Goal: Transaction & Acquisition: Book appointment/travel/reservation

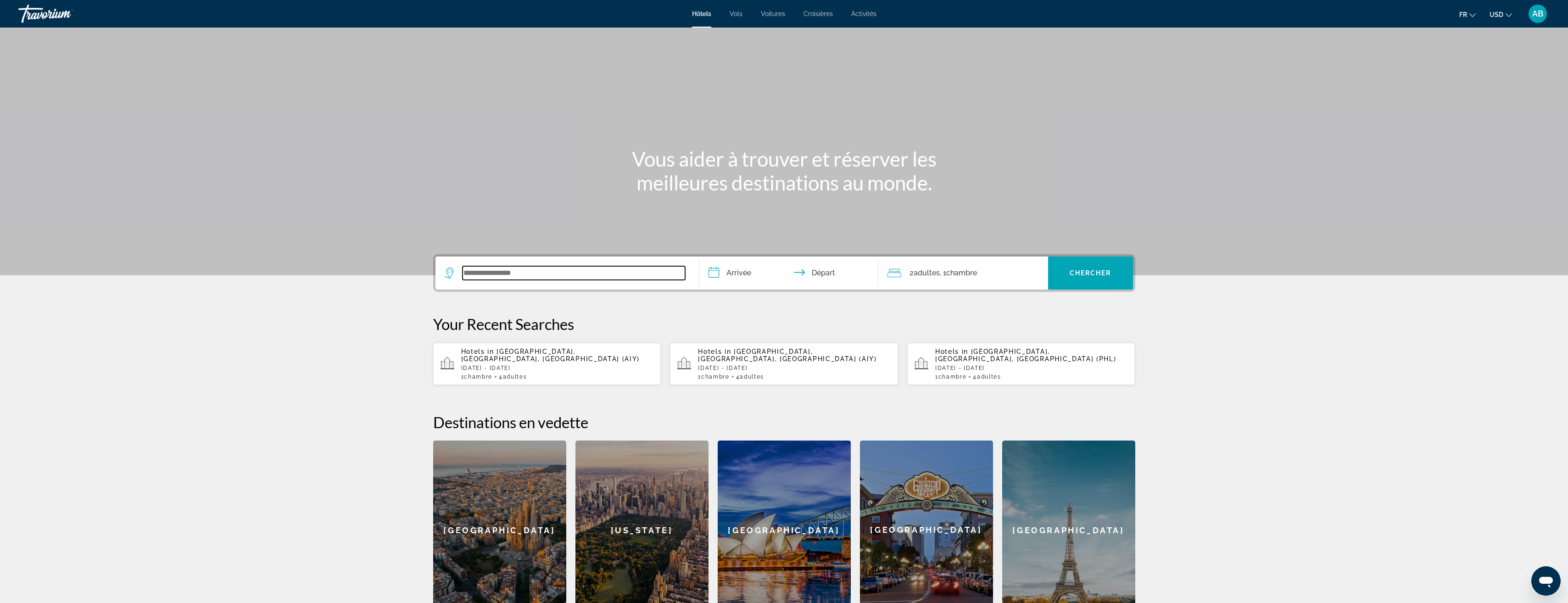
click at [562, 273] on input "Search widget" at bounding box center [574, 273] width 223 height 14
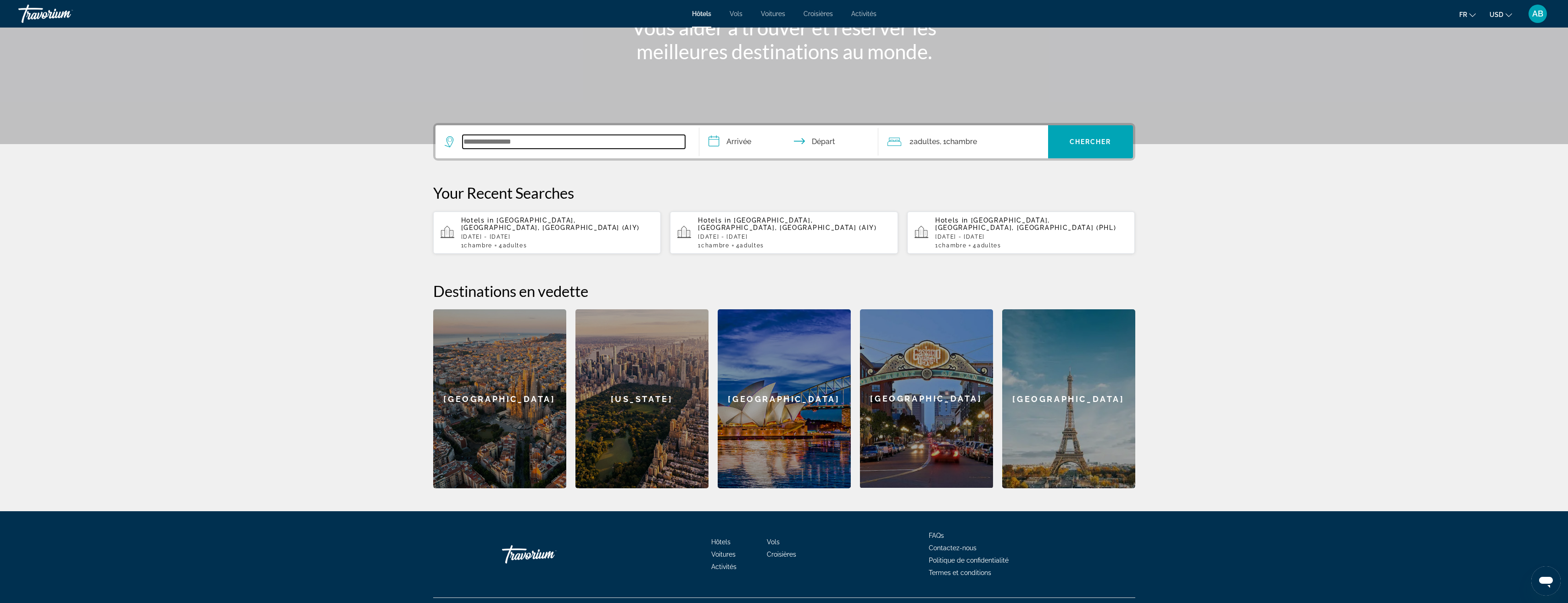
scroll to position [144, 0]
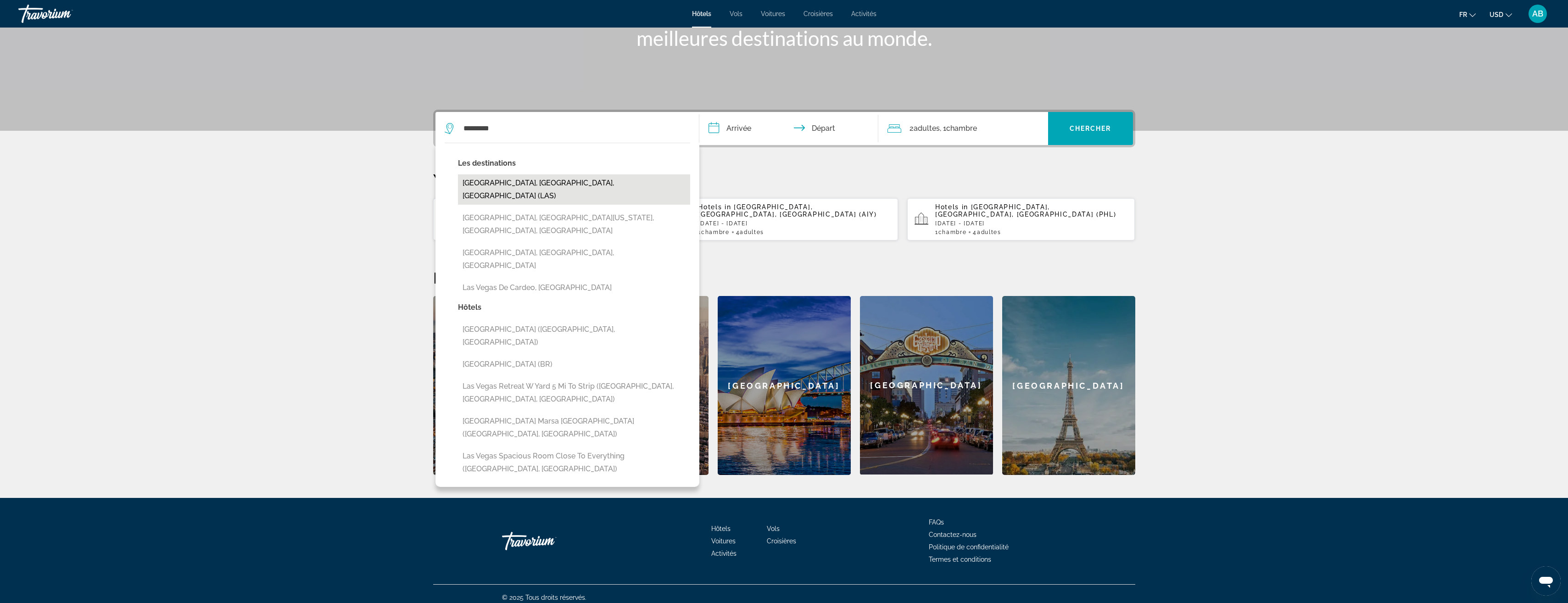
click at [477, 187] on button "[GEOGRAPHIC_DATA], [GEOGRAPHIC_DATA], [GEOGRAPHIC_DATA] (LAS)" at bounding box center [574, 190] width 232 height 31
type input "**********"
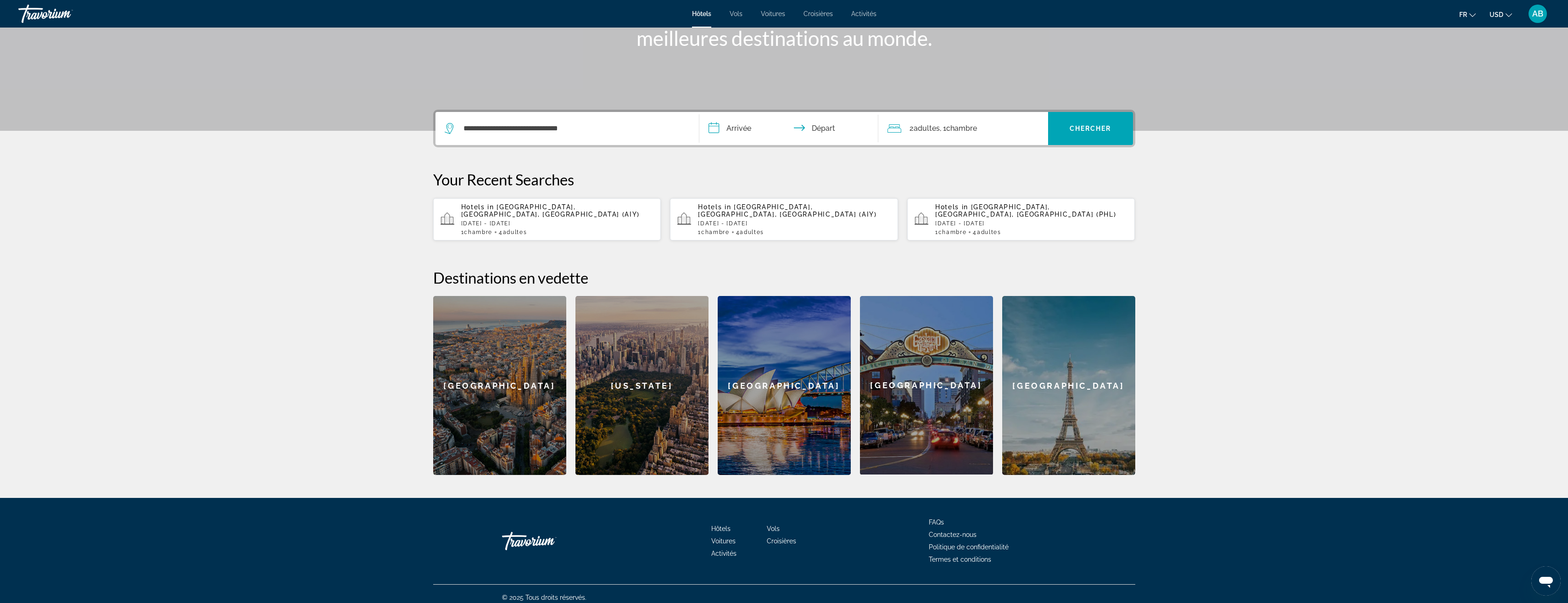
click at [741, 137] on input "**********" at bounding box center [790, 130] width 183 height 36
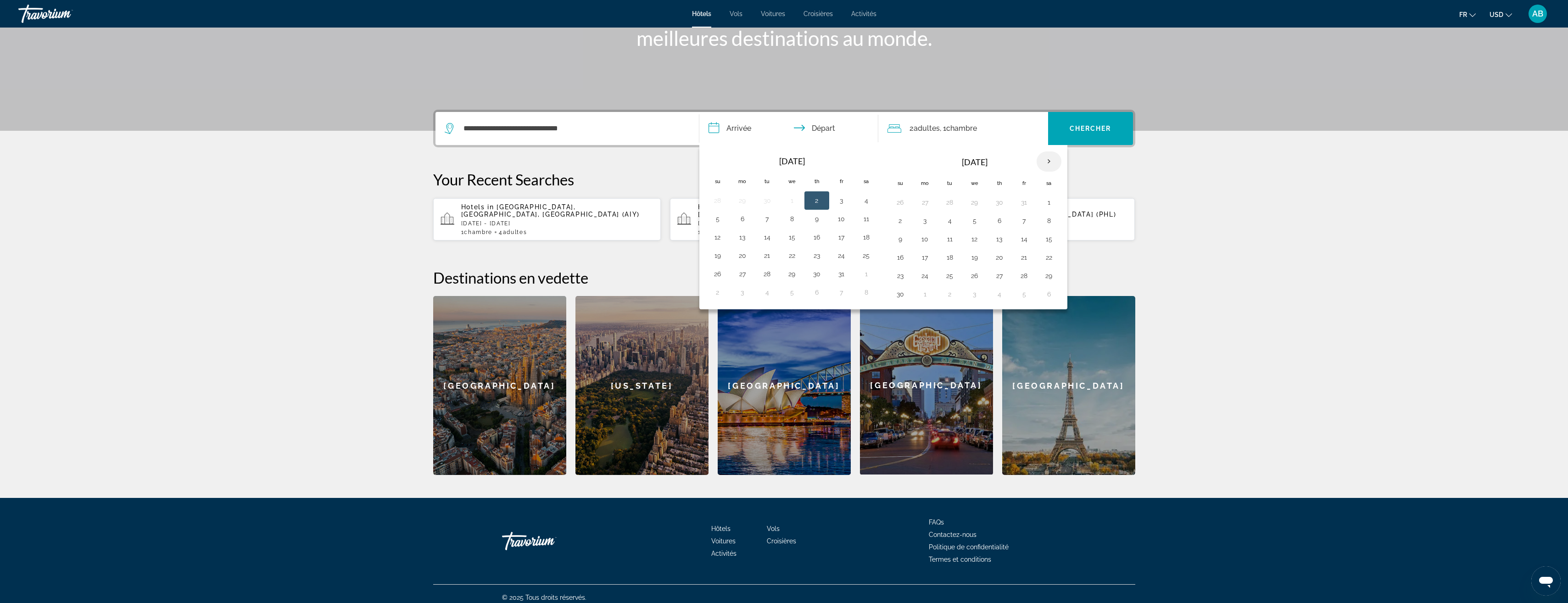
click at [1049, 163] on th "Next month" at bounding box center [1049, 161] width 25 height 20
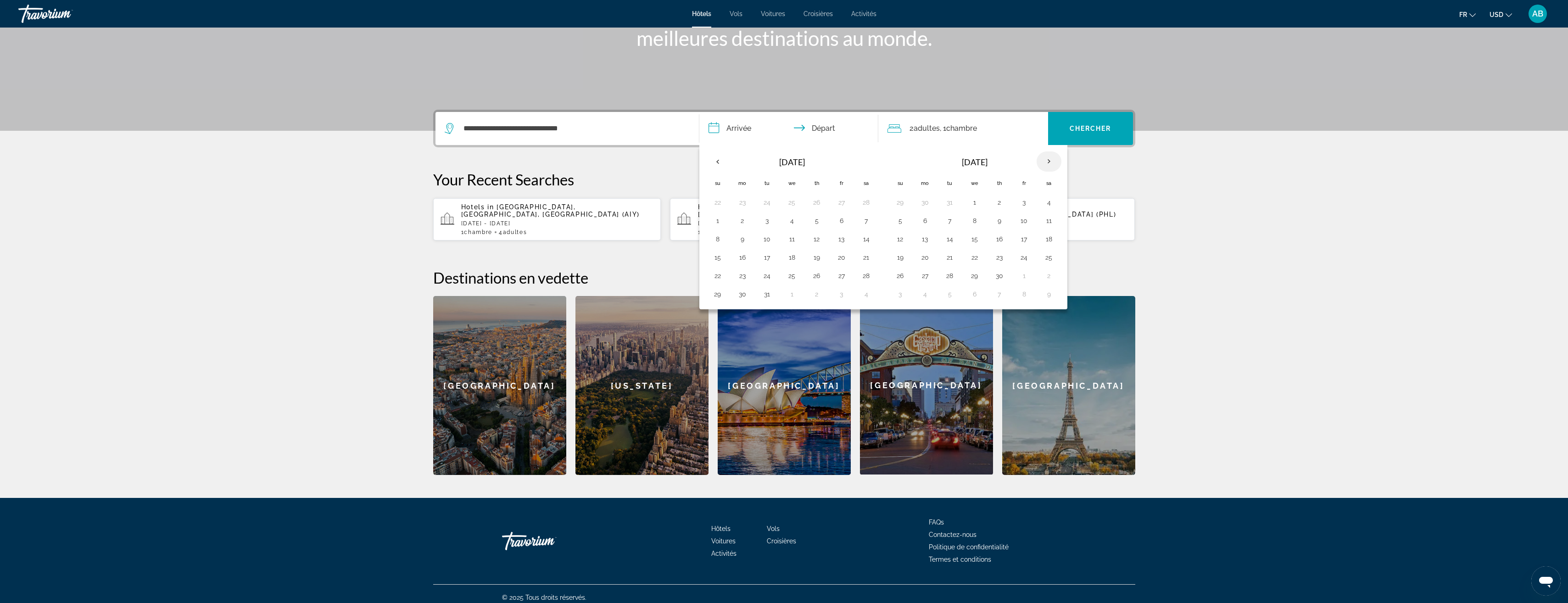
click at [1049, 163] on th "Next month" at bounding box center [1049, 161] width 25 height 20
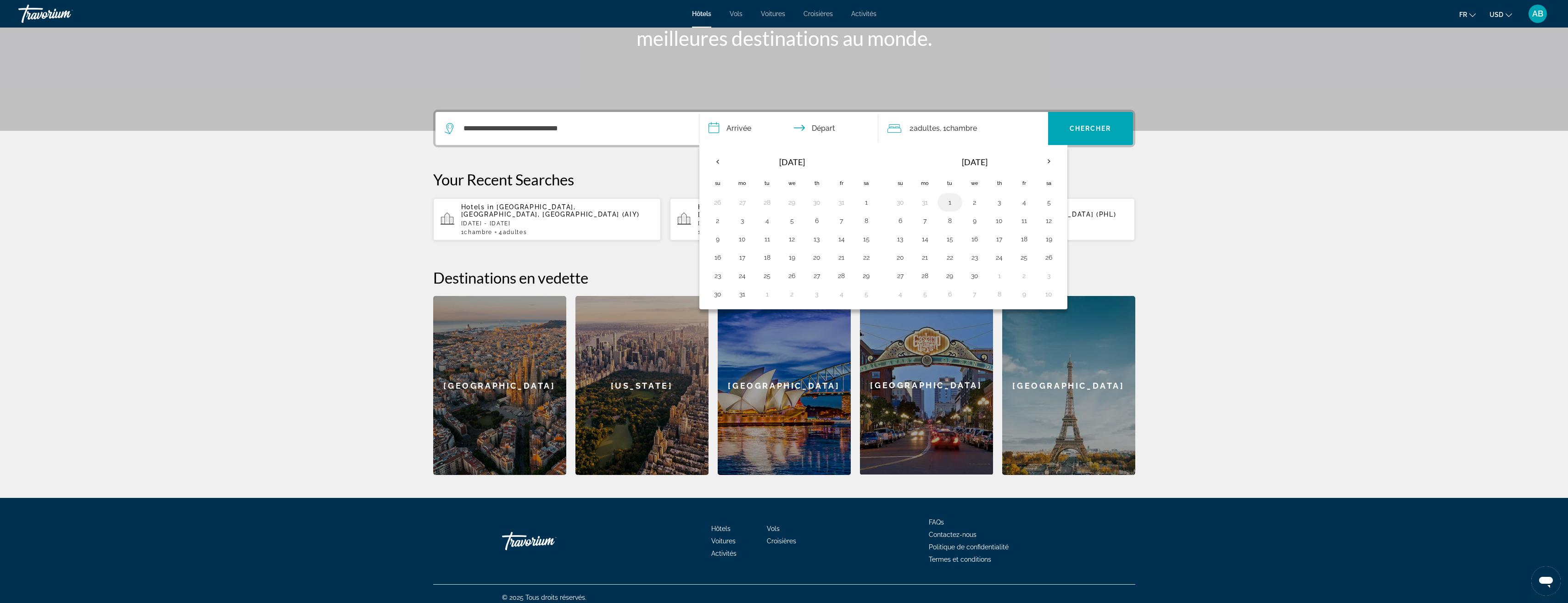
click at [951, 205] on button "1" at bounding box center [950, 202] width 15 height 13
click at [951, 204] on button "1" at bounding box center [950, 202] width 15 height 13
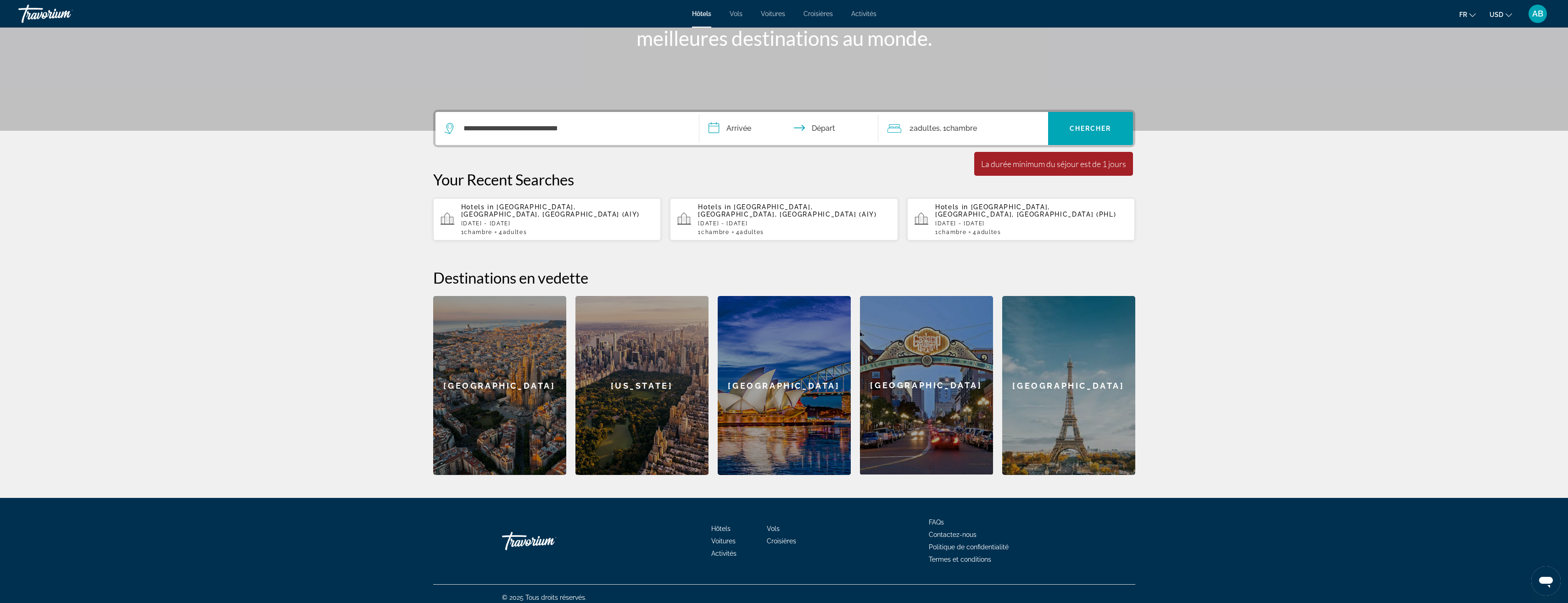
click at [977, 131] on span "Chambre" at bounding box center [962, 128] width 31 height 9
click at [1037, 174] on icon "Increment adults" at bounding box center [1035, 175] width 9 height 11
click at [1070, 133] on span "Search widget" at bounding box center [1090, 128] width 85 height 22
click at [830, 133] on input "**********" at bounding box center [790, 130] width 183 height 36
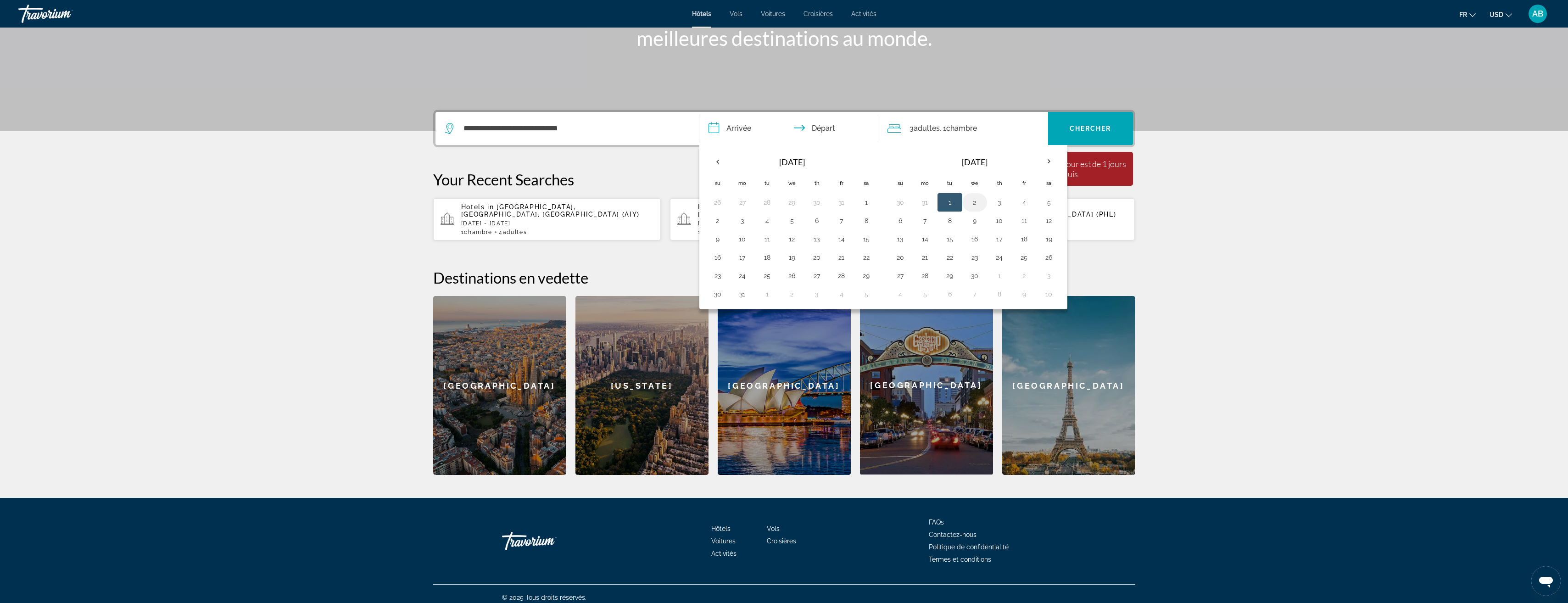
click at [978, 199] on button "2" at bounding box center [974, 202] width 15 height 13
click at [998, 203] on button "3" at bounding box center [999, 202] width 15 height 13
type input "**********"
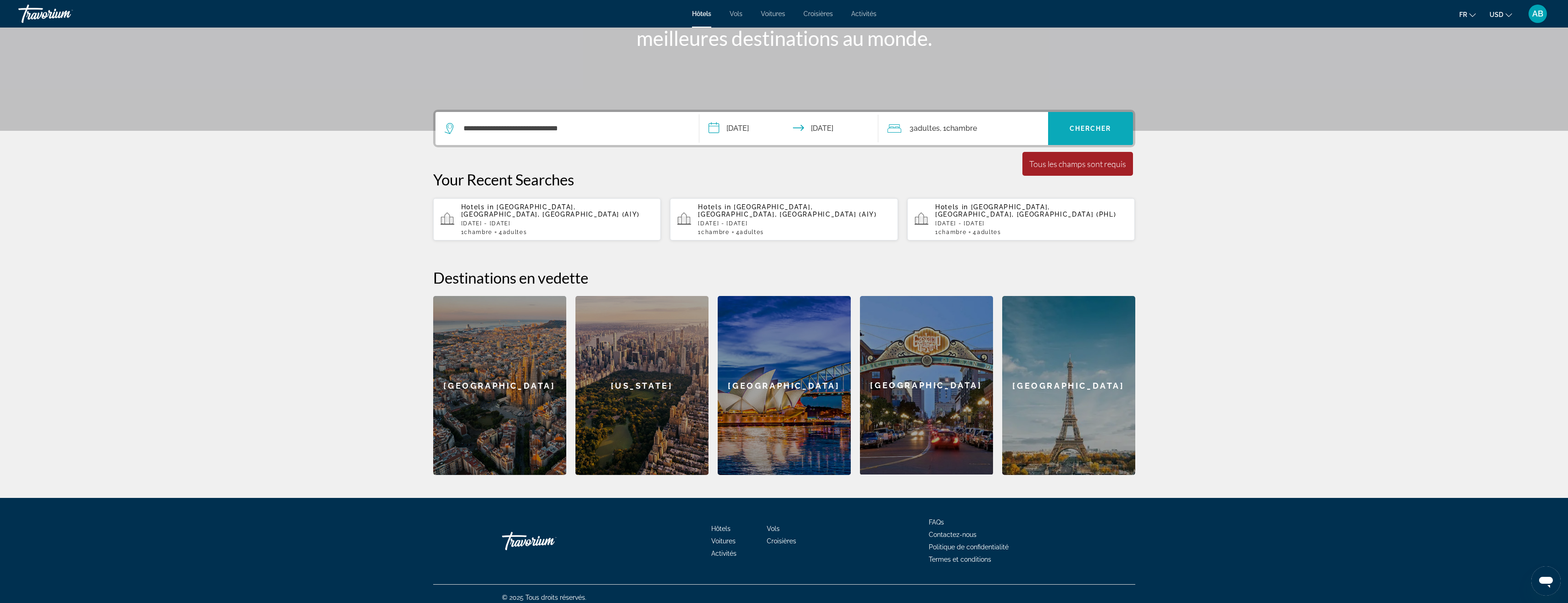
click at [1077, 133] on span "Search widget" at bounding box center [1090, 128] width 85 height 22
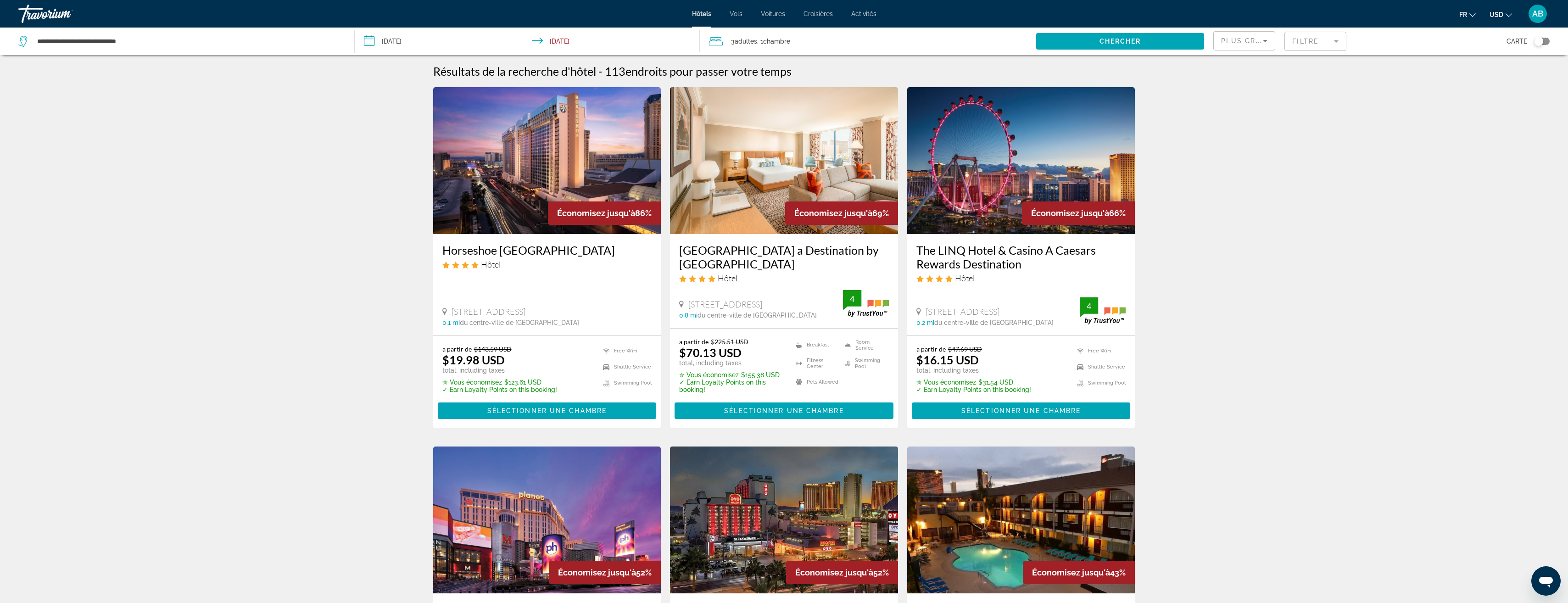
click at [1288, 38] on mat-form-field "Filtre" at bounding box center [1315, 42] width 62 height 20
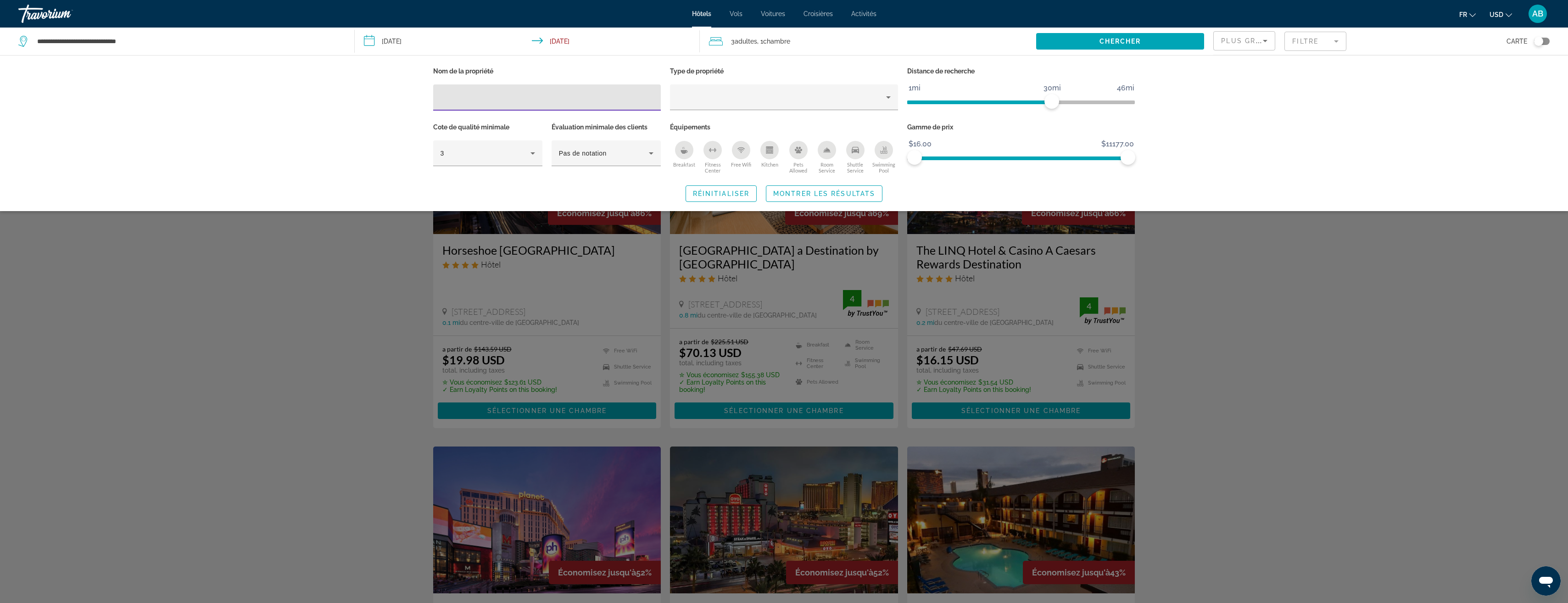
click at [488, 92] on input "Hotel Filters" at bounding box center [547, 98] width 213 height 11
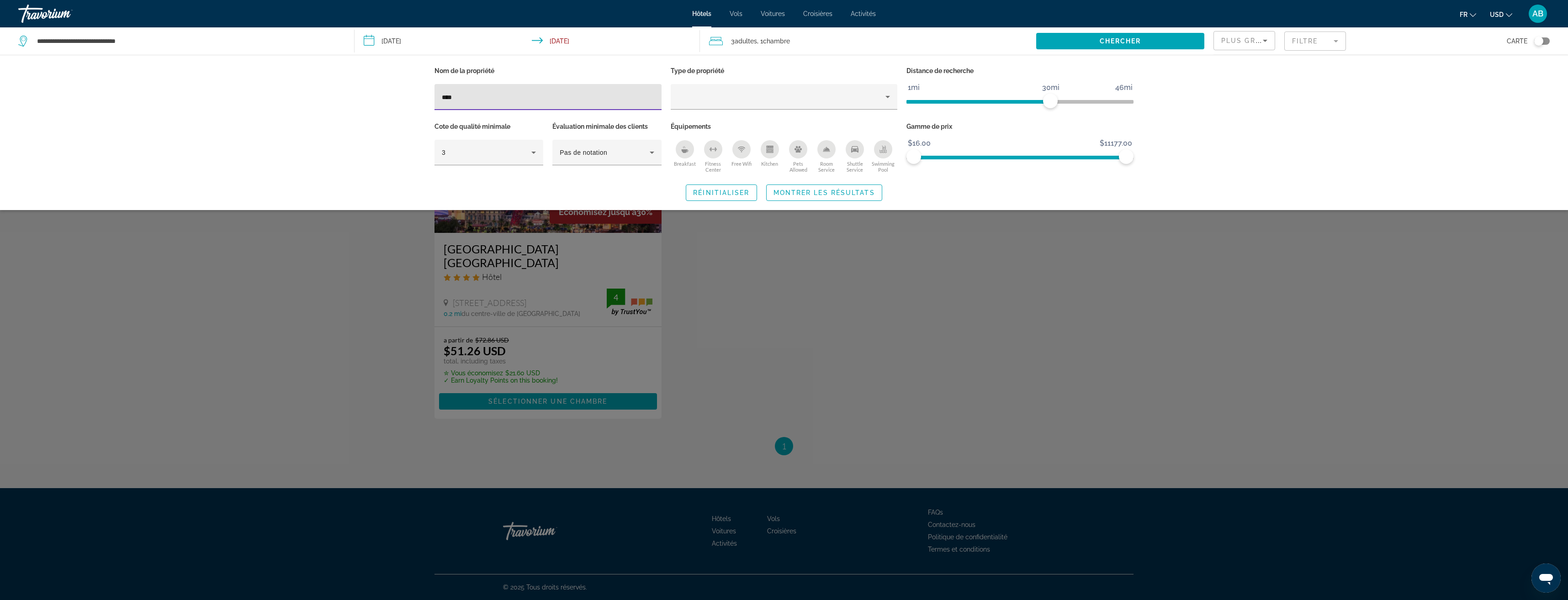
type input "****"
click at [770, 284] on div "Search widget" at bounding box center [784, 368] width 1568 height 463
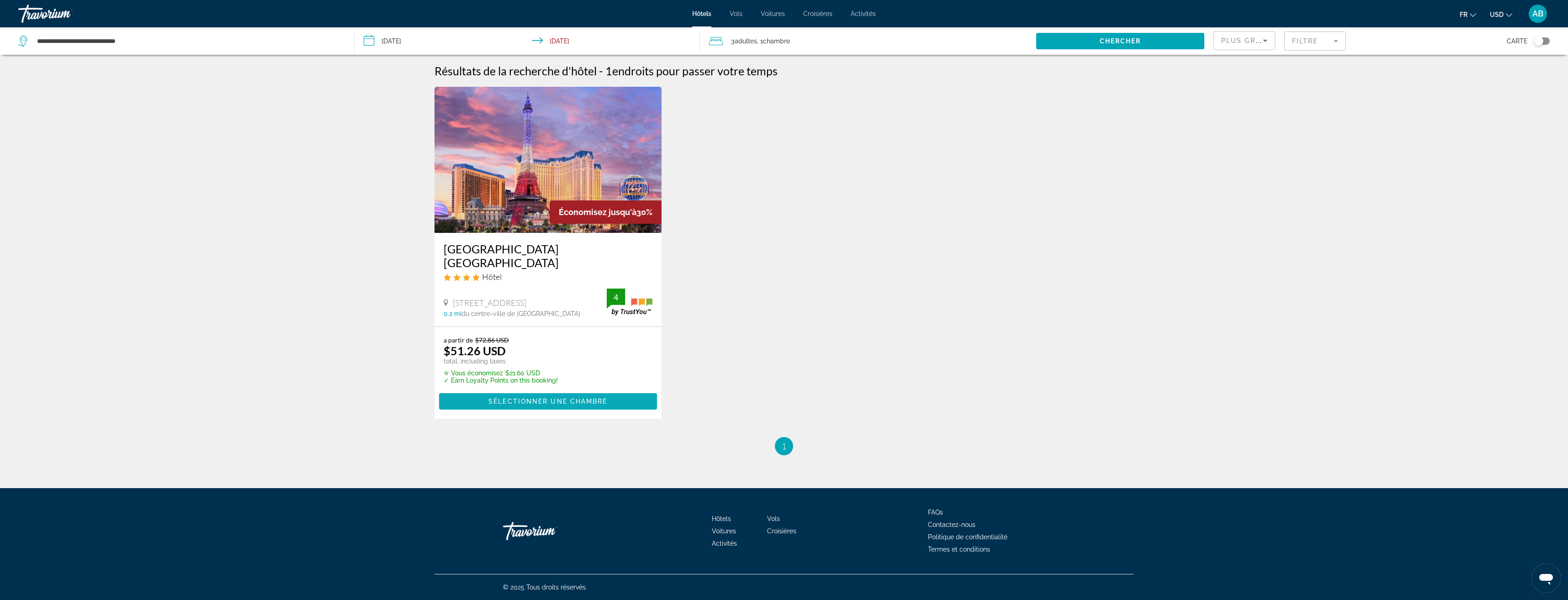
click at [562, 392] on span "Main content" at bounding box center [548, 402] width 218 height 22
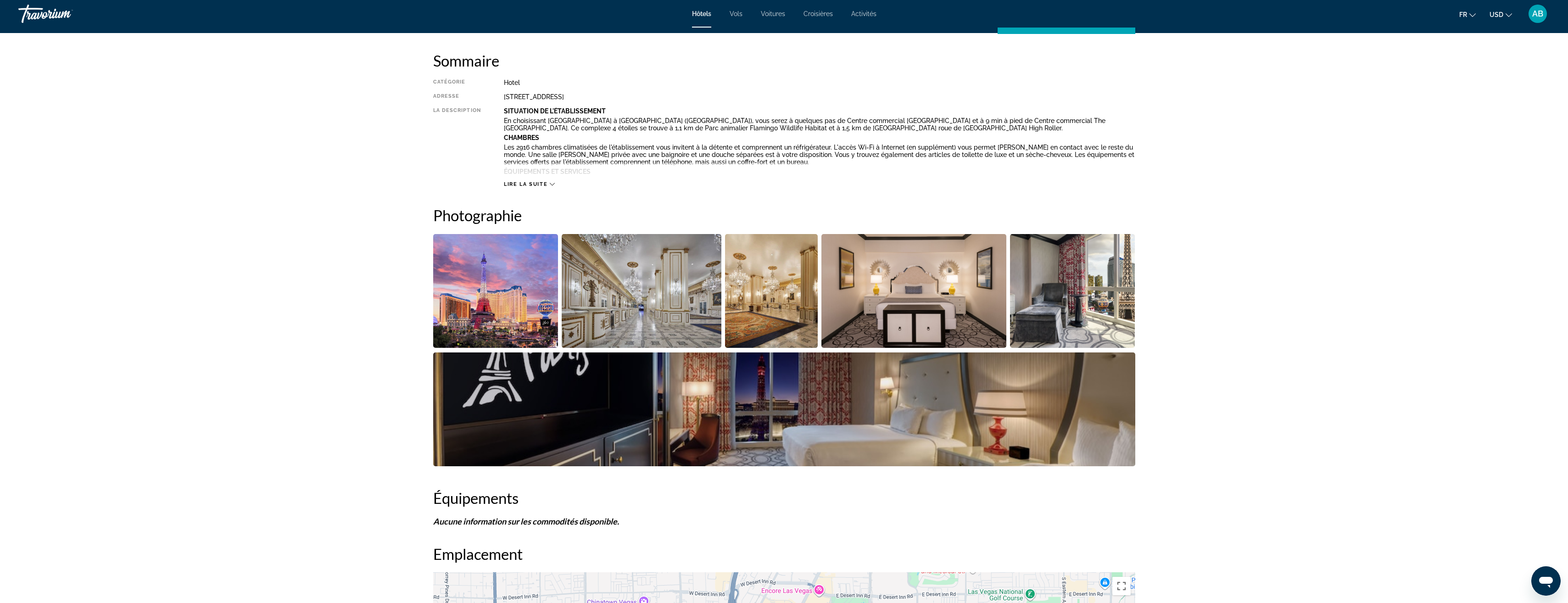
scroll to position [183, 0]
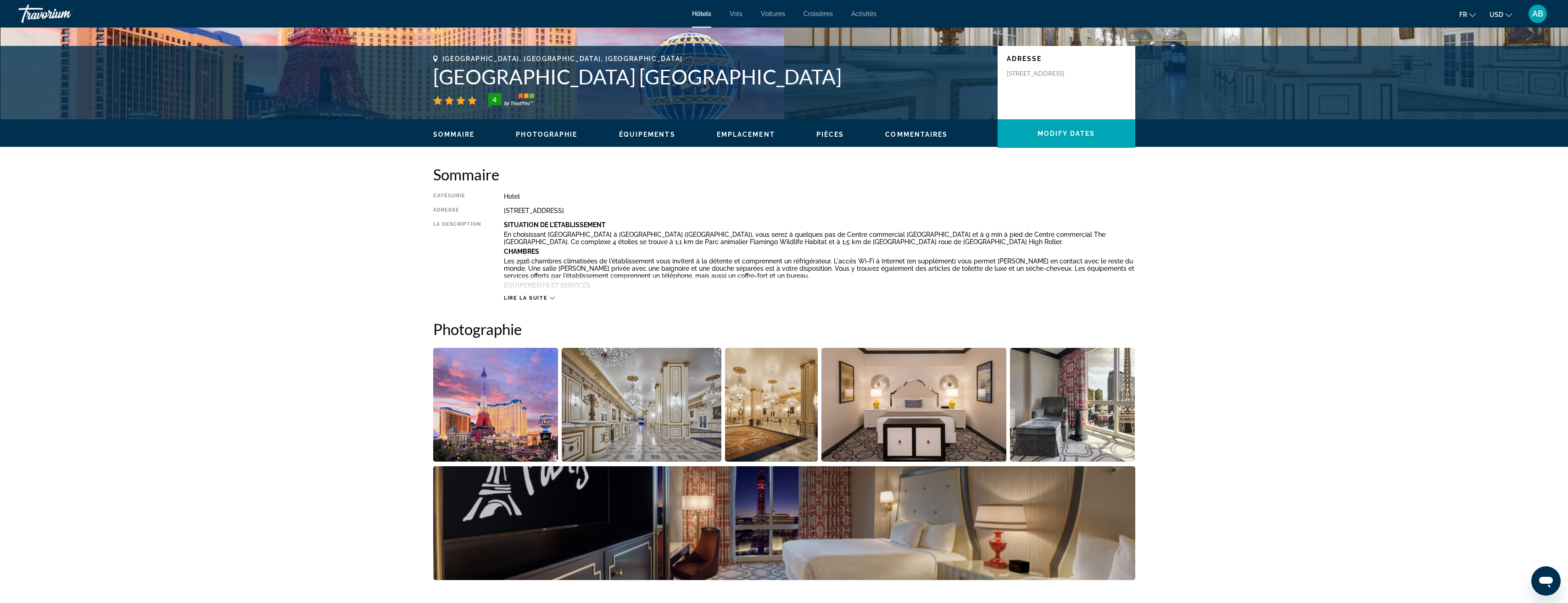
click at [1509, 17] on icon "Change currency" at bounding box center [1509, 15] width 7 height 4
click at [1485, 84] on button "EUR (€)" at bounding box center [1482, 84] width 45 height 12
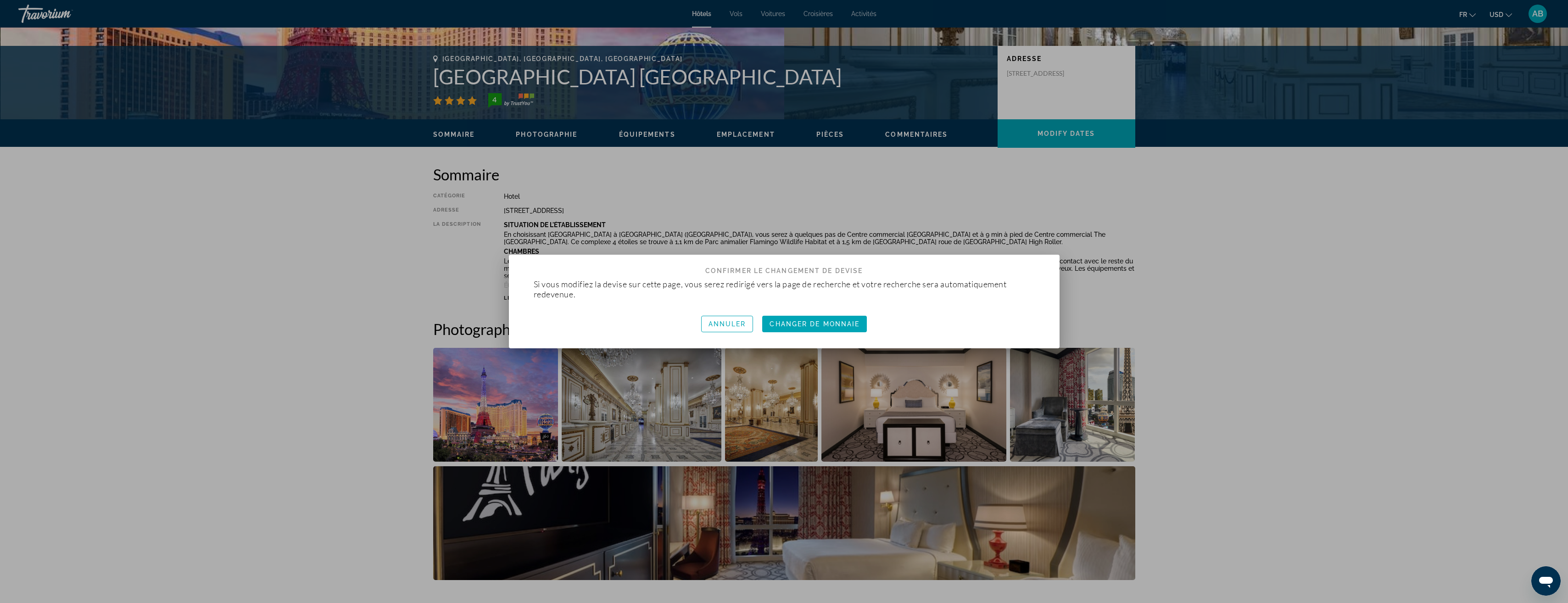
scroll to position [0, 0]
click at [779, 322] on span "Changer de monnaie" at bounding box center [814, 324] width 90 height 7
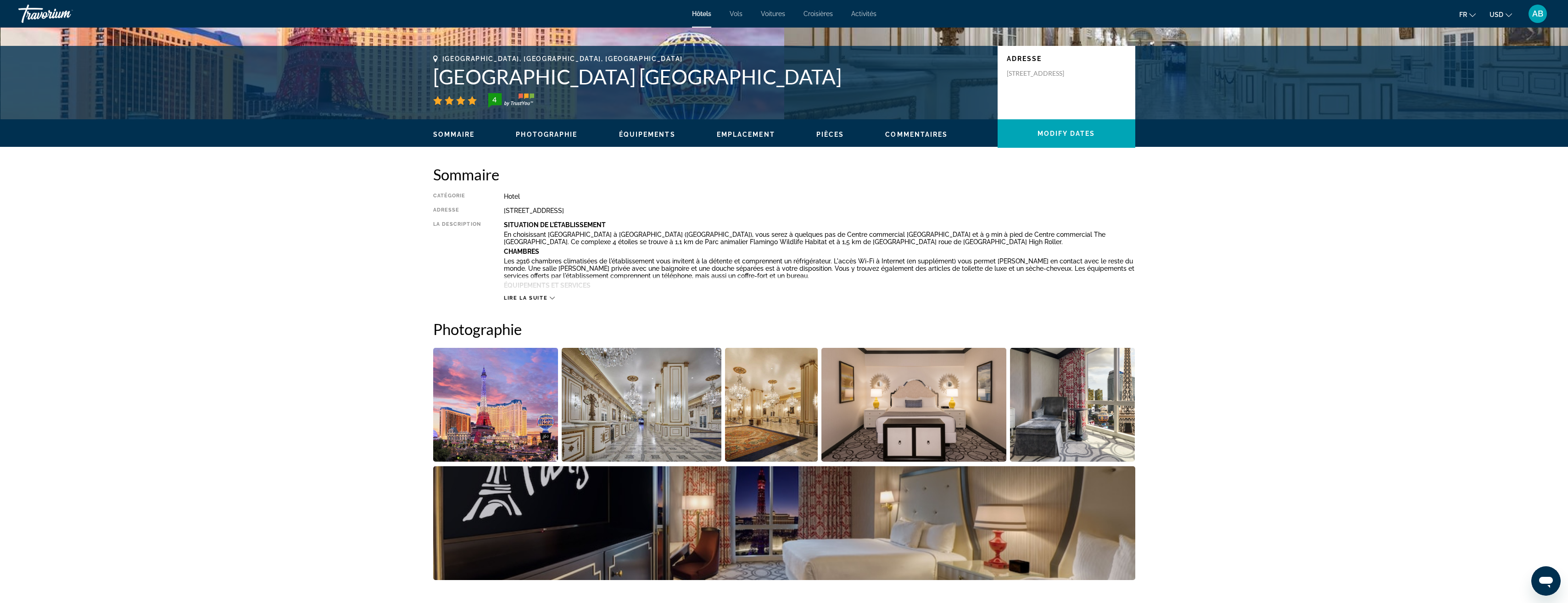
scroll to position [183, 0]
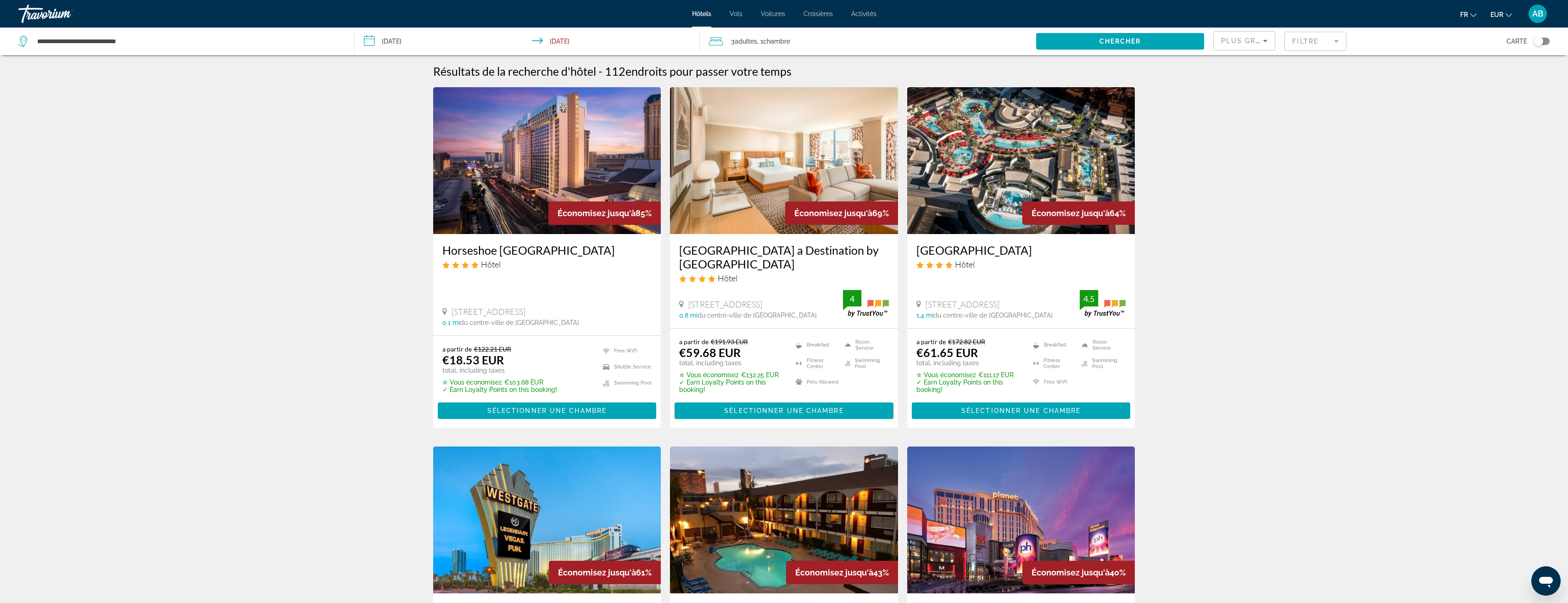
click at [1322, 43] on mat-form-field "Filtre" at bounding box center [1315, 42] width 62 height 20
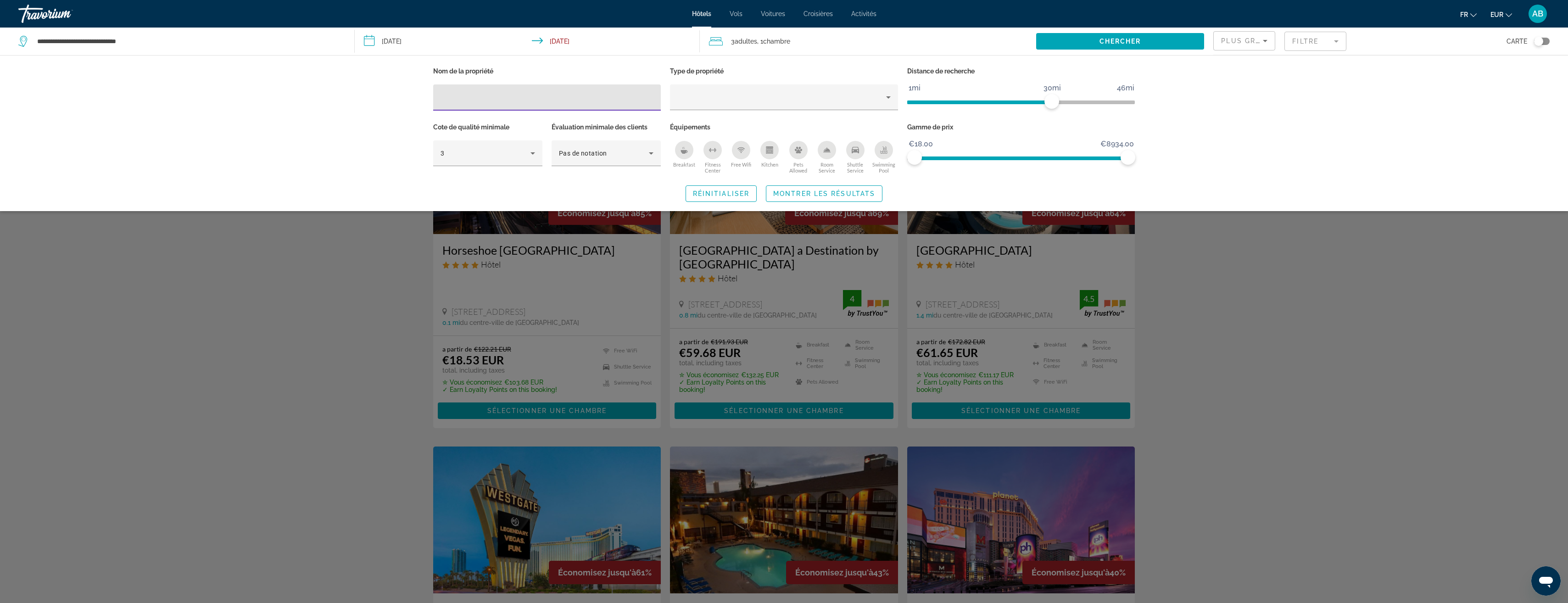
click at [549, 95] on input "Hotel Filters" at bounding box center [547, 98] width 213 height 11
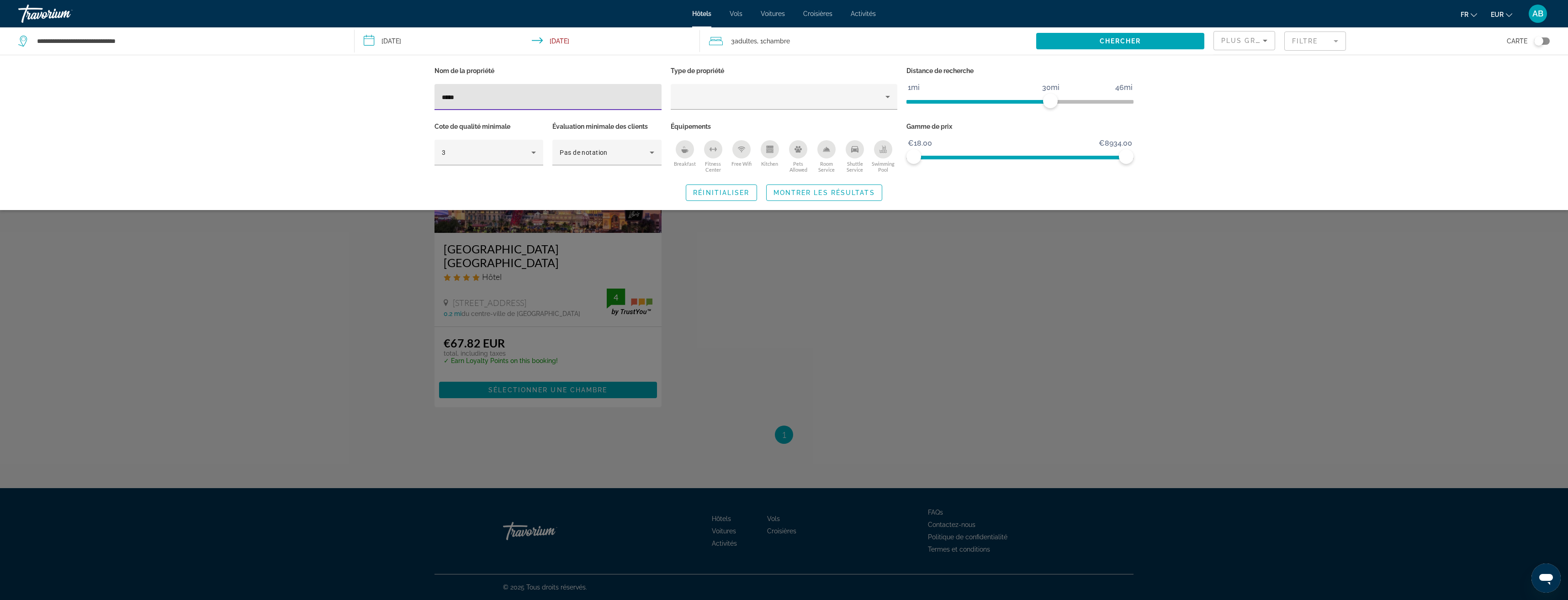
type input "*****"
click at [792, 303] on div "Search widget" at bounding box center [784, 368] width 1568 height 463
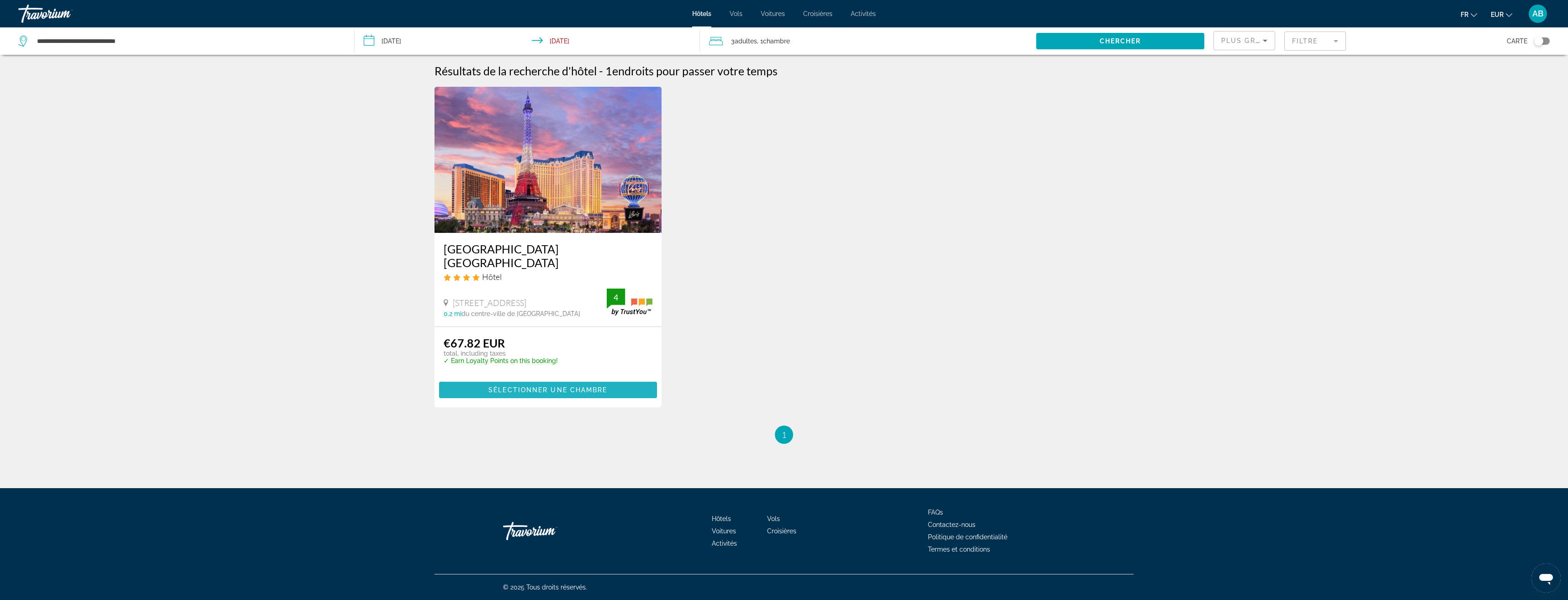
click at [615, 379] on span "Main content" at bounding box center [548, 390] width 218 height 22
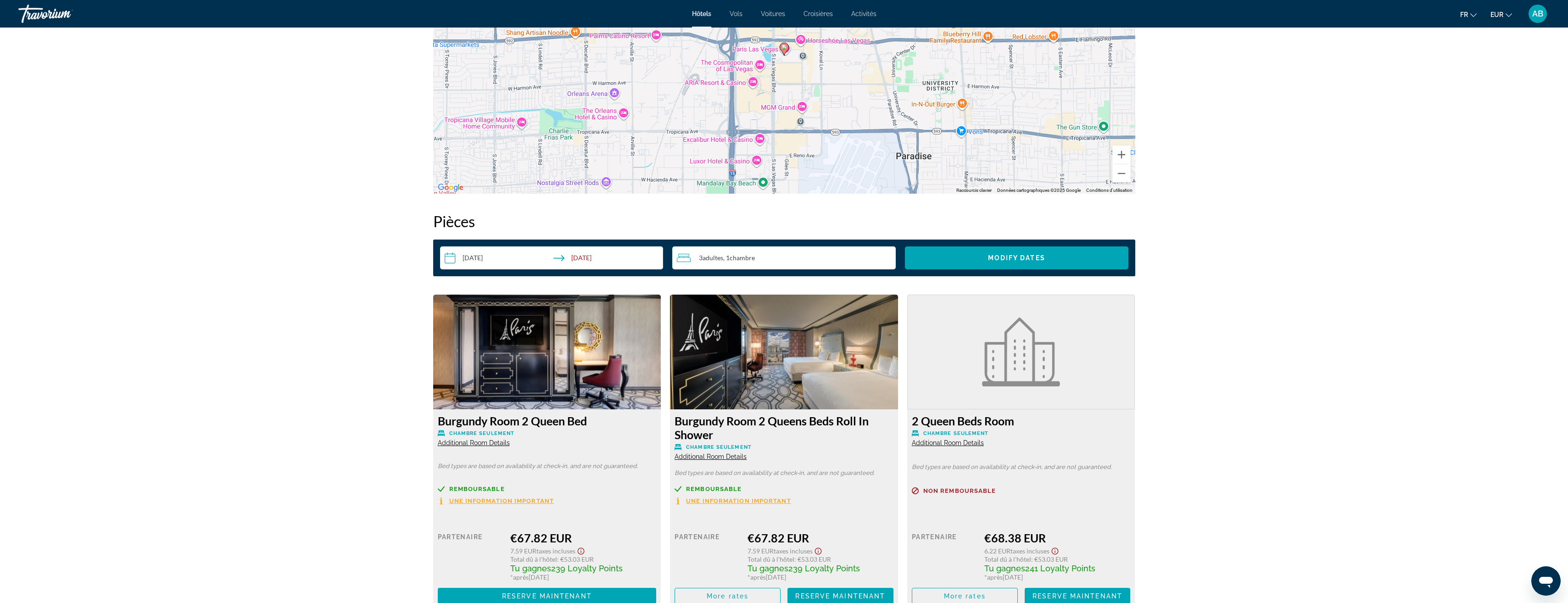
scroll to position [1010, 0]
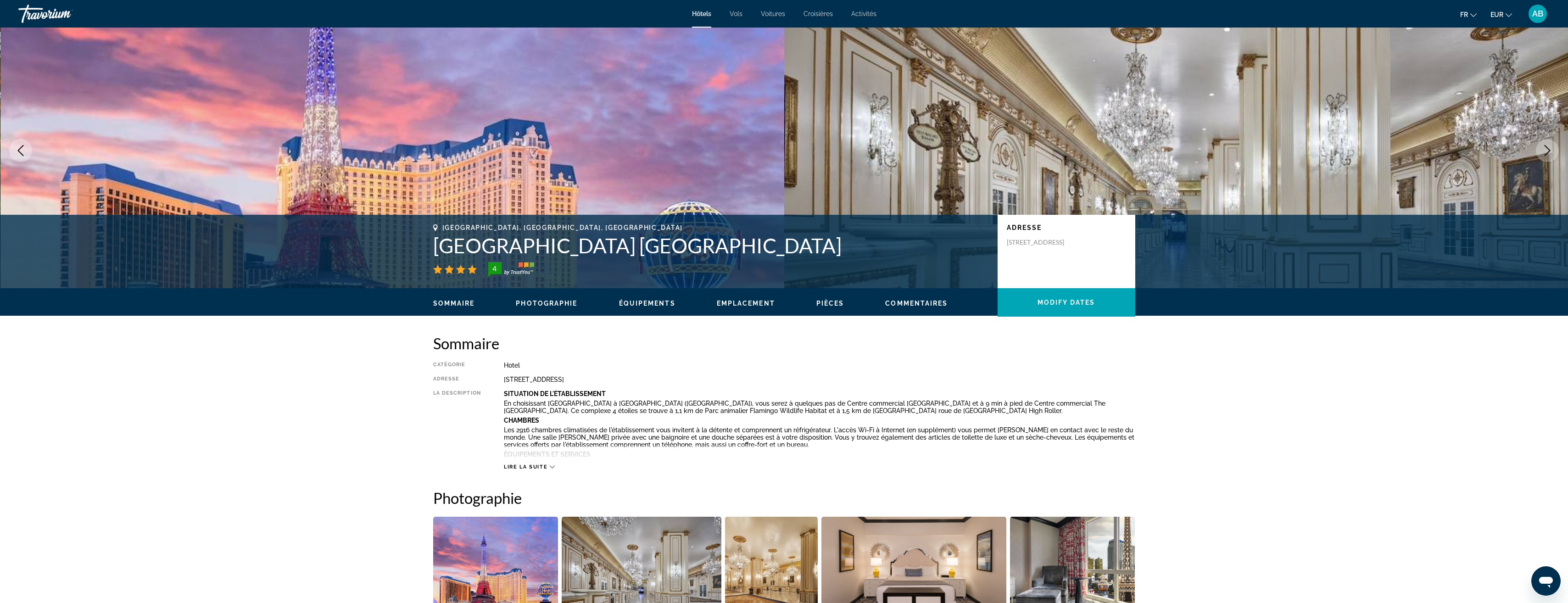
scroll to position [0, 0]
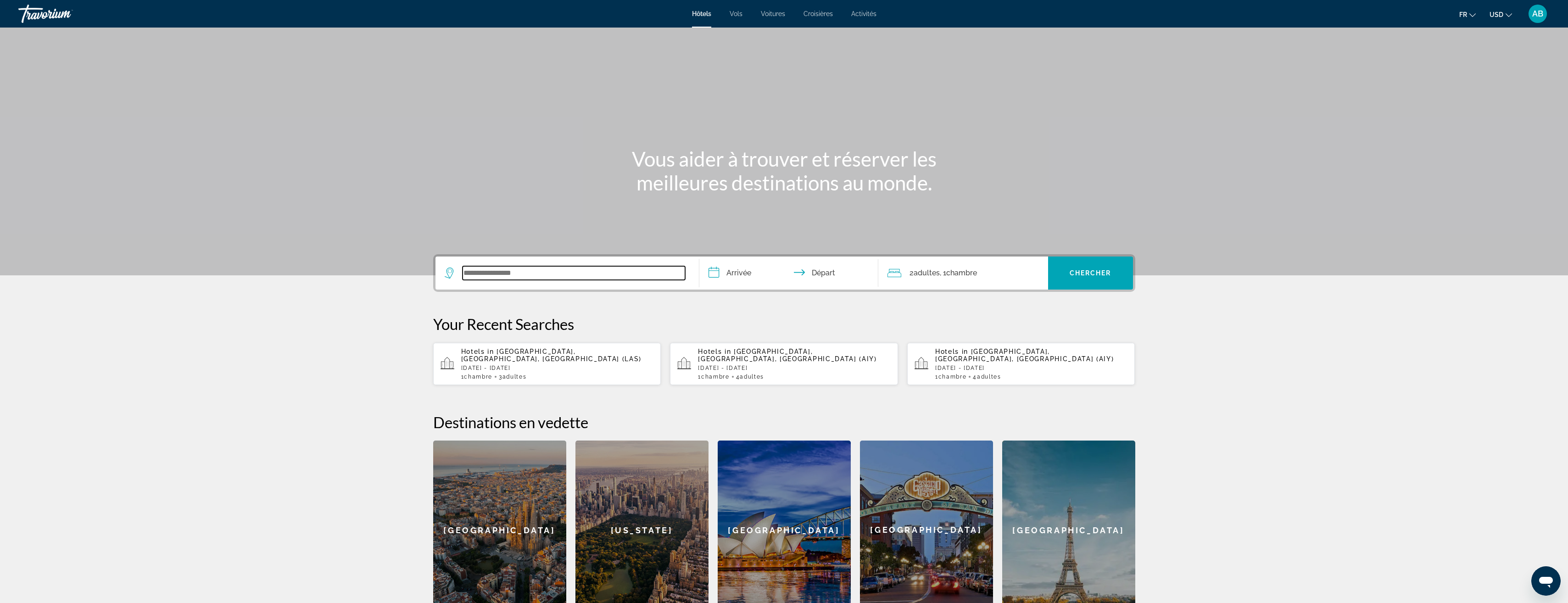
click at [518, 276] on input "Search widget" at bounding box center [574, 273] width 223 height 14
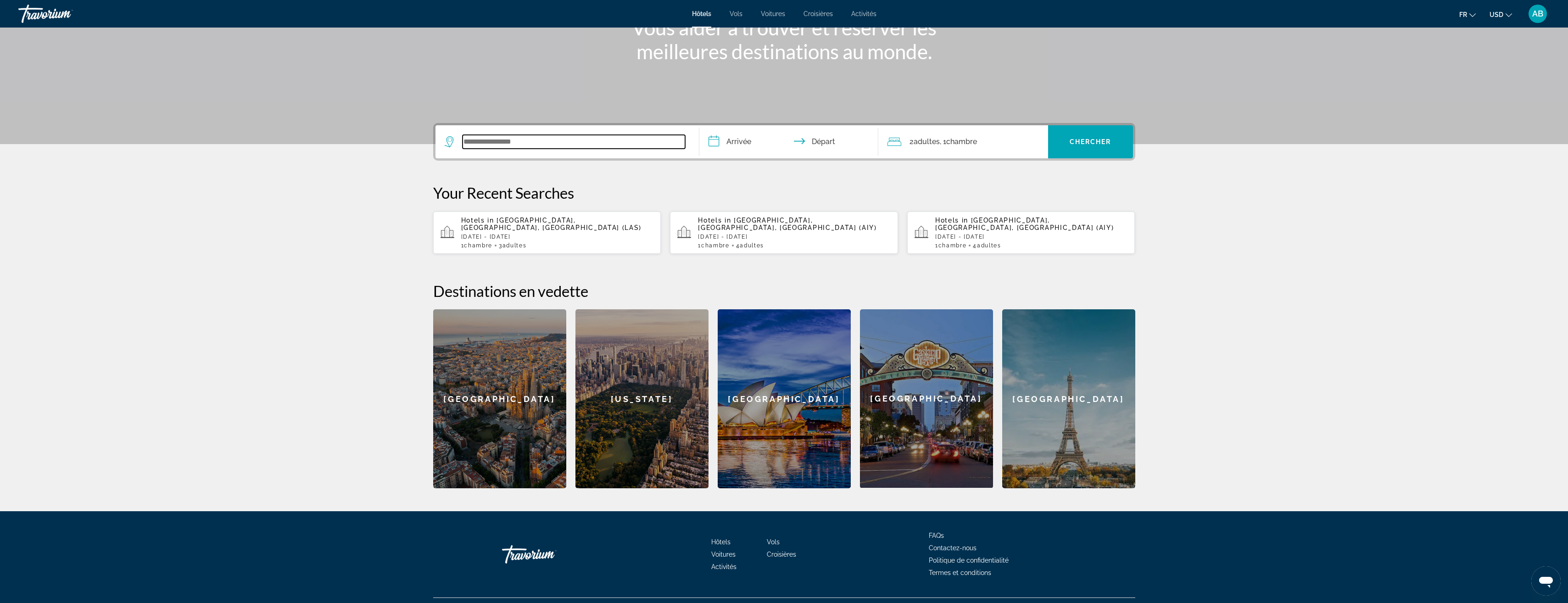
scroll to position [144, 0]
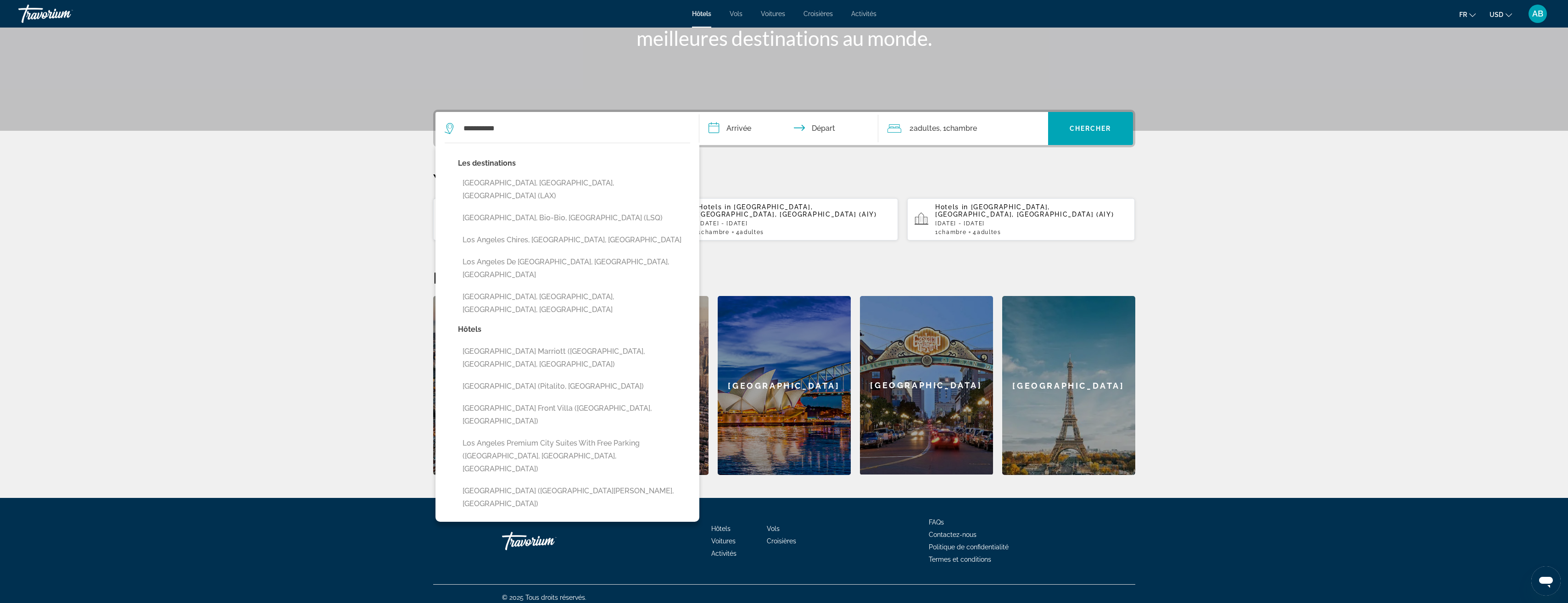
click at [545, 182] on button "[GEOGRAPHIC_DATA], [GEOGRAPHIC_DATA], [GEOGRAPHIC_DATA] (LAX)" at bounding box center [574, 190] width 232 height 31
type input "**********"
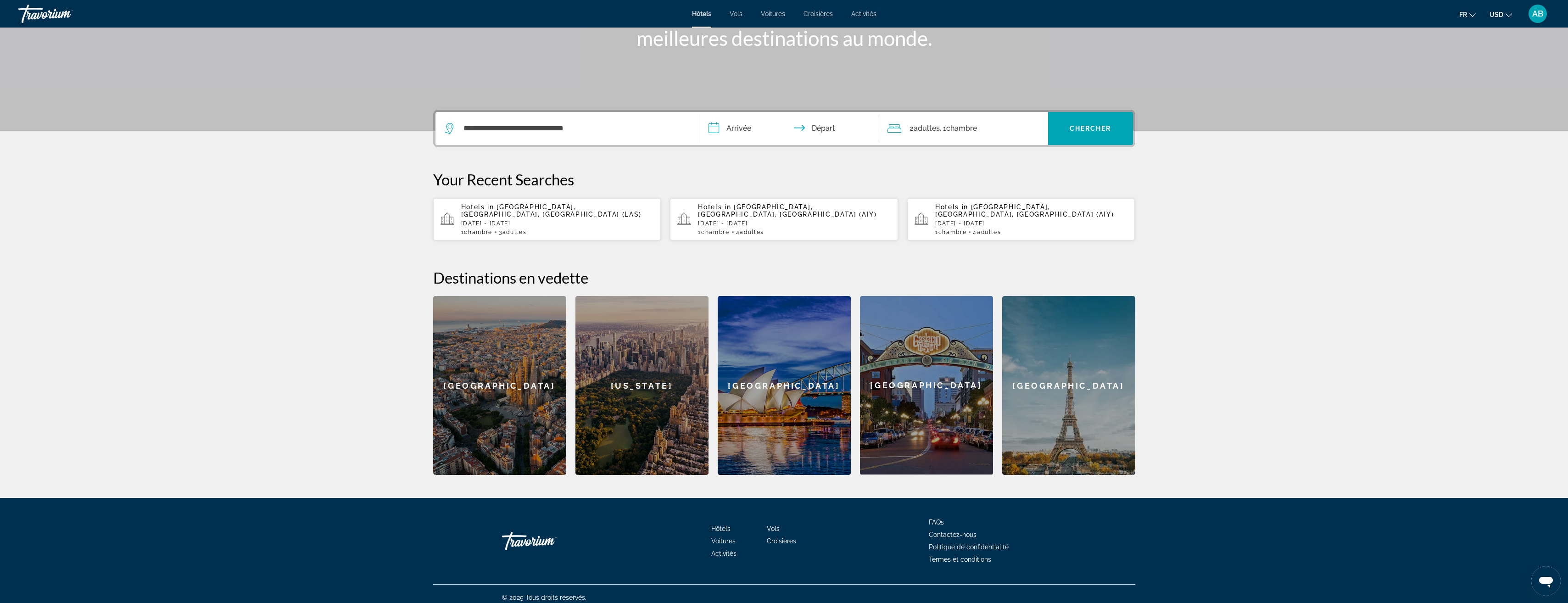
click at [781, 131] on input "**********" at bounding box center [790, 130] width 183 height 36
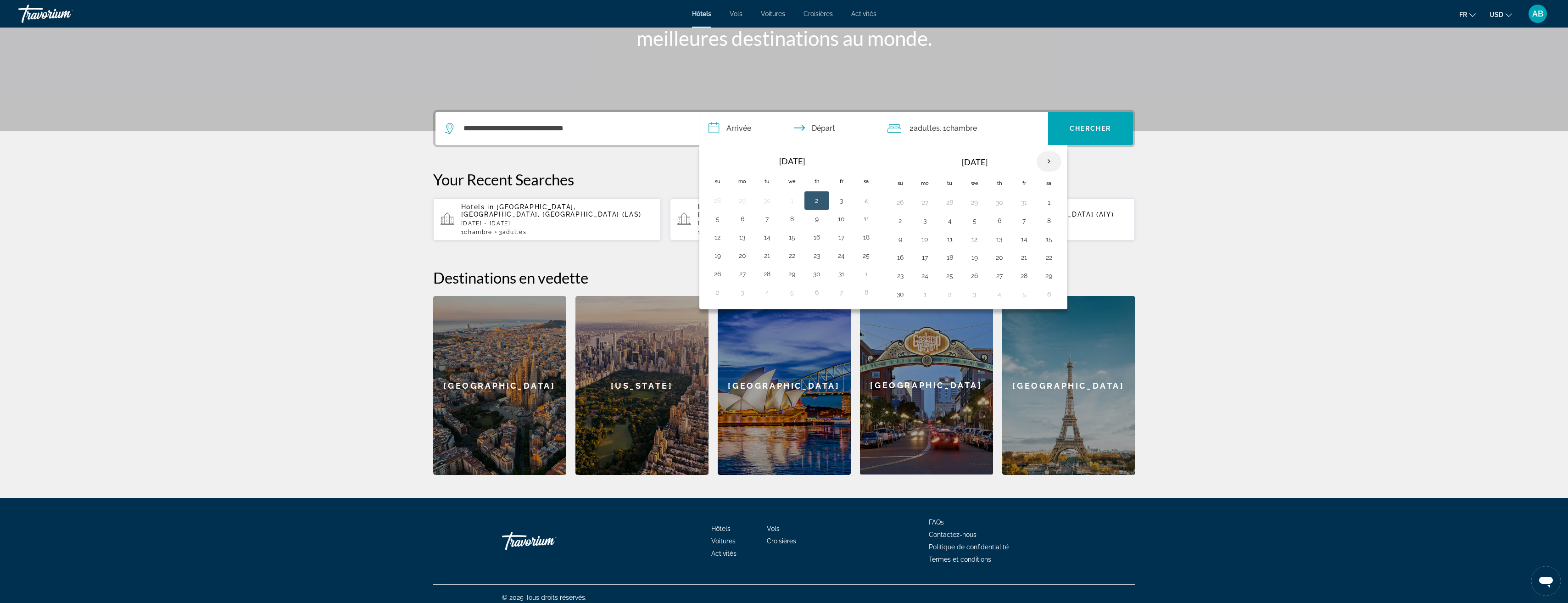
click at [1049, 158] on th "Next month" at bounding box center [1049, 161] width 25 height 20
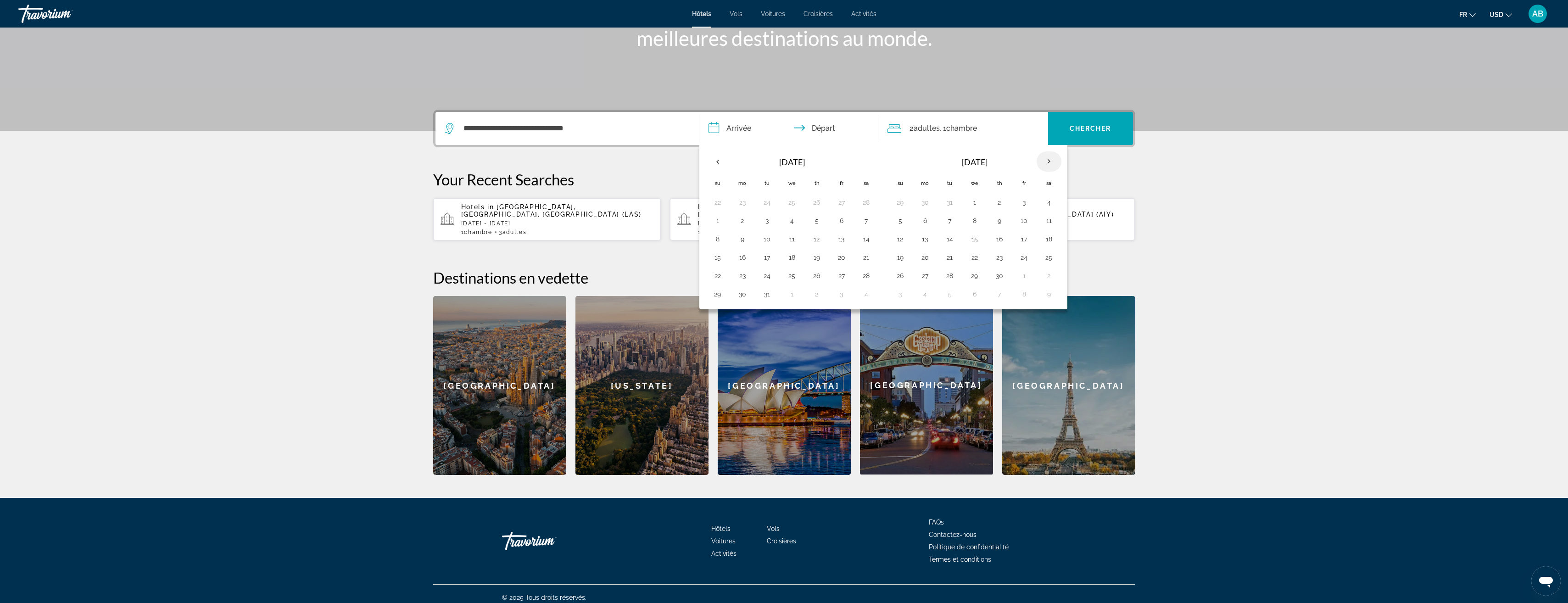
click at [1049, 158] on th "Next month" at bounding box center [1049, 161] width 25 height 20
click at [1048, 270] on button "29" at bounding box center [1049, 276] width 15 height 13
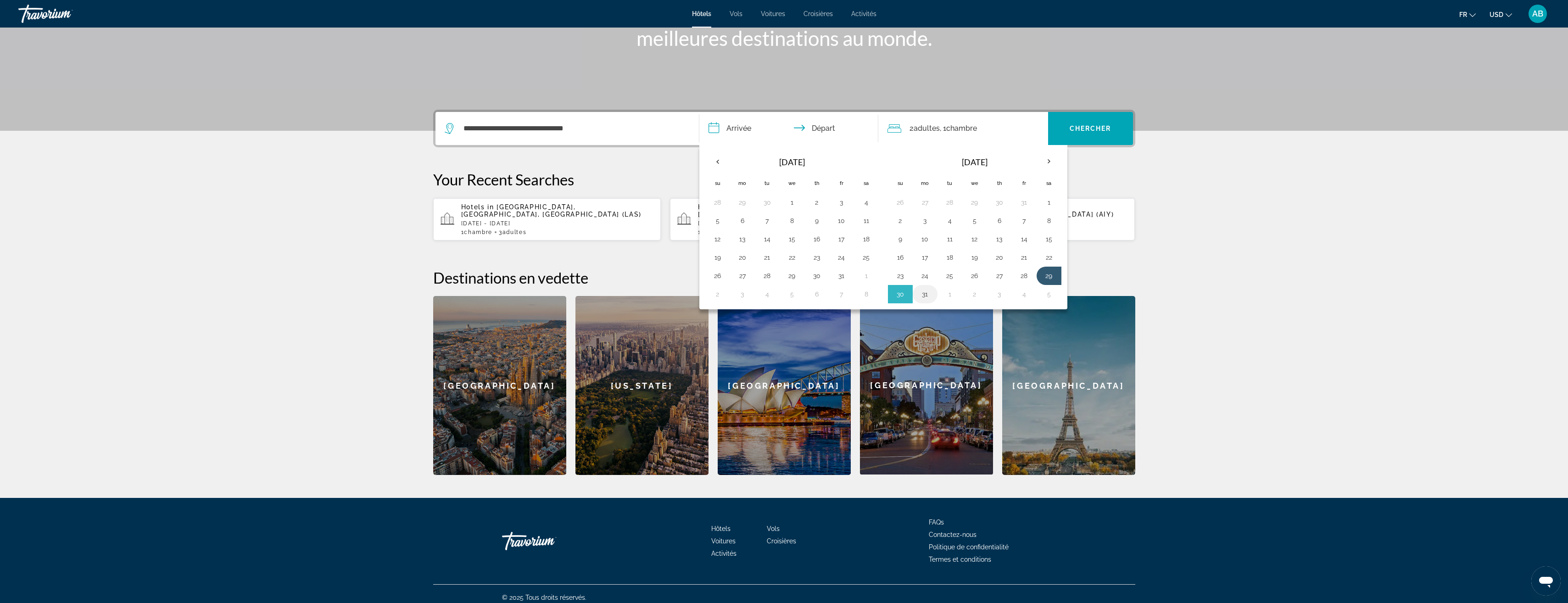
click at [928, 295] on button "31" at bounding box center [925, 294] width 15 height 13
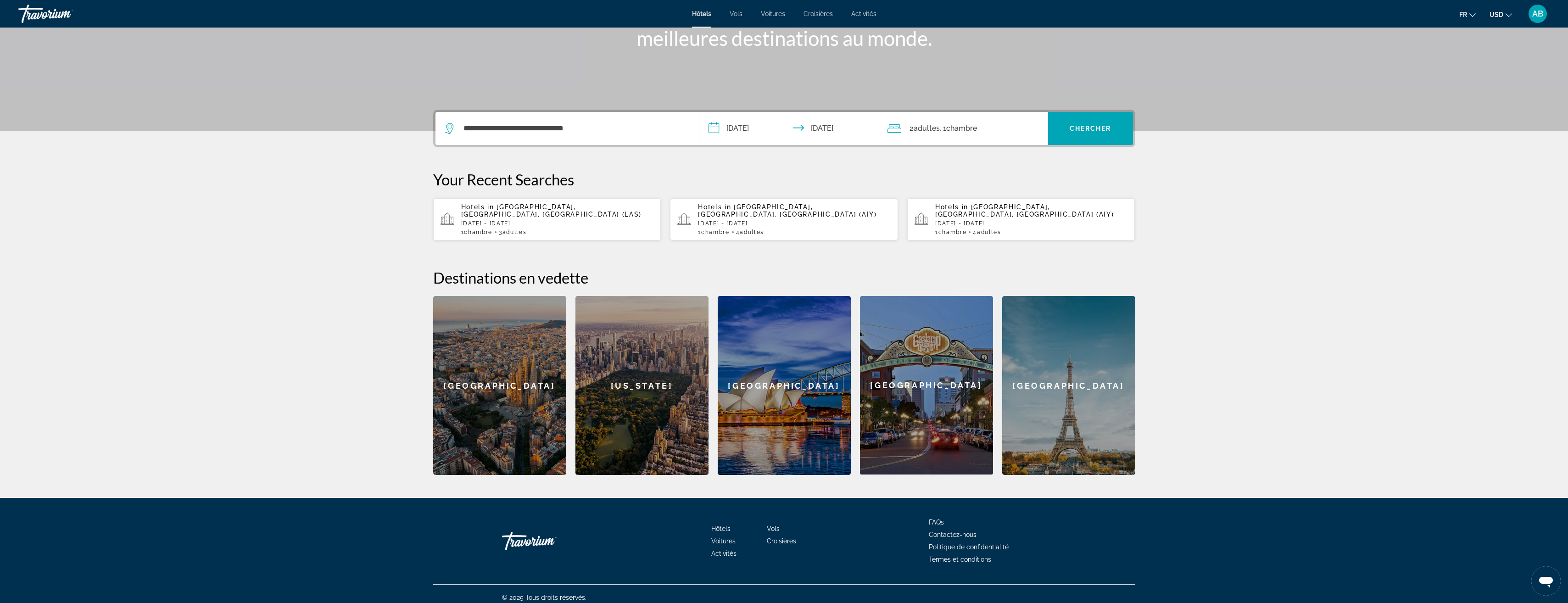
click at [827, 128] on input "**********" at bounding box center [790, 130] width 183 height 36
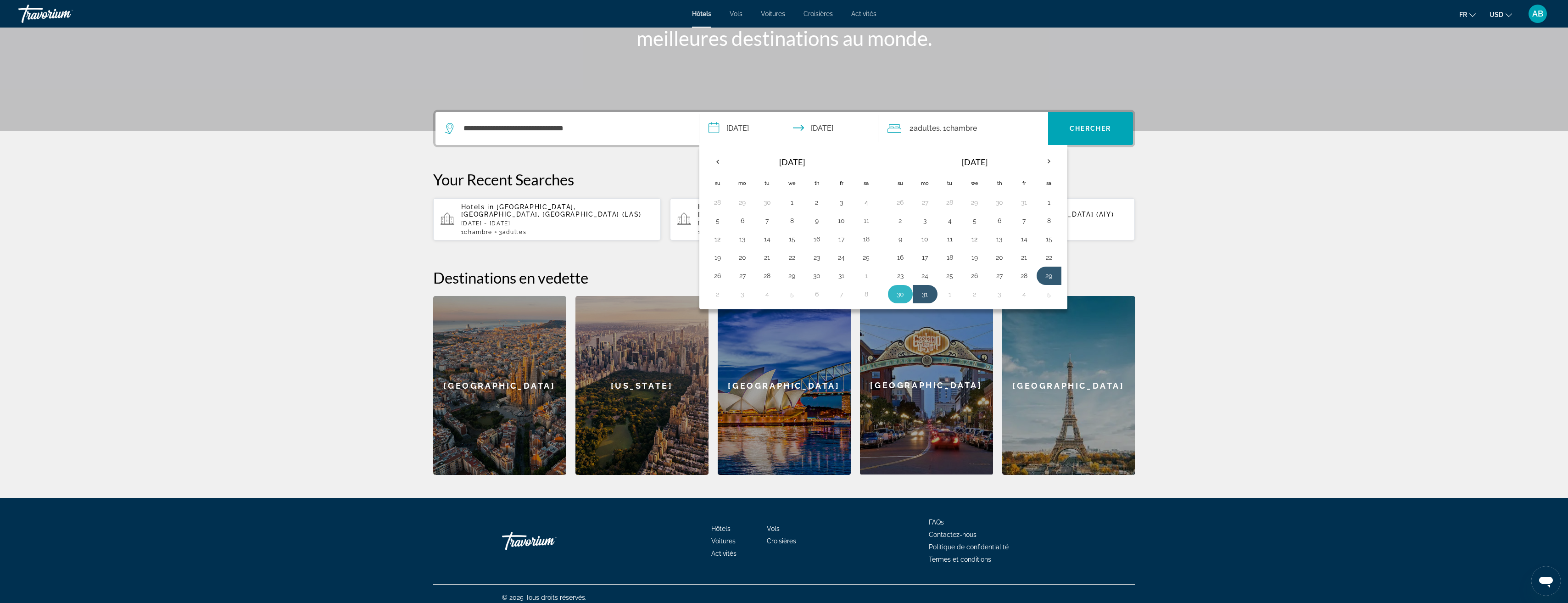
click at [902, 294] on button "30" at bounding box center [900, 294] width 15 height 13
click at [930, 293] on button "31" at bounding box center [925, 294] width 15 height 13
type input "**********"
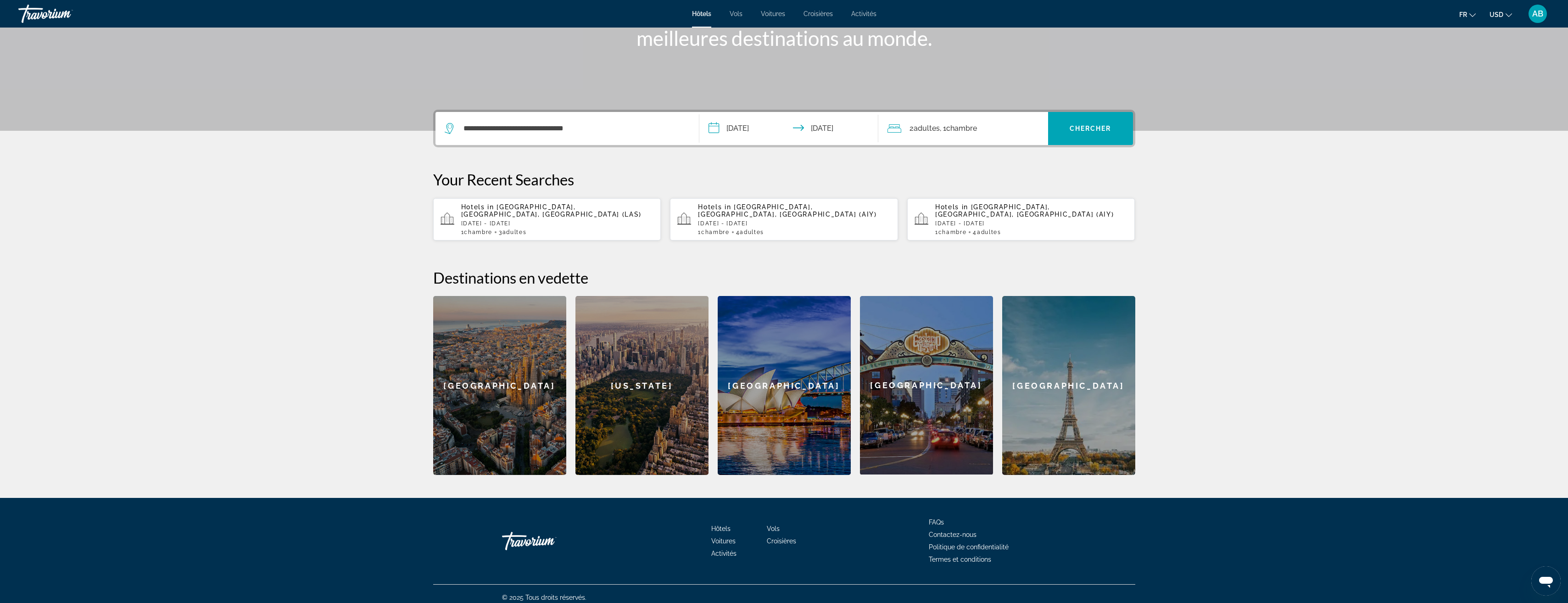
click at [935, 133] on span "2 Adulte Adultes" at bounding box center [925, 128] width 31 height 13
click at [1036, 174] on icon "Increment adults" at bounding box center [1035, 175] width 9 height 11
click at [1080, 136] on span "Search widget" at bounding box center [1090, 128] width 85 height 22
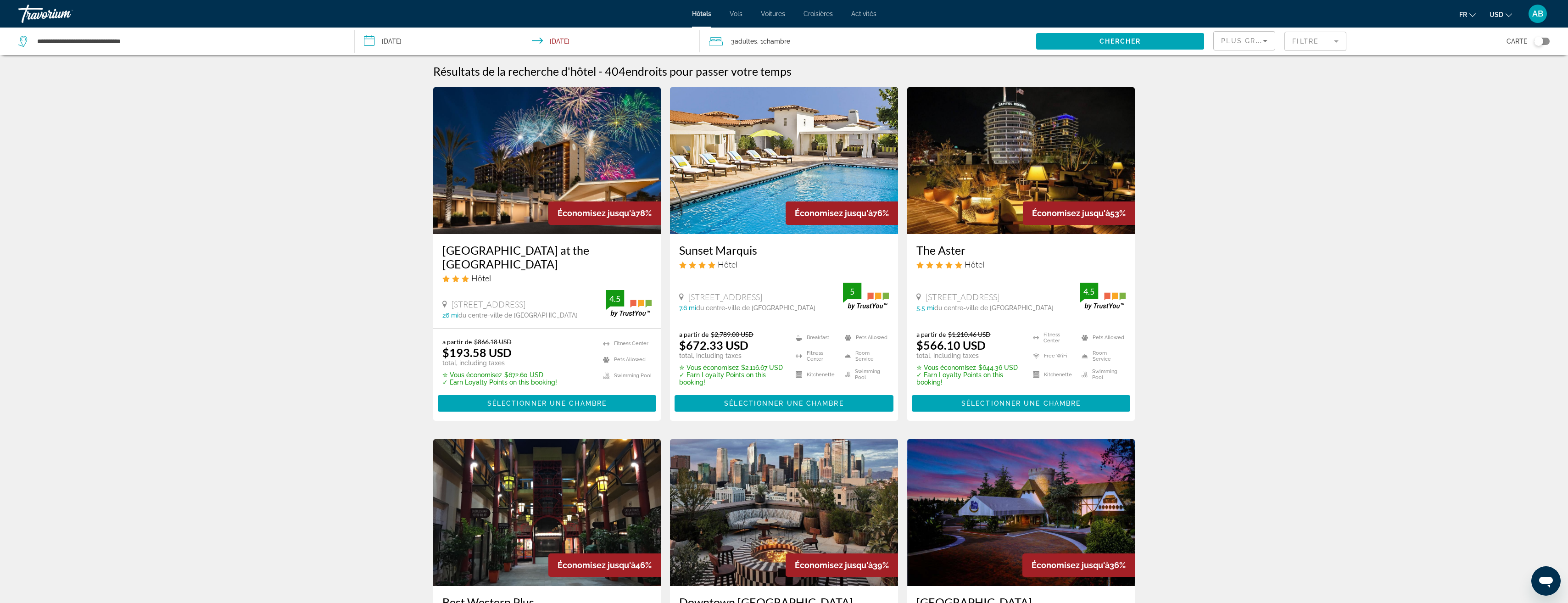
click at [1315, 38] on mat-form-field "Filtre" at bounding box center [1315, 42] width 62 height 20
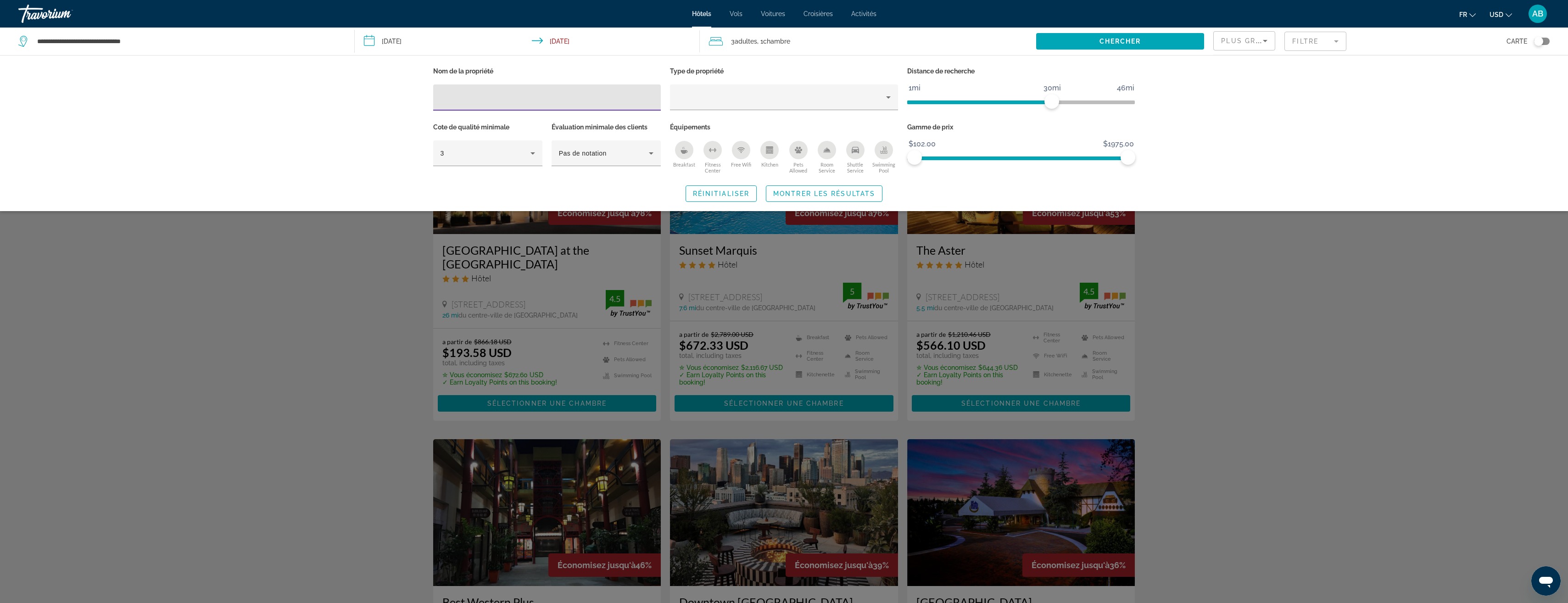
click at [554, 92] on input "Hotel Filters" at bounding box center [547, 98] width 213 height 11
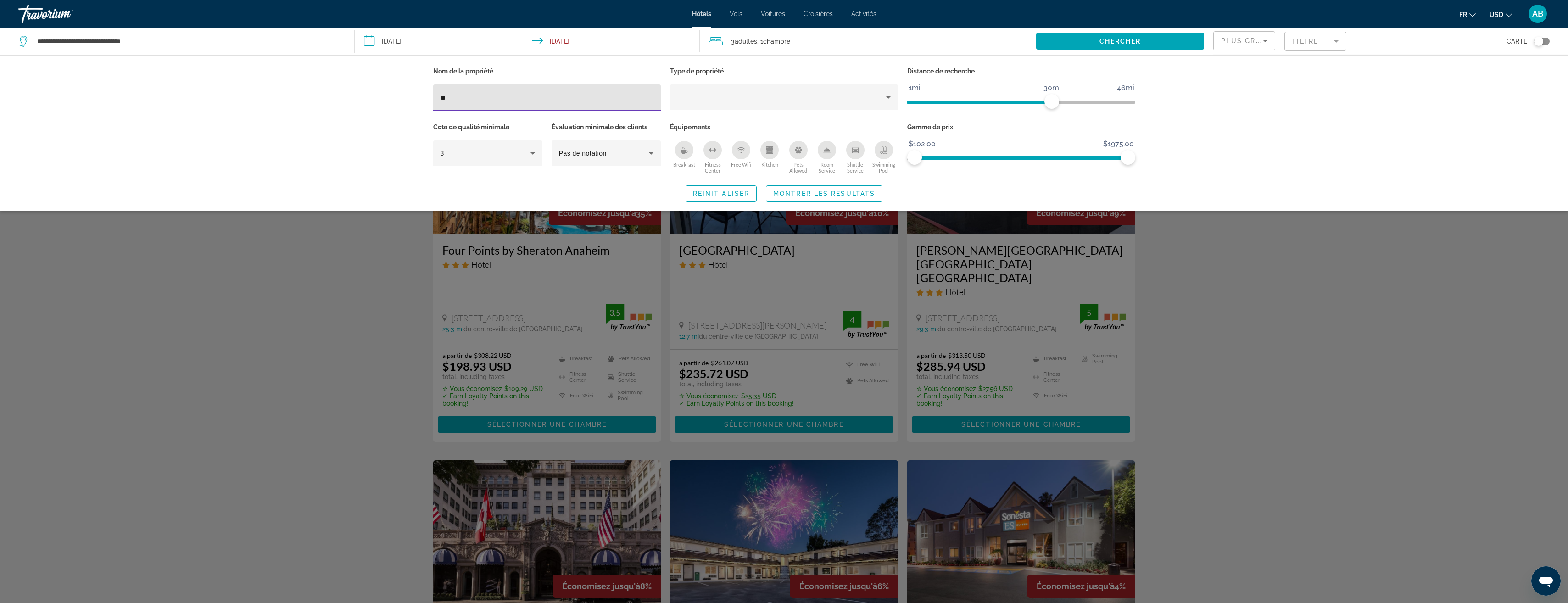
type input "**"
click at [803, 268] on div "Search widget" at bounding box center [784, 370] width 1568 height 465
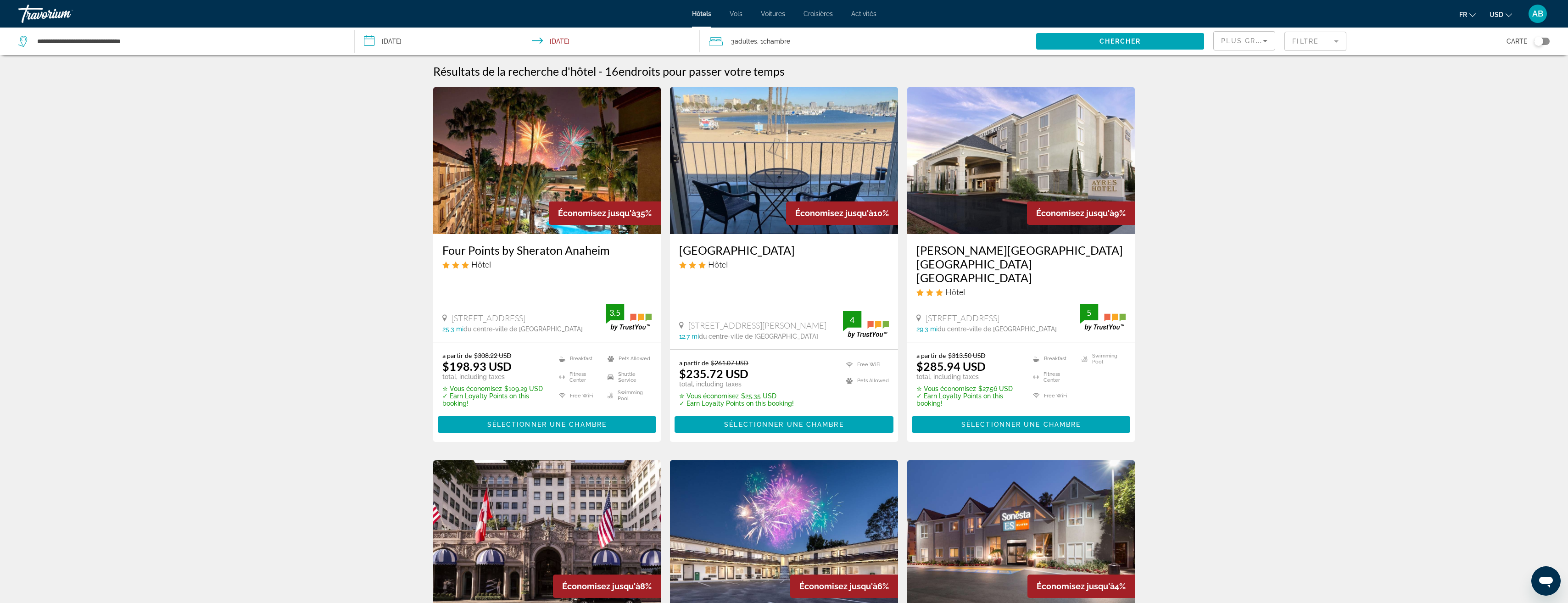
click at [1509, 17] on icon "Change currency" at bounding box center [1509, 15] width 7 height 7
click at [1484, 84] on button "EUR (€)" at bounding box center [1482, 84] width 45 height 12
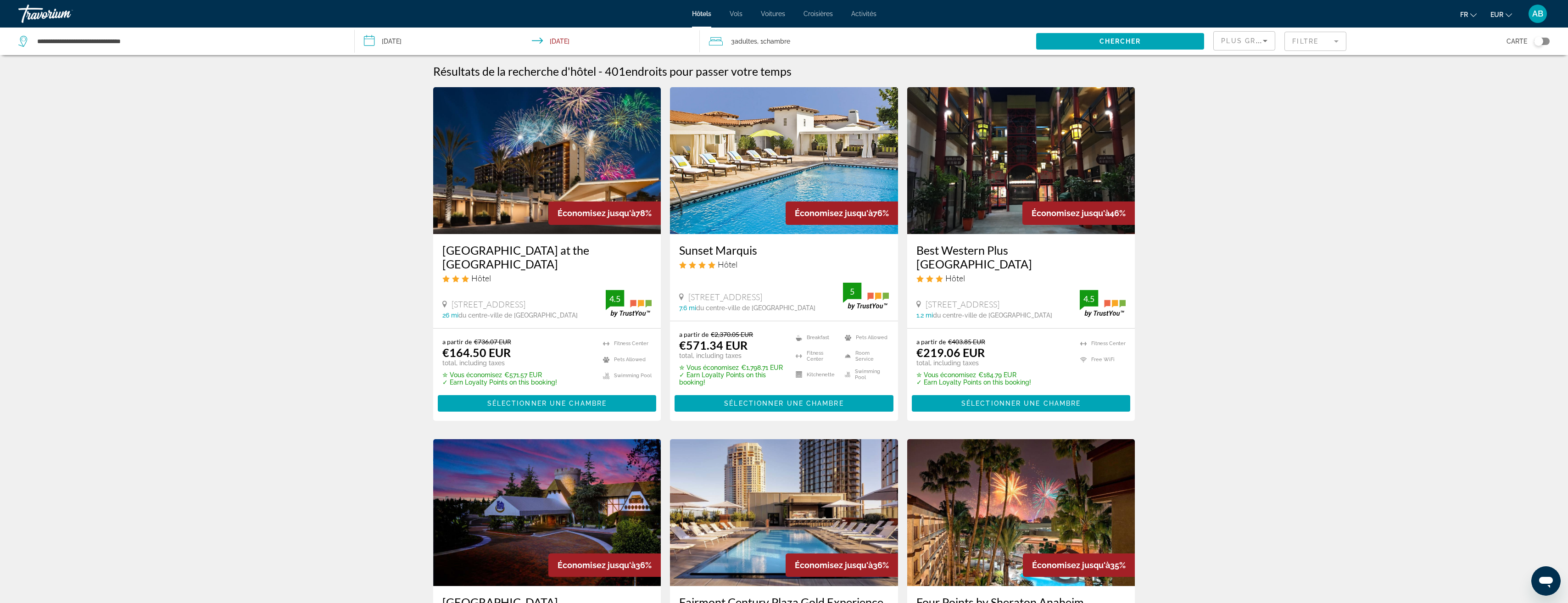
click at [1322, 40] on mat-form-field "Filtre" at bounding box center [1315, 42] width 62 height 20
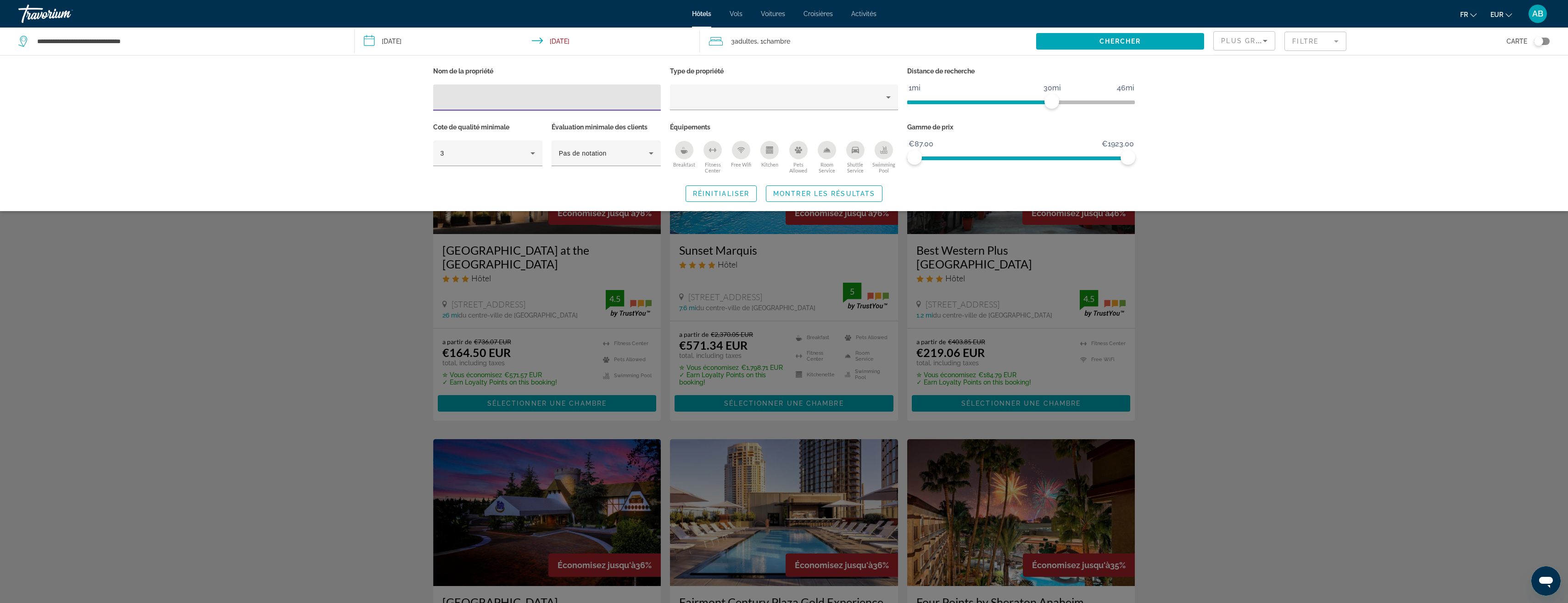
click at [517, 93] on input "Hotel Filters" at bounding box center [547, 98] width 213 height 11
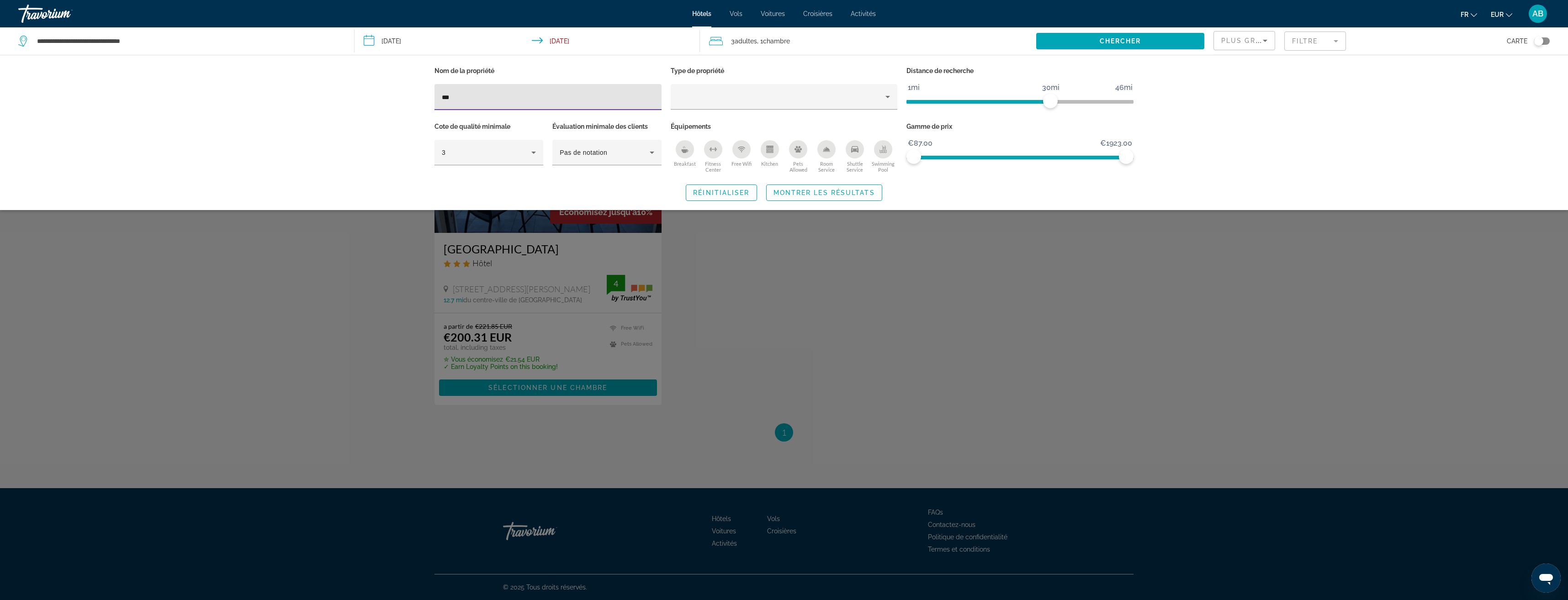
type input "***"
click at [710, 292] on div "Search widget" at bounding box center [784, 368] width 1568 height 463
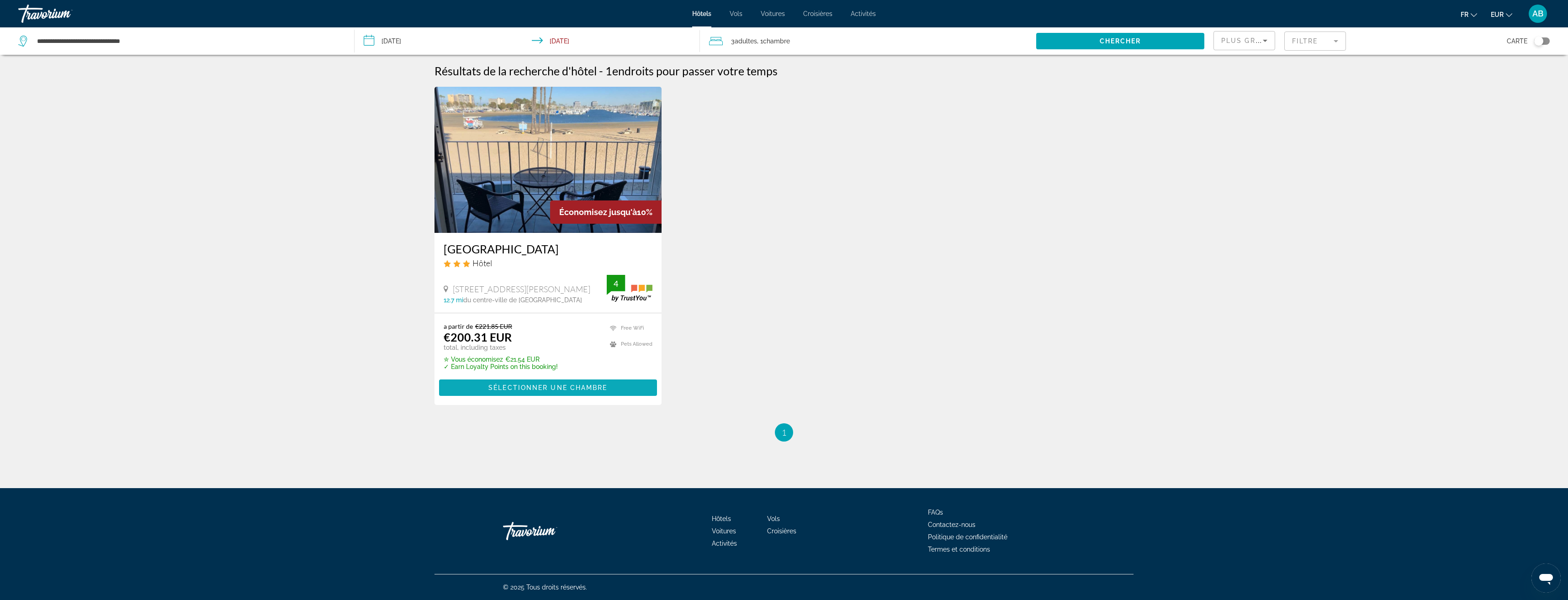
click at [606, 387] on span "Sélectionner une chambre" at bounding box center [547, 388] width 119 height 7
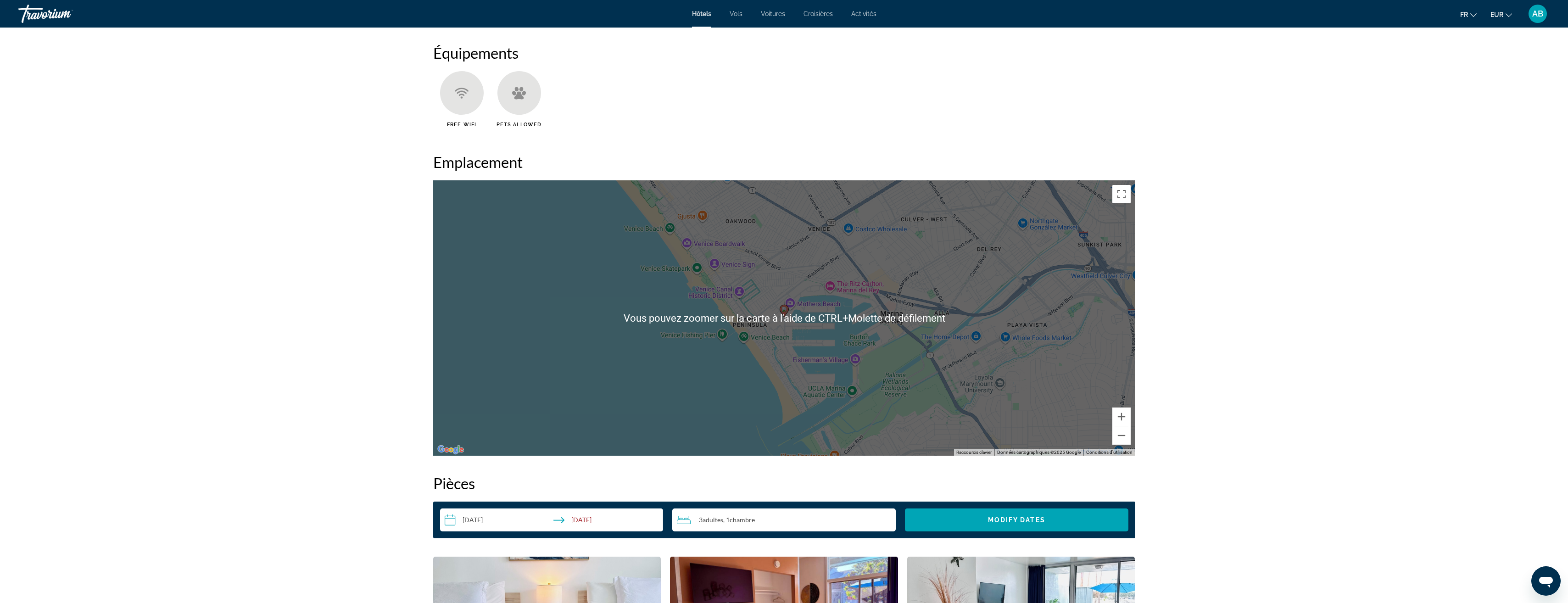
scroll to position [734, 0]
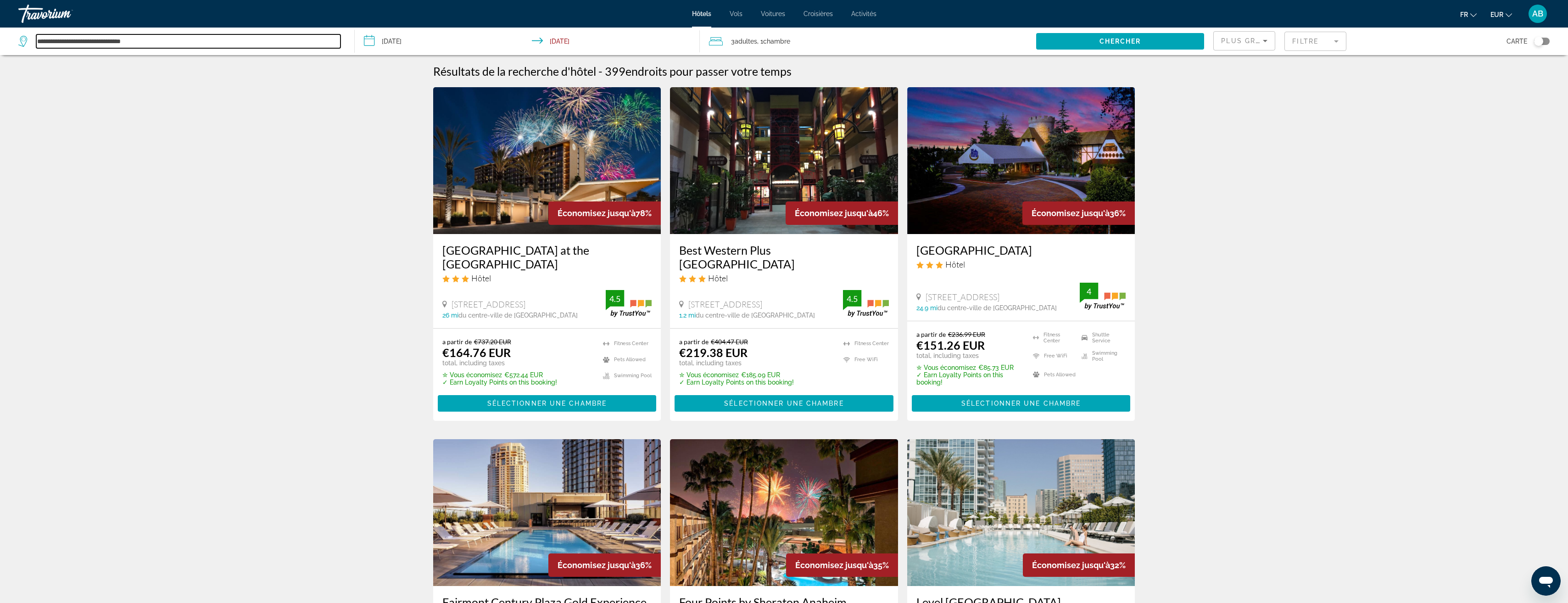
drag, startPoint x: 162, startPoint y: 42, endPoint x: 65, endPoint y: 34, distance: 97.3
click at [75, 34] on div "**********" at bounding box center [182, 41] width 326 height 28
drag, startPoint x: 65, startPoint y: 34, endPoint x: 55, endPoint y: 32, distance: 10.2
click at [51, 32] on div "**********" at bounding box center [182, 41] width 326 height 28
drag, startPoint x: 172, startPoint y: 43, endPoint x: 18, endPoint y: 37, distance: 154.1
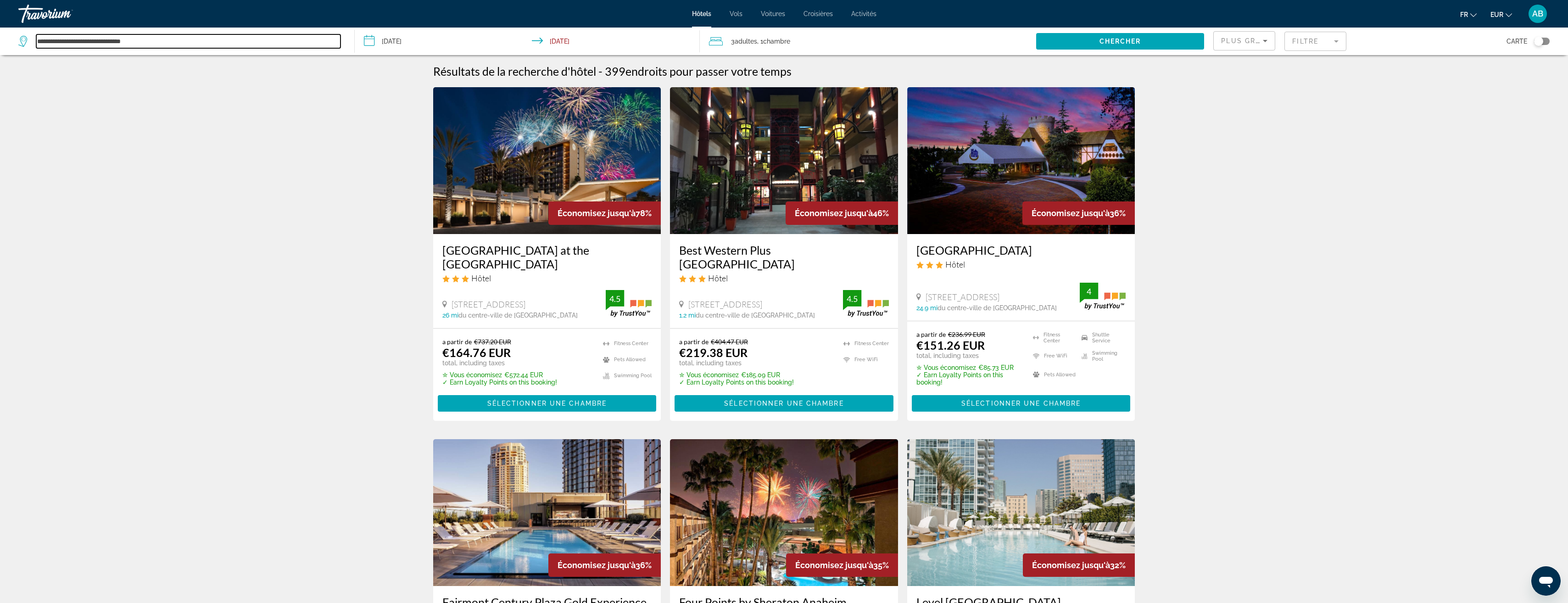
click at [18, 37] on div "**********" at bounding box center [179, 41] width 322 height 14
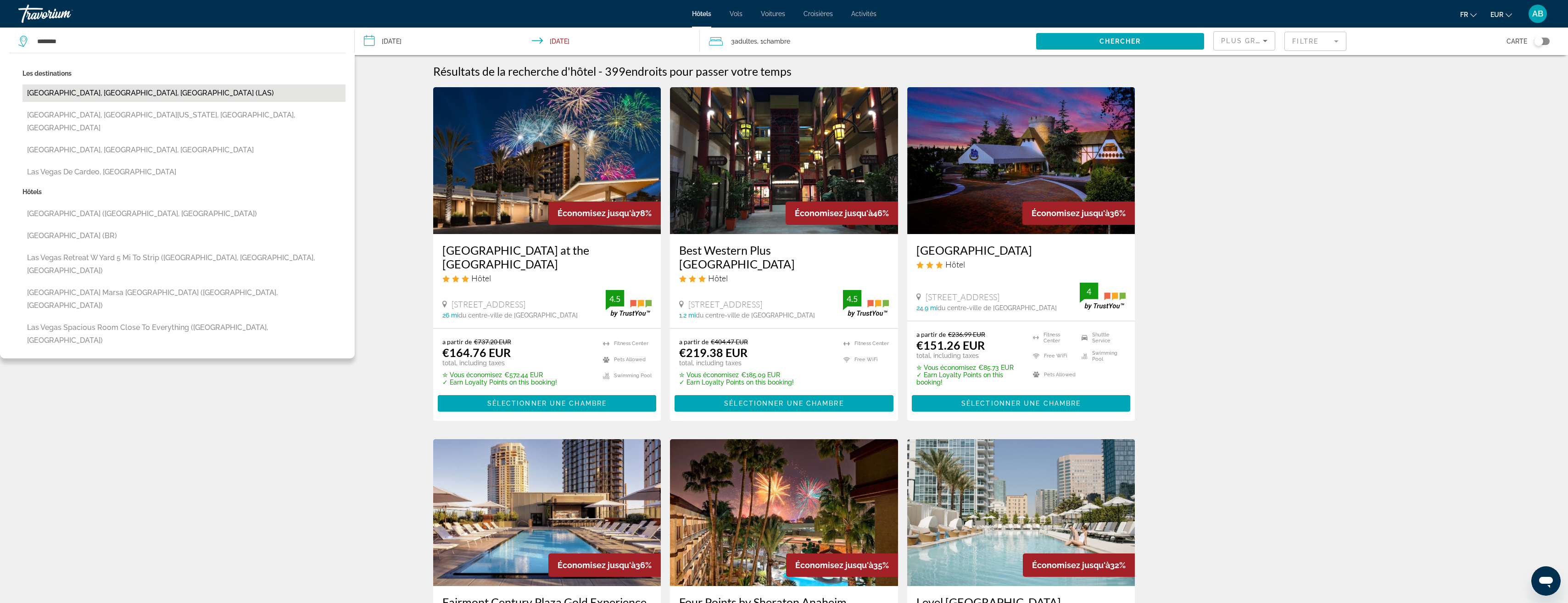
click at [92, 99] on button "[GEOGRAPHIC_DATA], [GEOGRAPHIC_DATA], [GEOGRAPHIC_DATA] (LAS)" at bounding box center [184, 93] width 323 height 18
type input "**********"
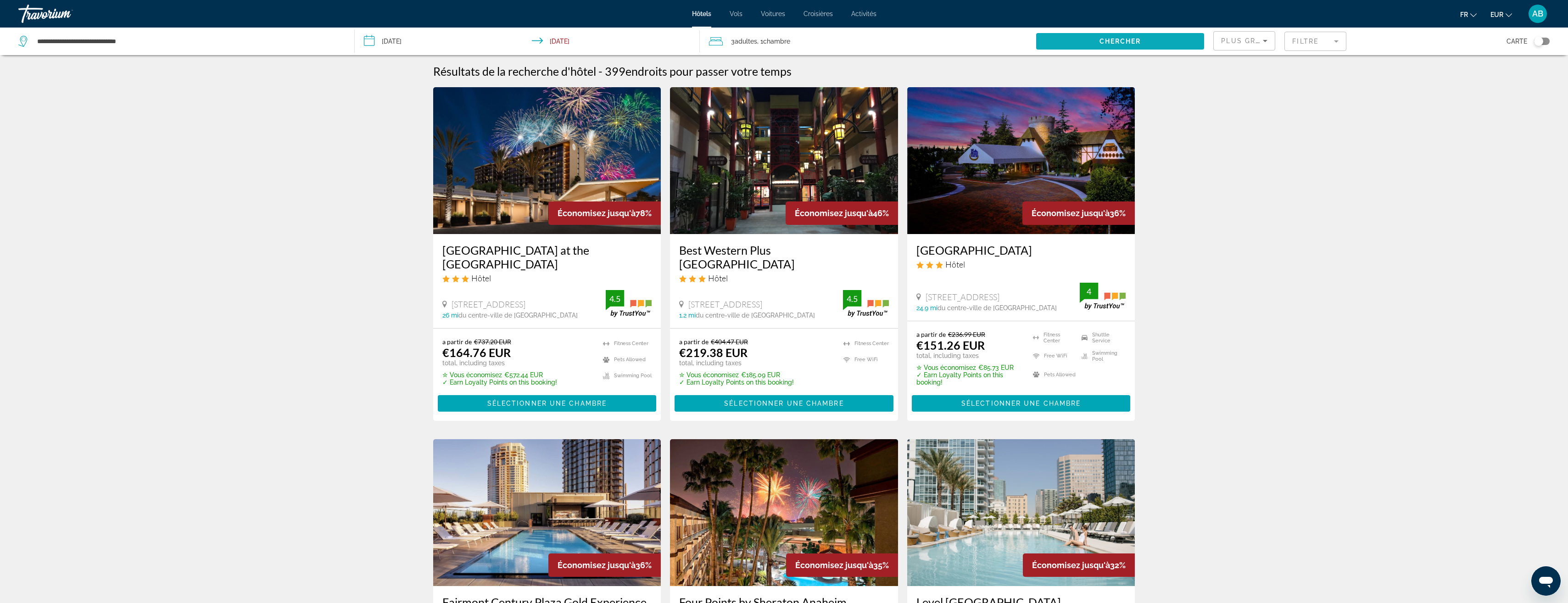
click at [1074, 39] on span "Search widget" at bounding box center [1120, 42] width 168 height 22
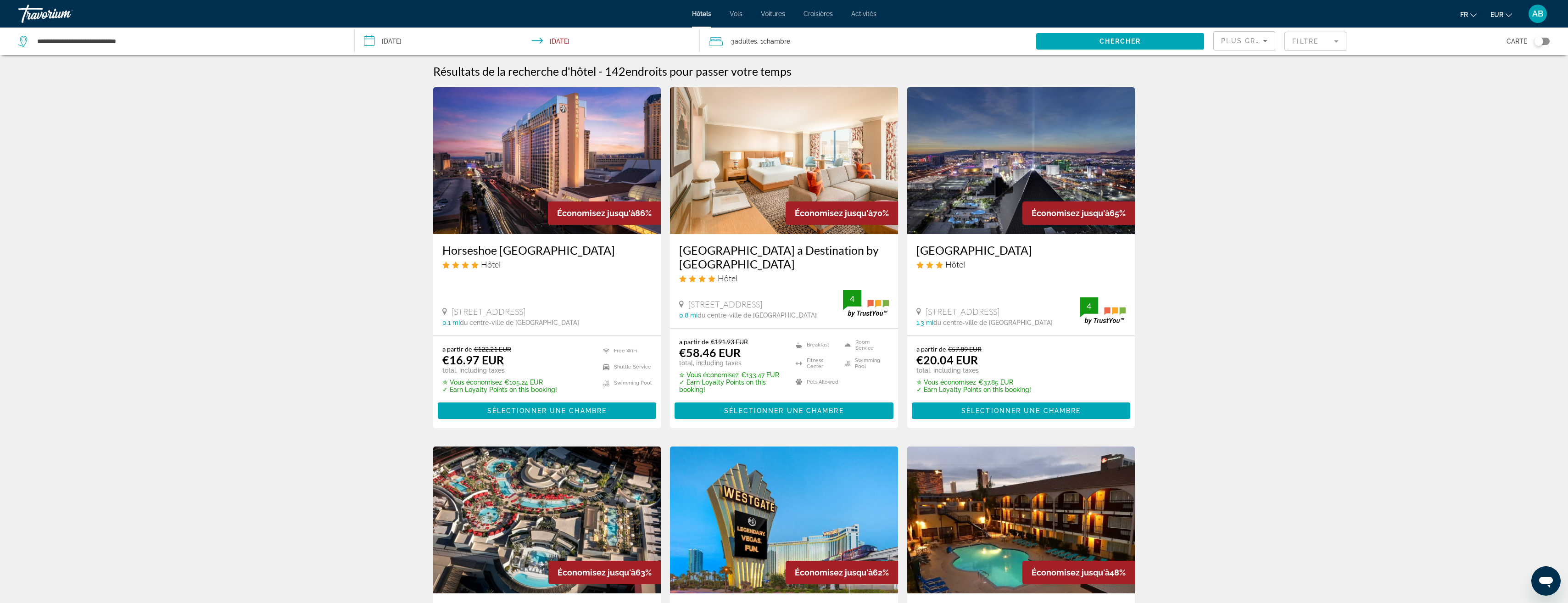
click at [1317, 48] on mat-form-field "Filtre" at bounding box center [1315, 42] width 62 height 20
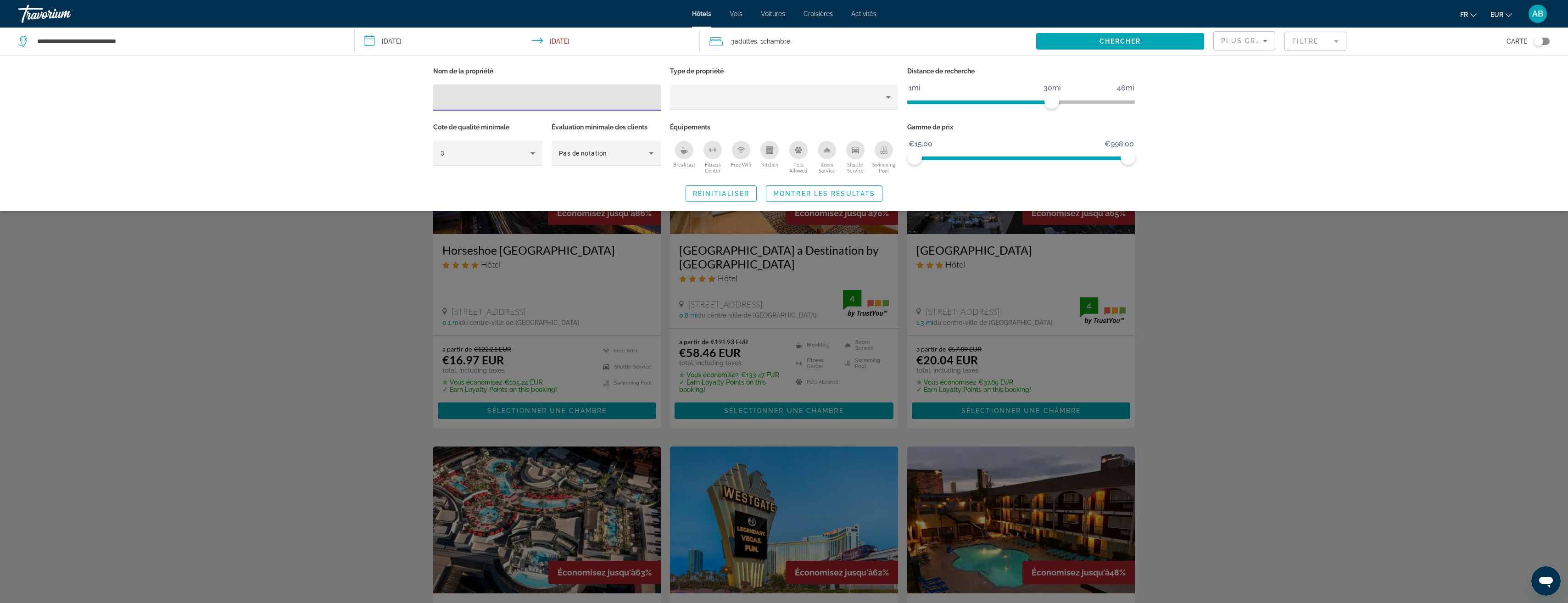
click at [577, 100] on input "Hotel Filters" at bounding box center [547, 98] width 213 height 11
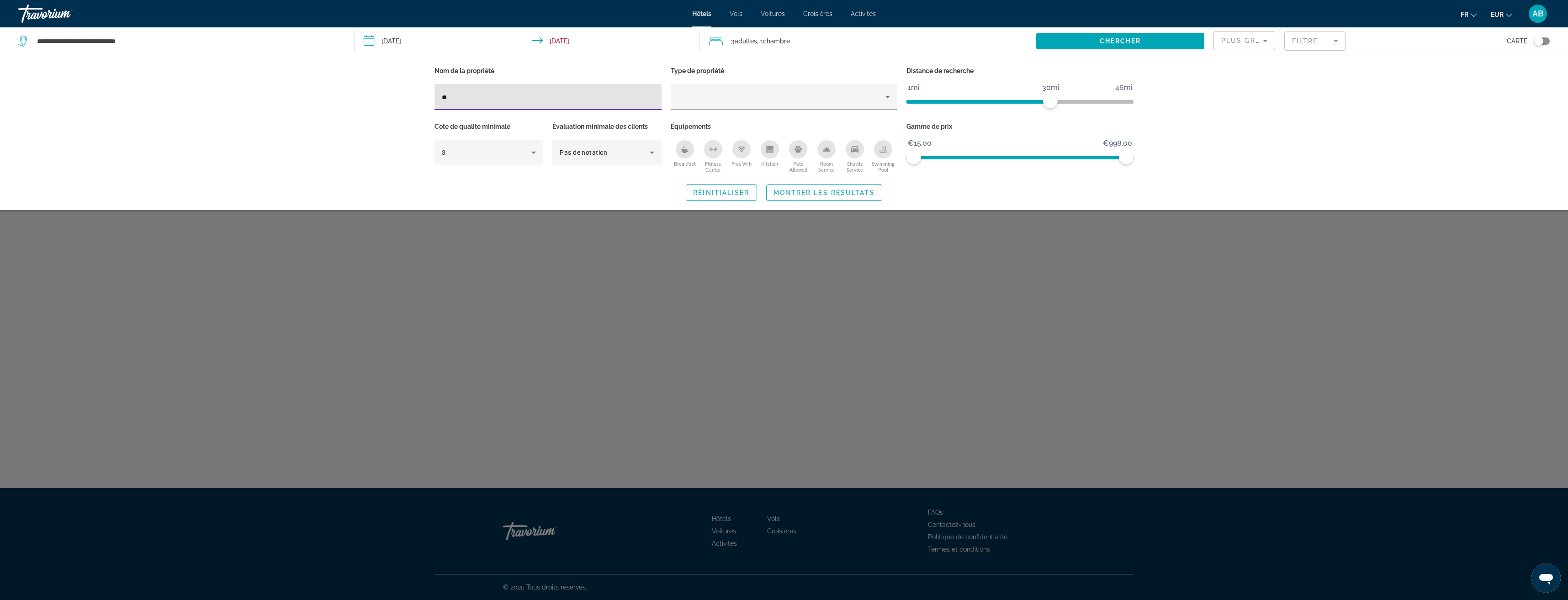
type input "*"
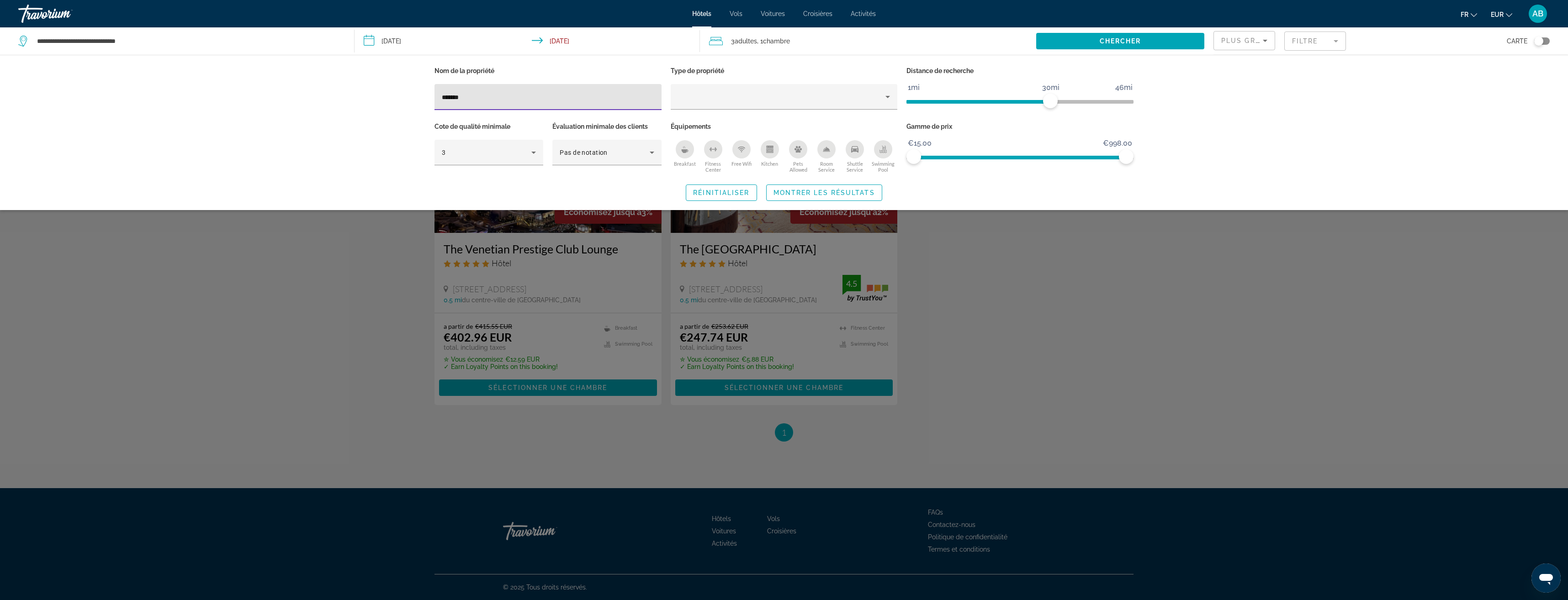
type input "*******"
click at [338, 286] on div "Search widget" at bounding box center [784, 368] width 1568 height 463
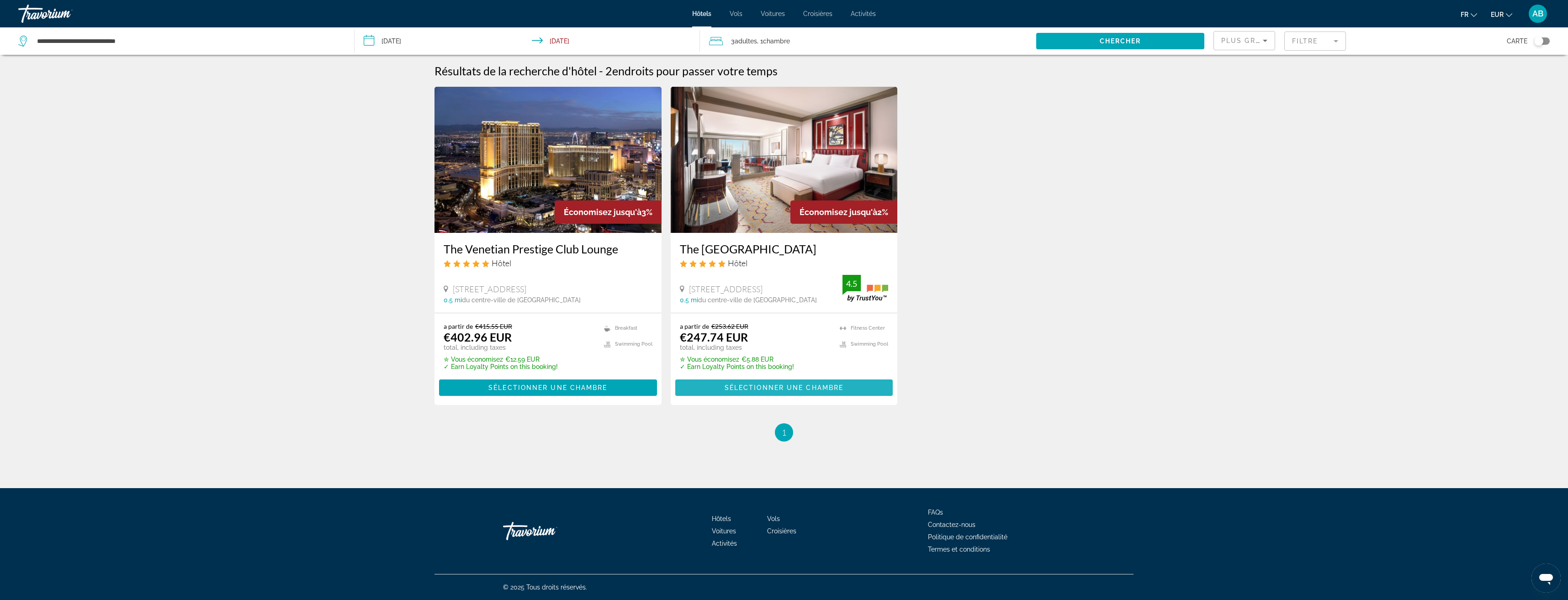
click at [788, 389] on span "Sélectionner une chambre" at bounding box center [783, 388] width 119 height 7
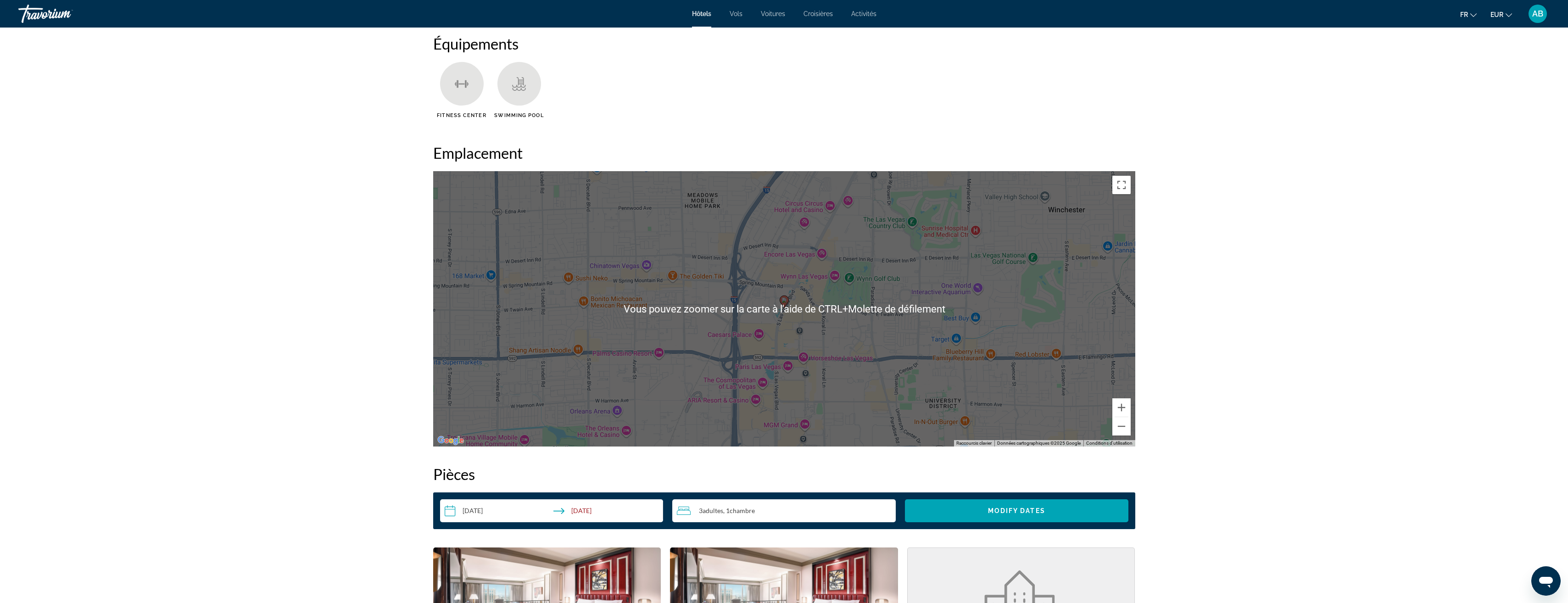
scroll to position [734, 0]
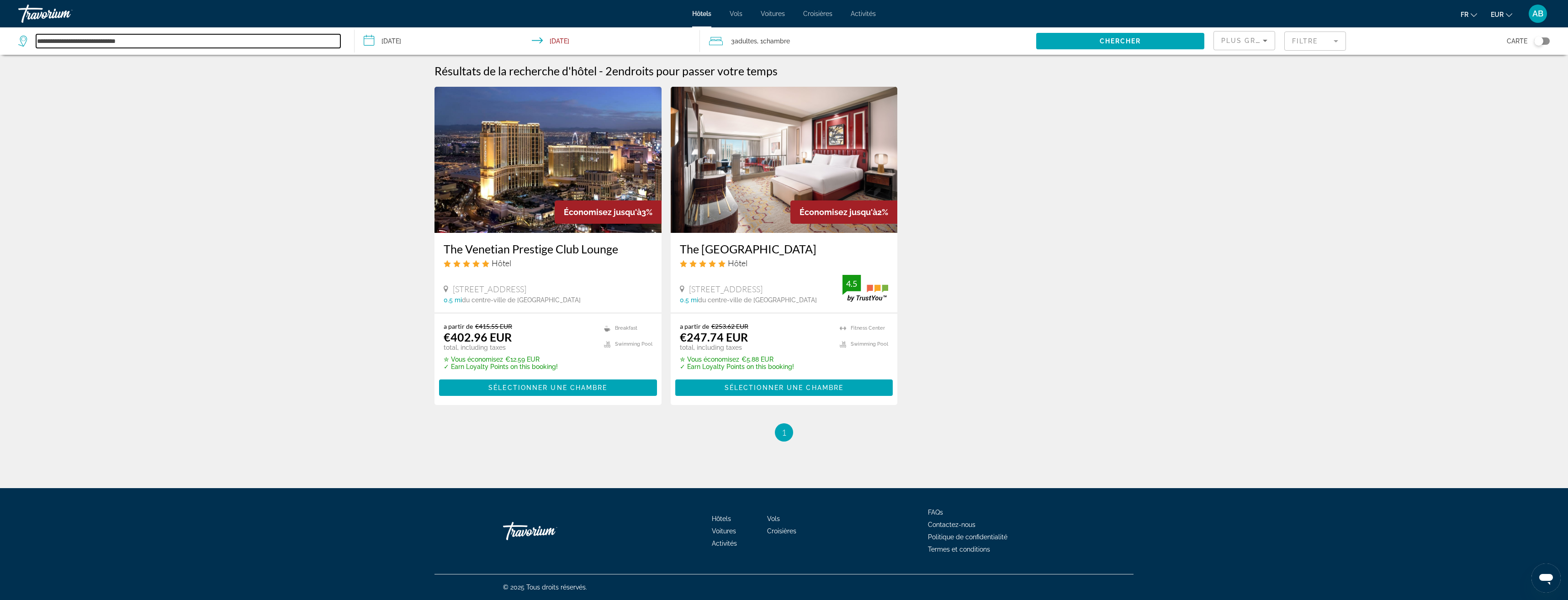
click at [206, 43] on input "**********" at bounding box center [188, 41] width 304 height 14
drag, startPoint x: 206, startPoint y: 43, endPoint x: 19, endPoint y: 33, distance: 187.3
click at [19, 33] on div "**********" at bounding box center [181, 41] width 327 height 27
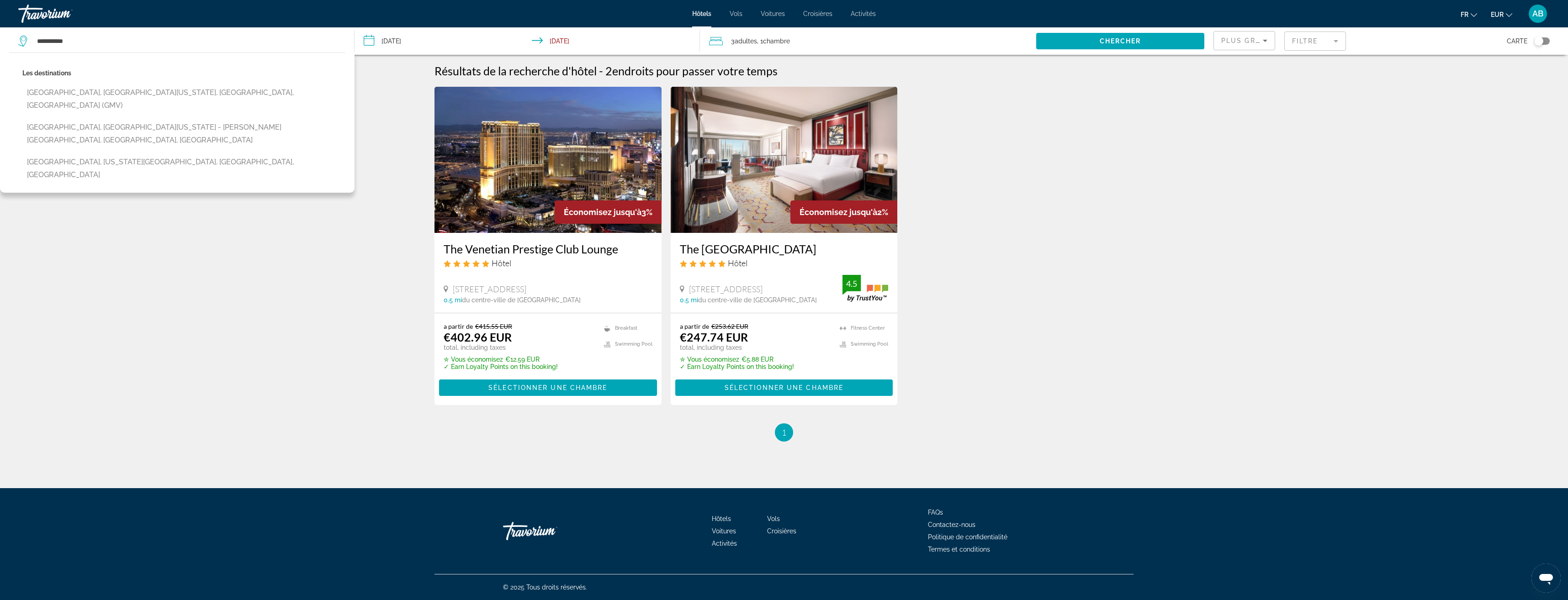
click at [229, 89] on button "[GEOGRAPHIC_DATA], [GEOGRAPHIC_DATA][US_STATE], [GEOGRAPHIC_DATA], [GEOGRAPHIC_…" at bounding box center [184, 99] width 323 height 30
type input "**********"
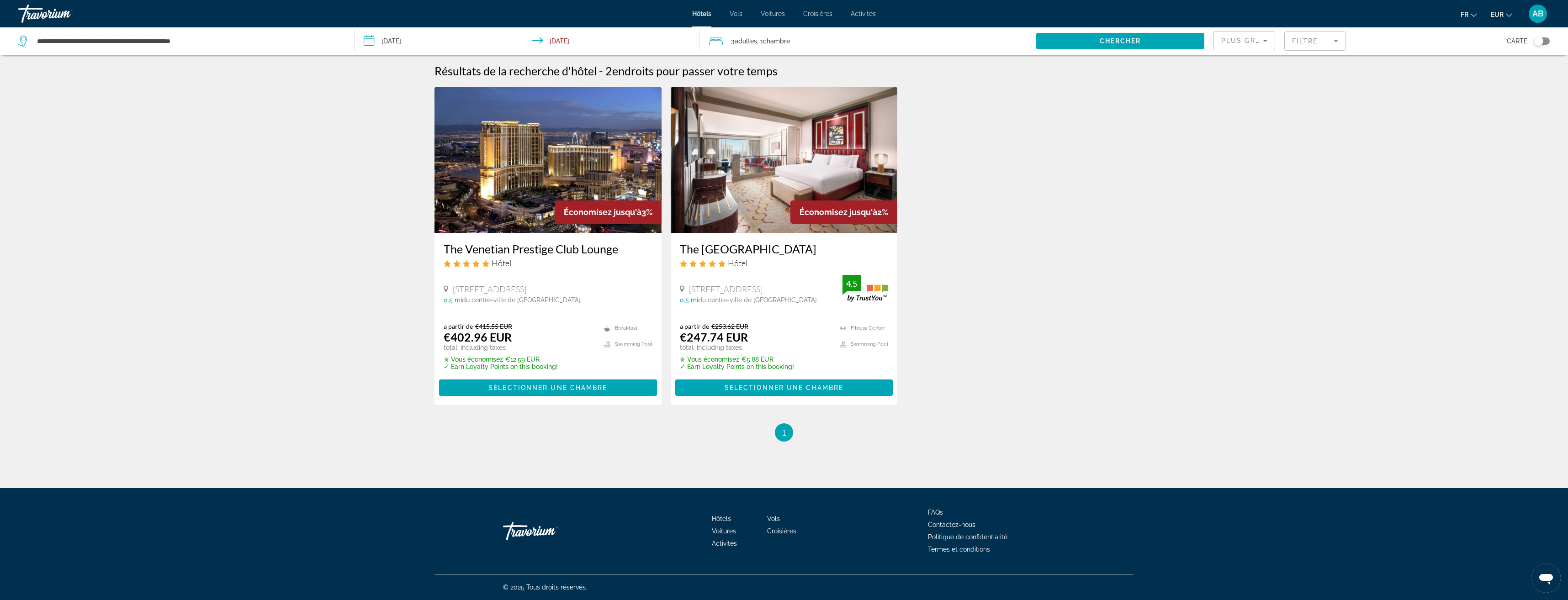
click at [428, 38] on input "**********" at bounding box center [528, 43] width 349 height 30
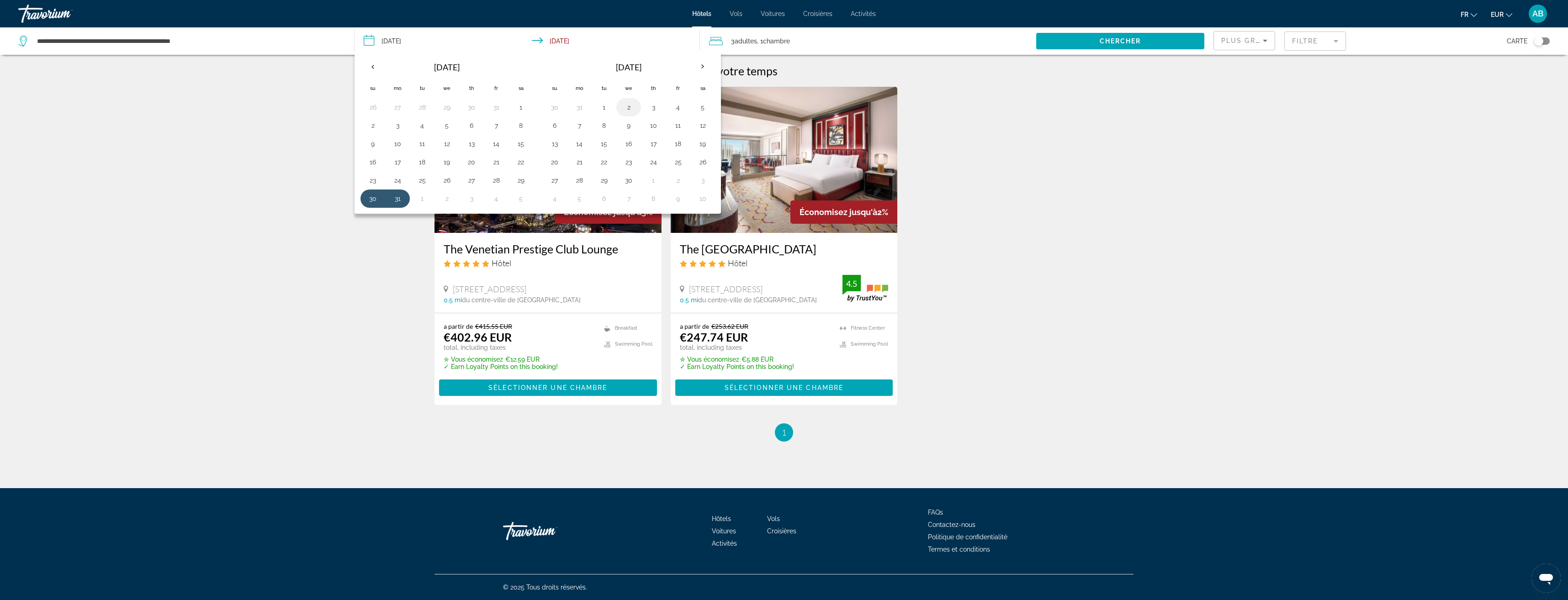
click at [629, 107] on button "2" at bounding box center [629, 107] width 15 height 13
click at [646, 106] on button "3" at bounding box center [653, 107] width 15 height 13
type input "**********"
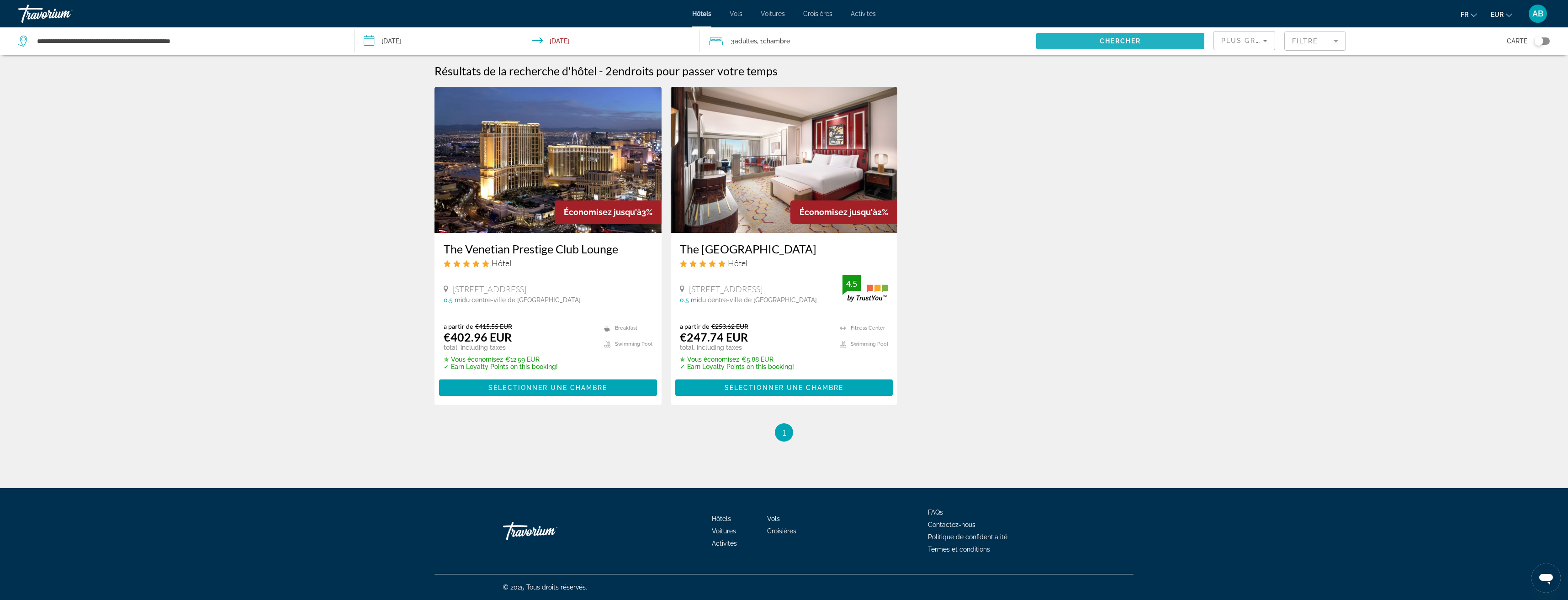
click at [1150, 45] on span "Search widget" at bounding box center [1120, 41] width 168 height 22
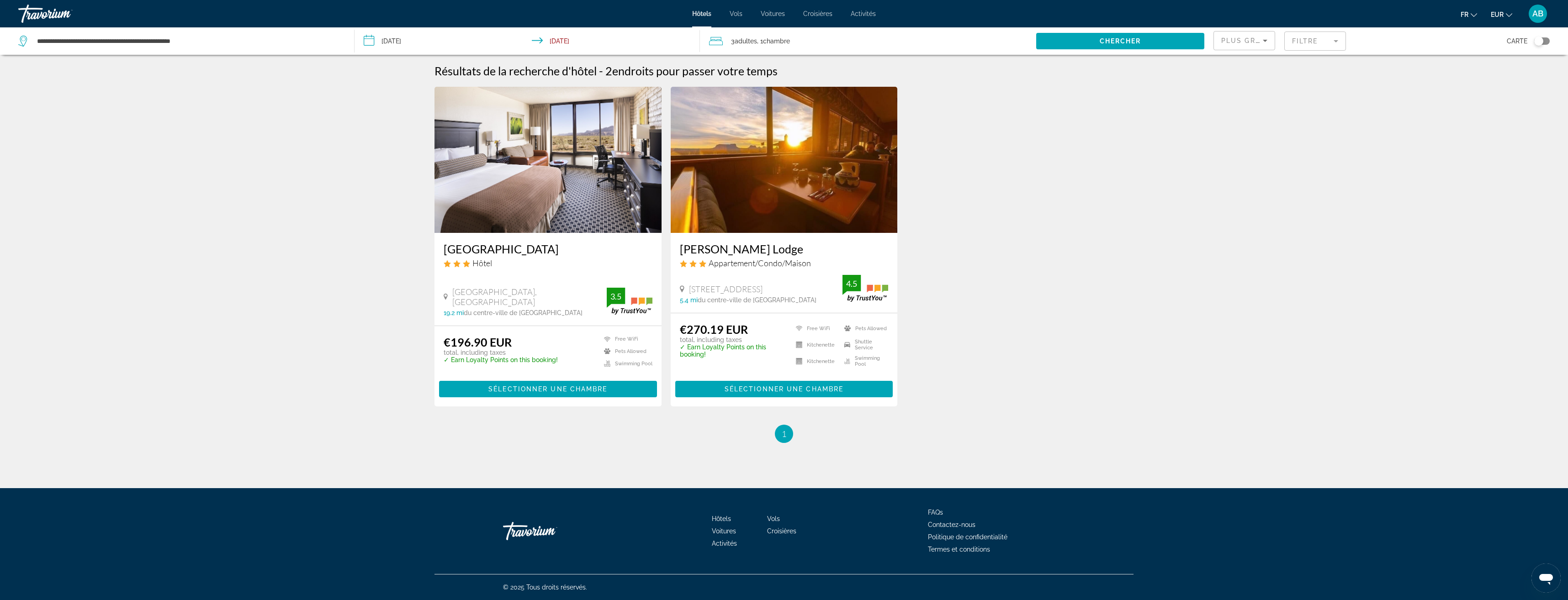
click at [759, 391] on span "Sélectionner une chambre" at bounding box center [783, 389] width 119 height 7
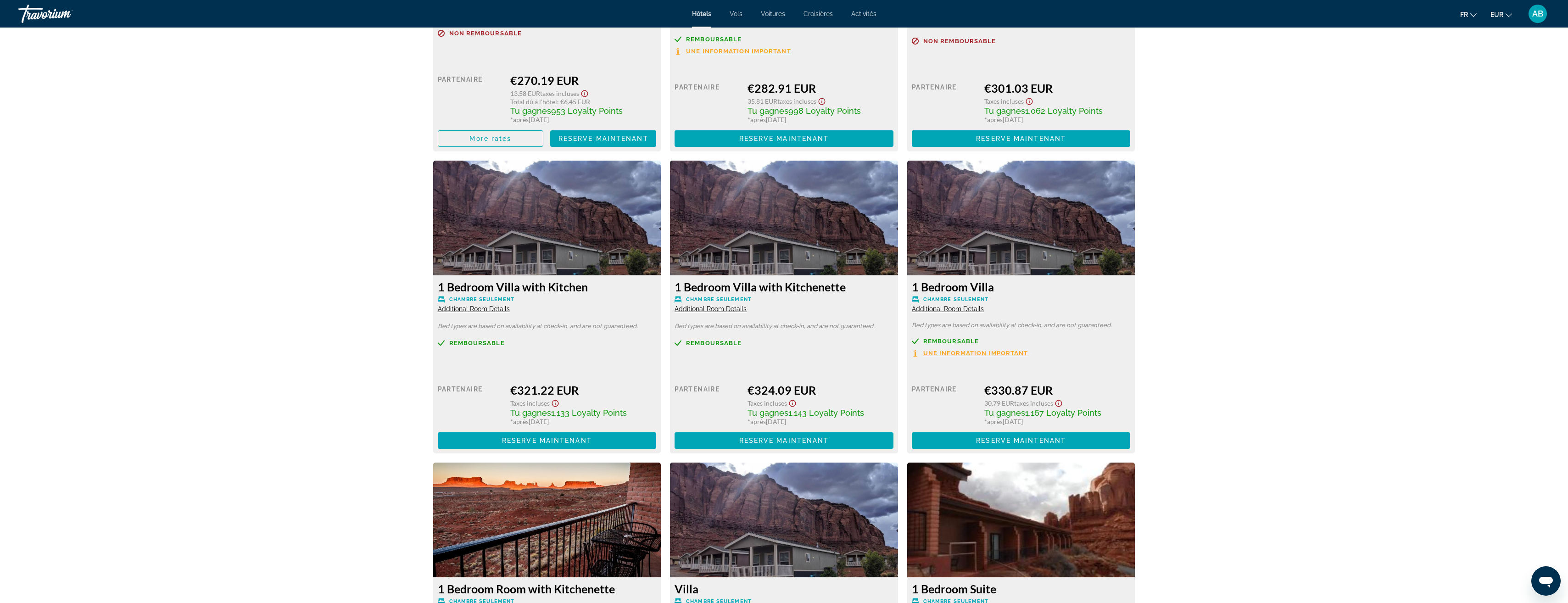
scroll to position [1423, 0]
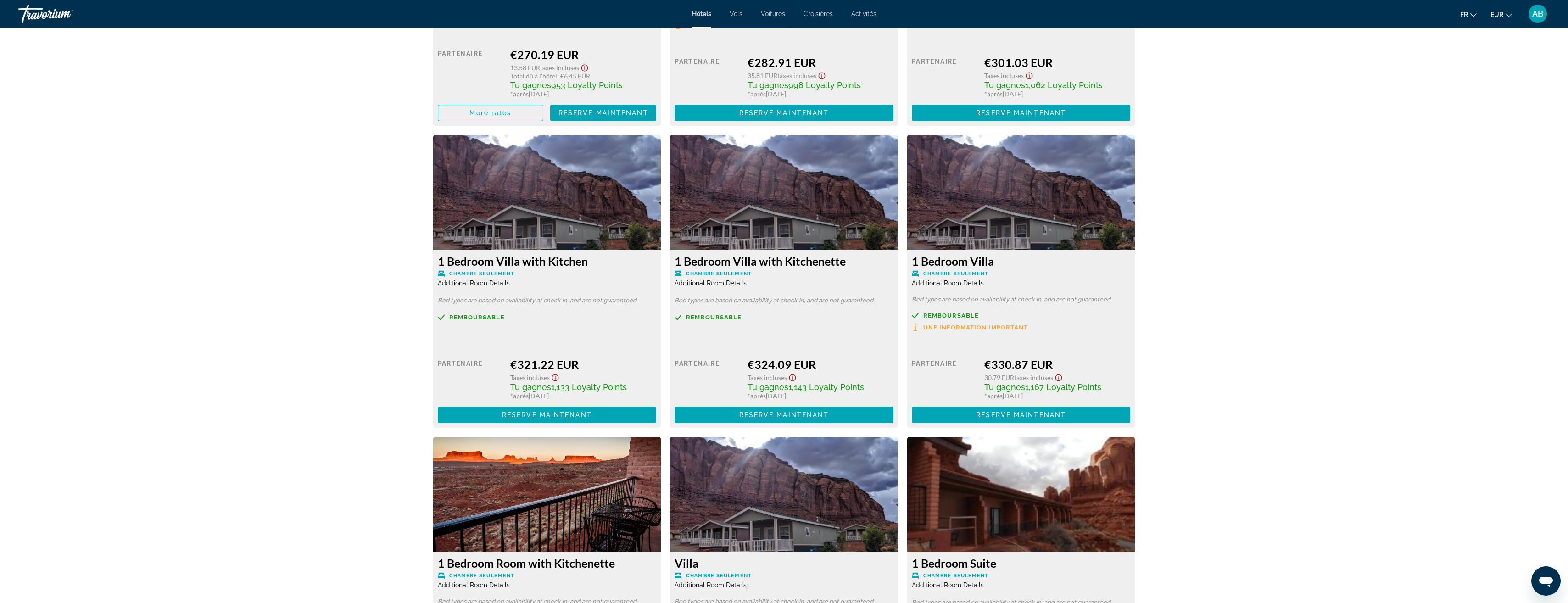
click at [468, 283] on span "Additional Room Details" at bounding box center [474, 283] width 72 height 7
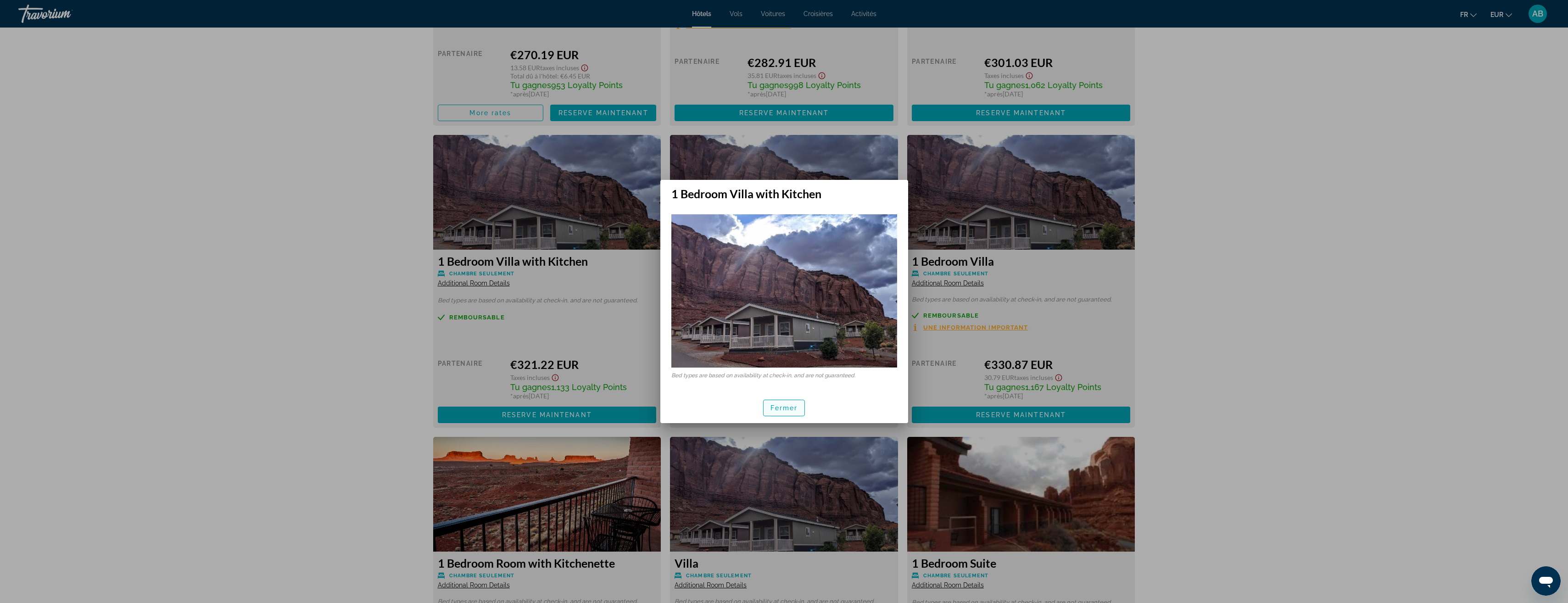
click at [786, 409] on span "Fermer" at bounding box center [784, 408] width 28 height 7
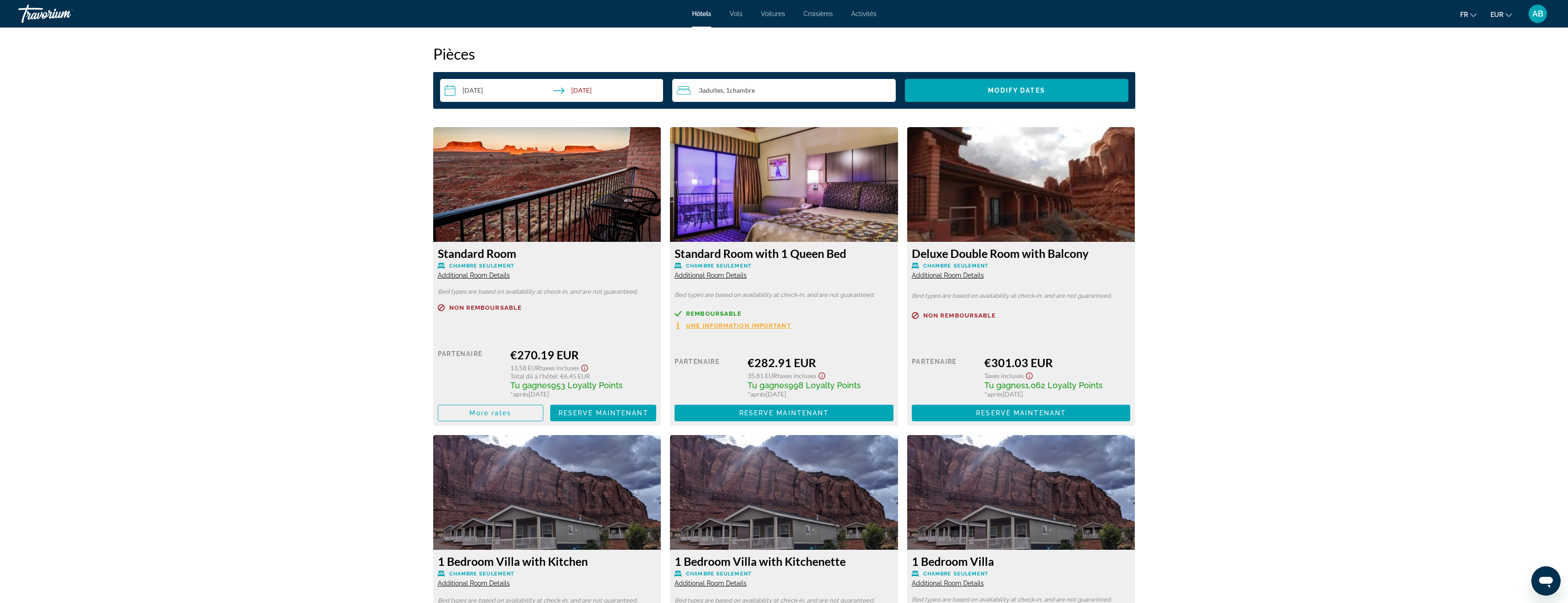
scroll to position [1101, 0]
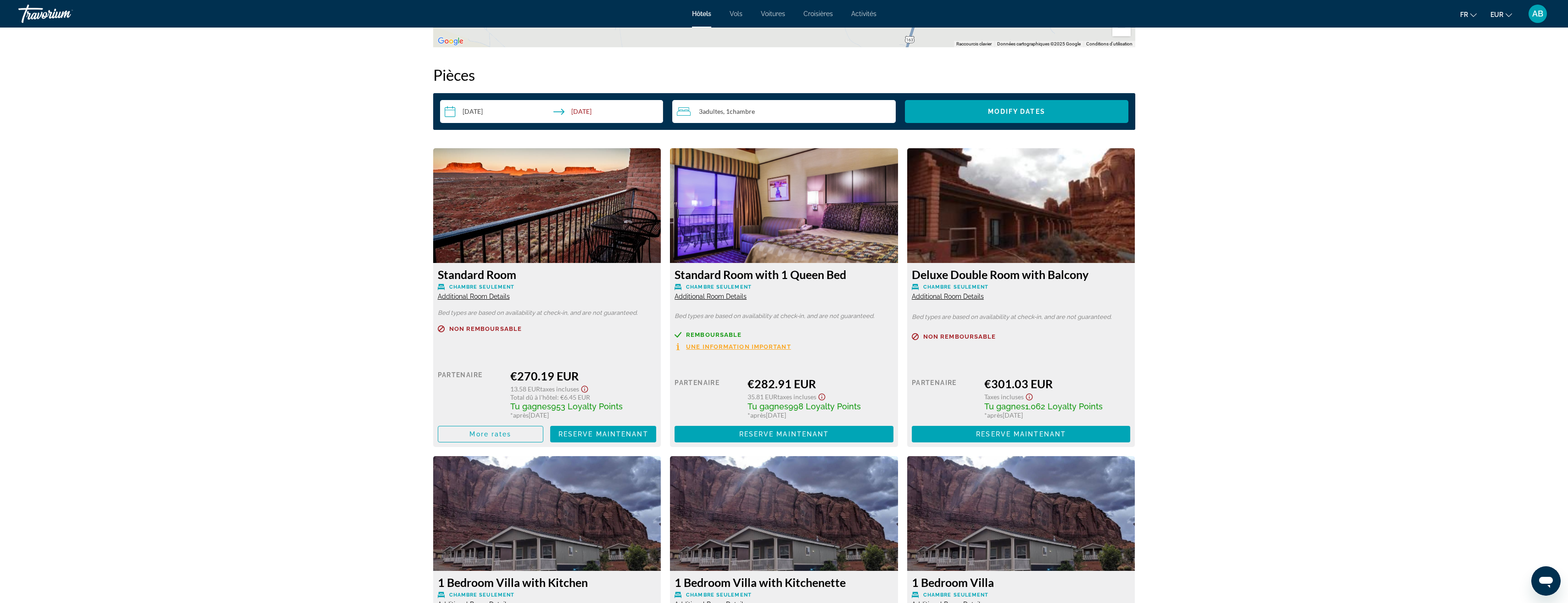
click at [465, 297] on span "Additional Room Details" at bounding box center [474, 297] width 72 height 7
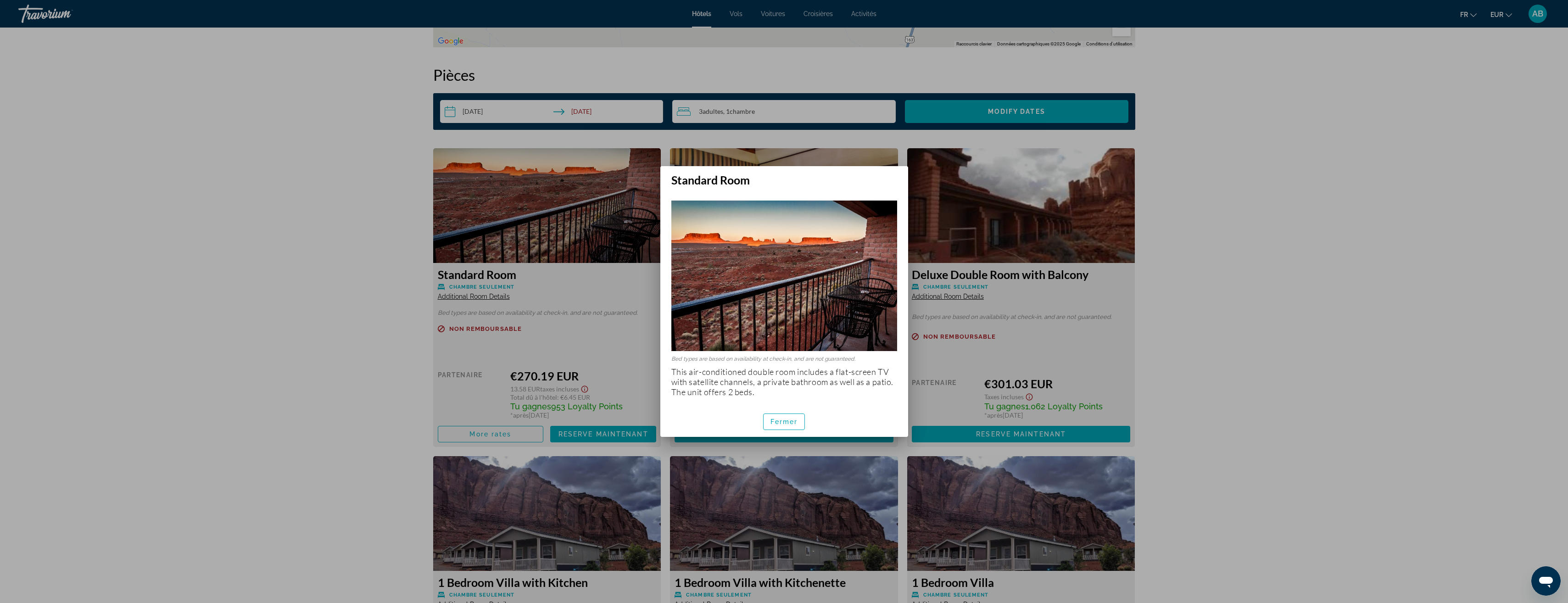
click at [306, 300] on div at bounding box center [784, 302] width 1568 height 603
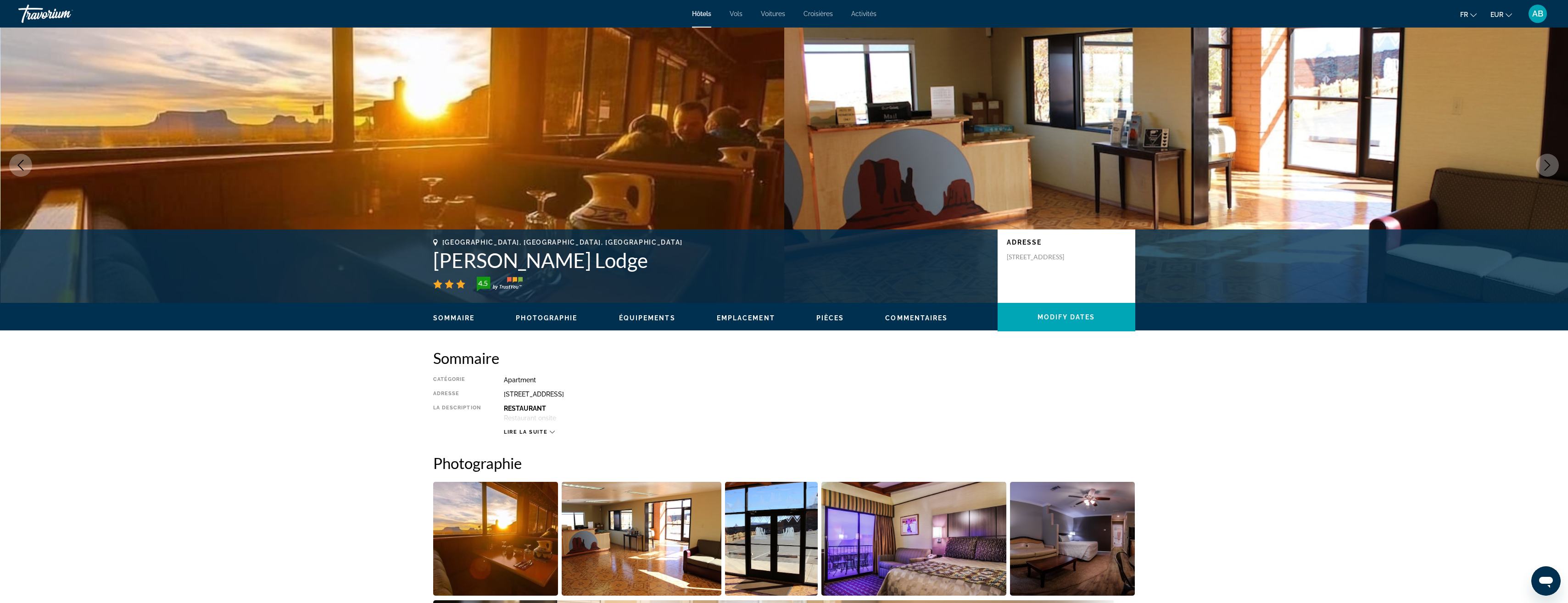
scroll to position [1101, 0]
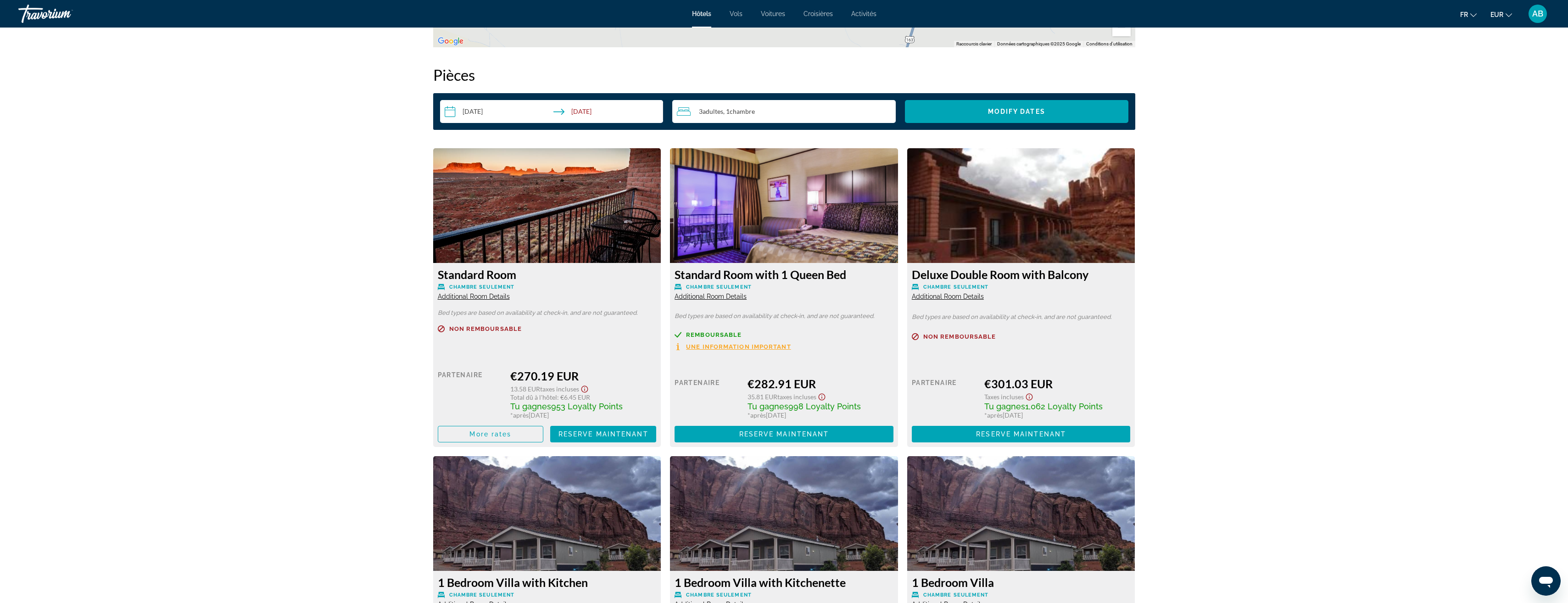
click at [720, 295] on span "Additional Room Details" at bounding box center [710, 297] width 72 height 7
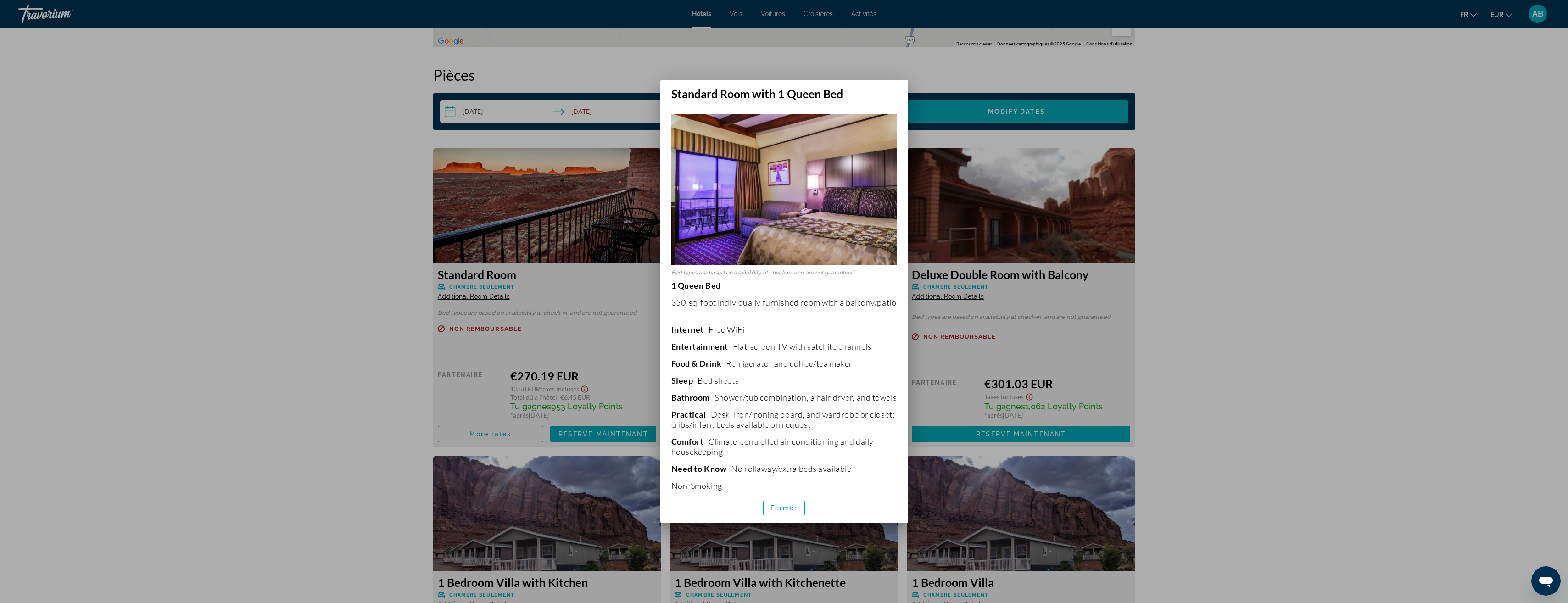
scroll to position [0, 0]
click at [960, 75] on div at bounding box center [784, 302] width 1568 height 603
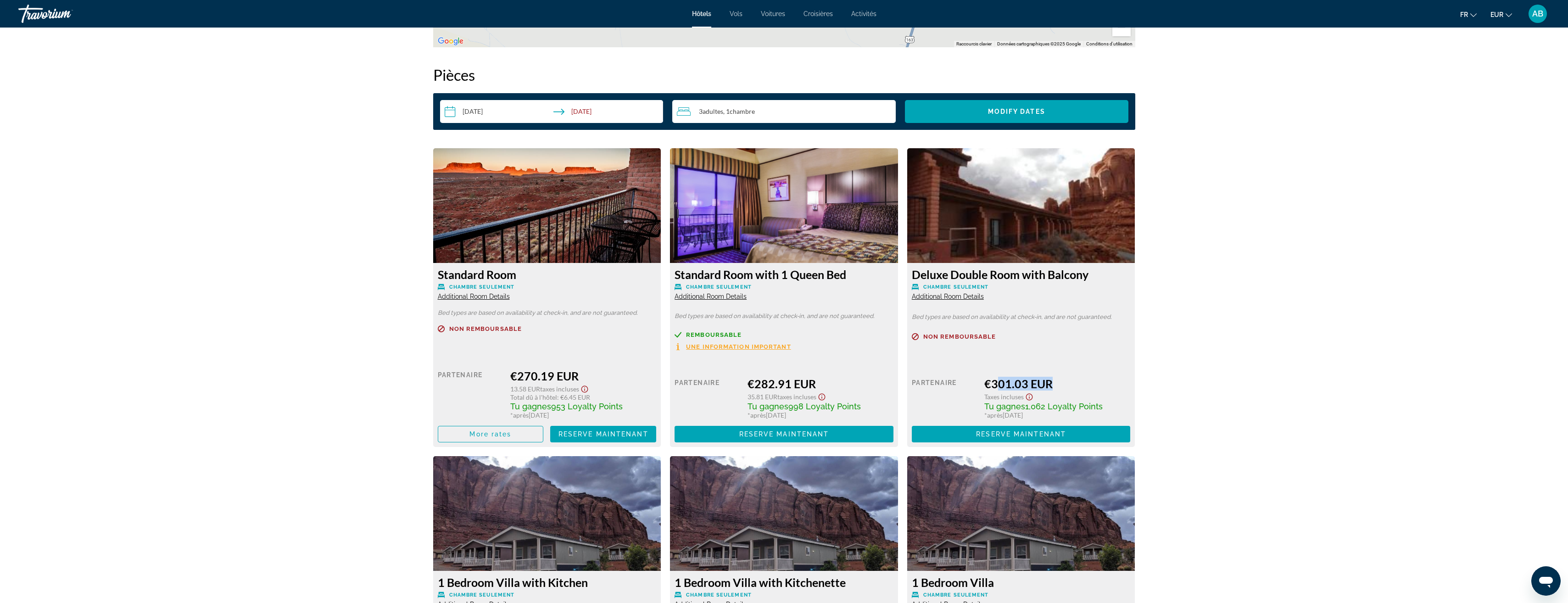
drag, startPoint x: 991, startPoint y: 383, endPoint x: 1042, endPoint y: 384, distance: 51.0
click at [1042, 384] on div "€301.03 EUR" at bounding box center [1057, 383] width 146 height 14
drag, startPoint x: 1042, startPoint y: 384, endPoint x: 1161, endPoint y: 331, distance: 130.3
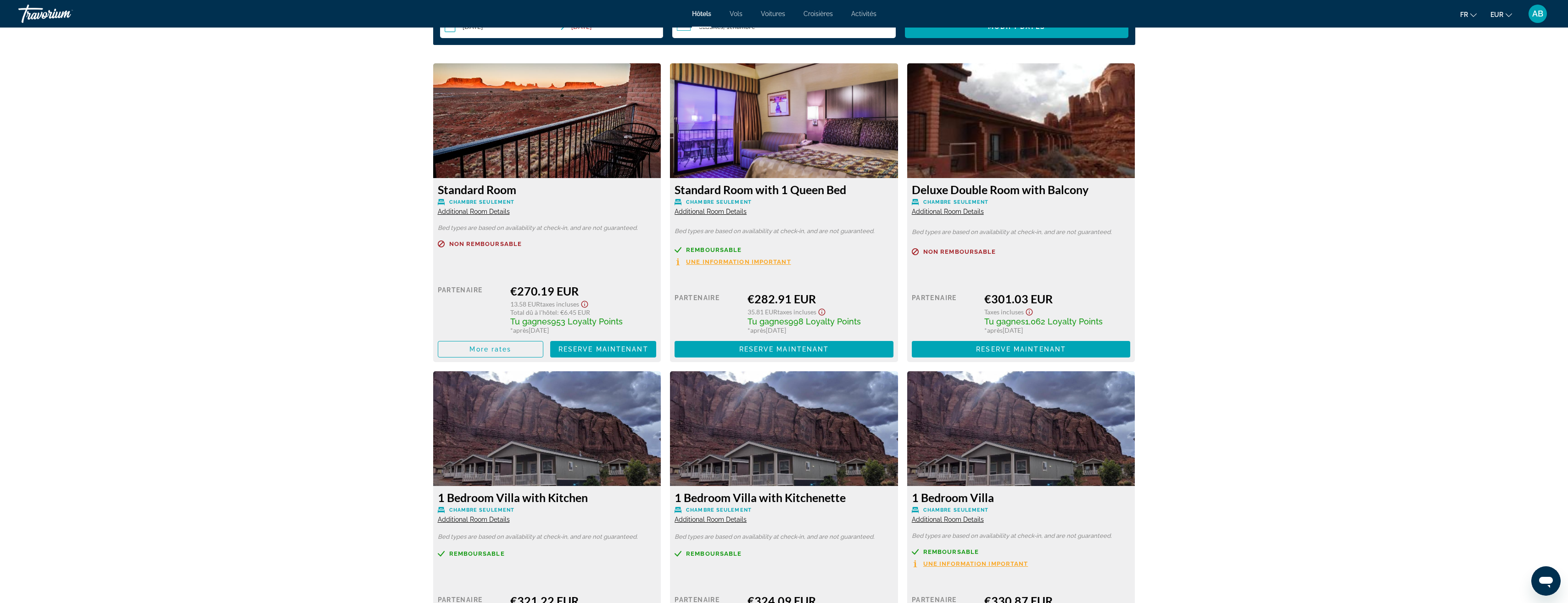
scroll to position [1331, 0]
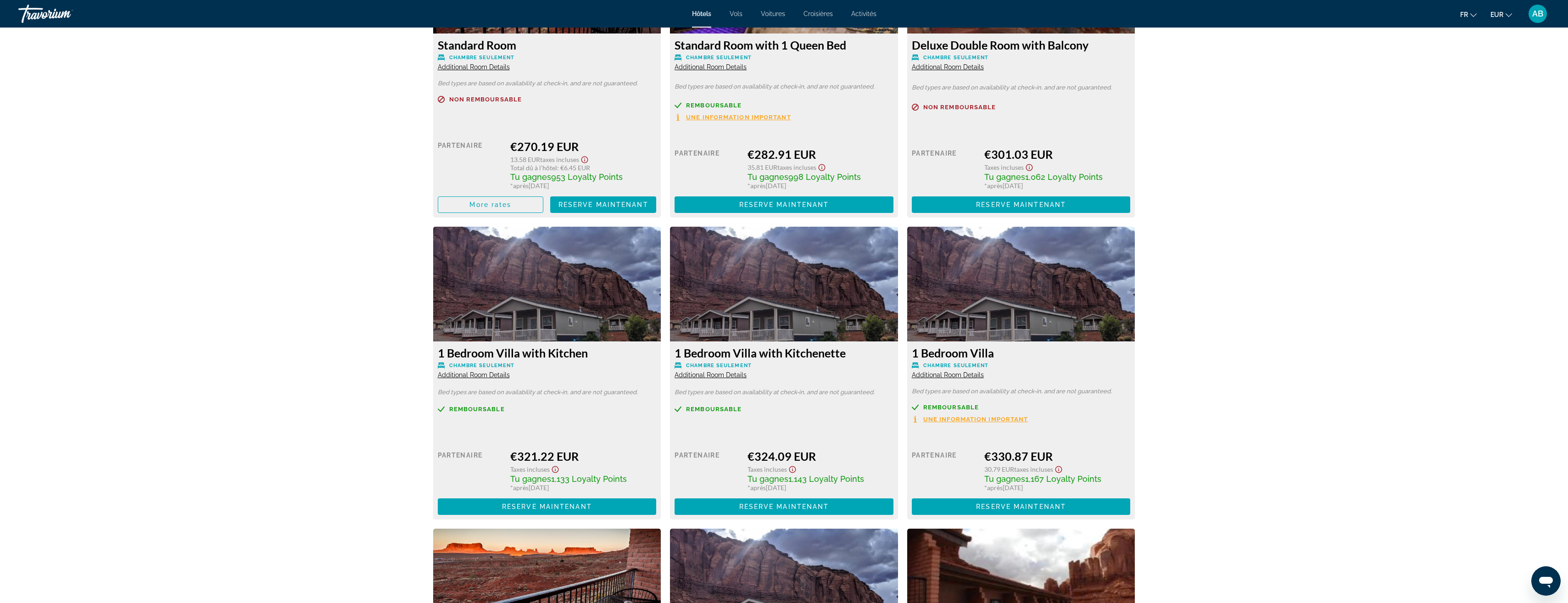
click at [712, 377] on span "Additional Room Details" at bounding box center [710, 375] width 72 height 7
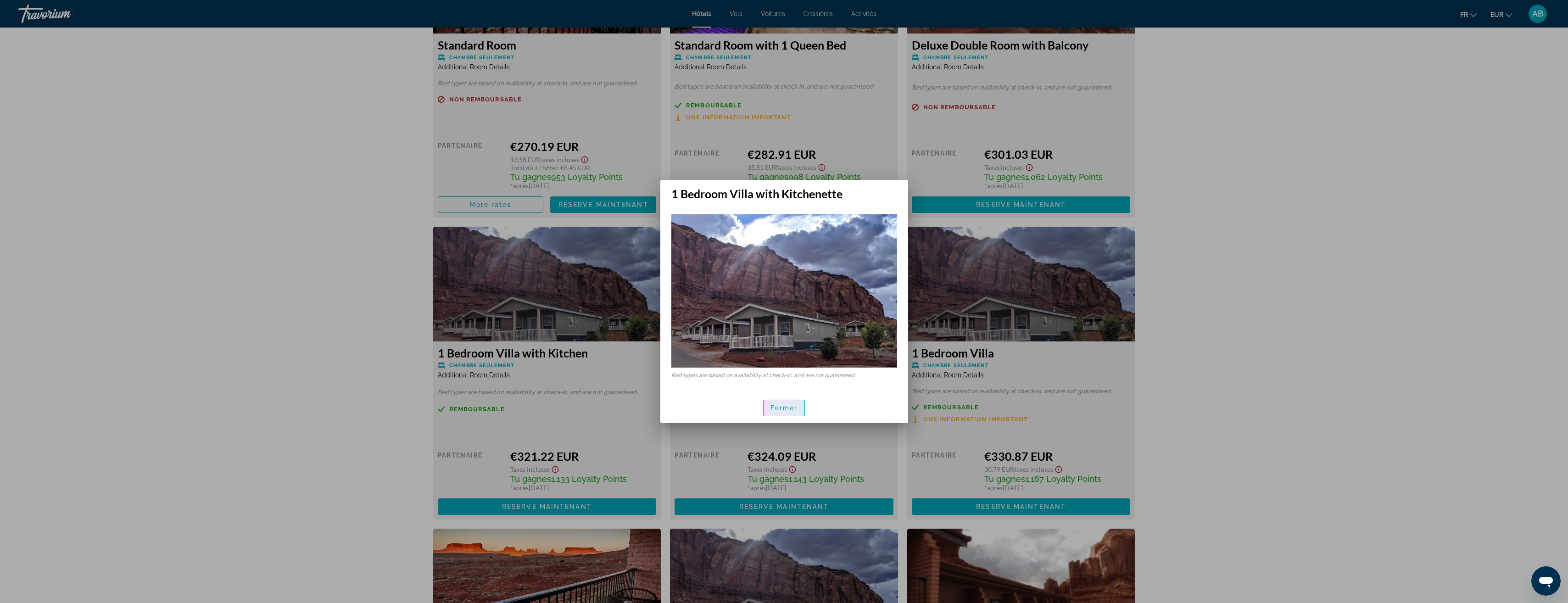
click at [794, 407] on span "Fermer" at bounding box center [784, 408] width 28 height 7
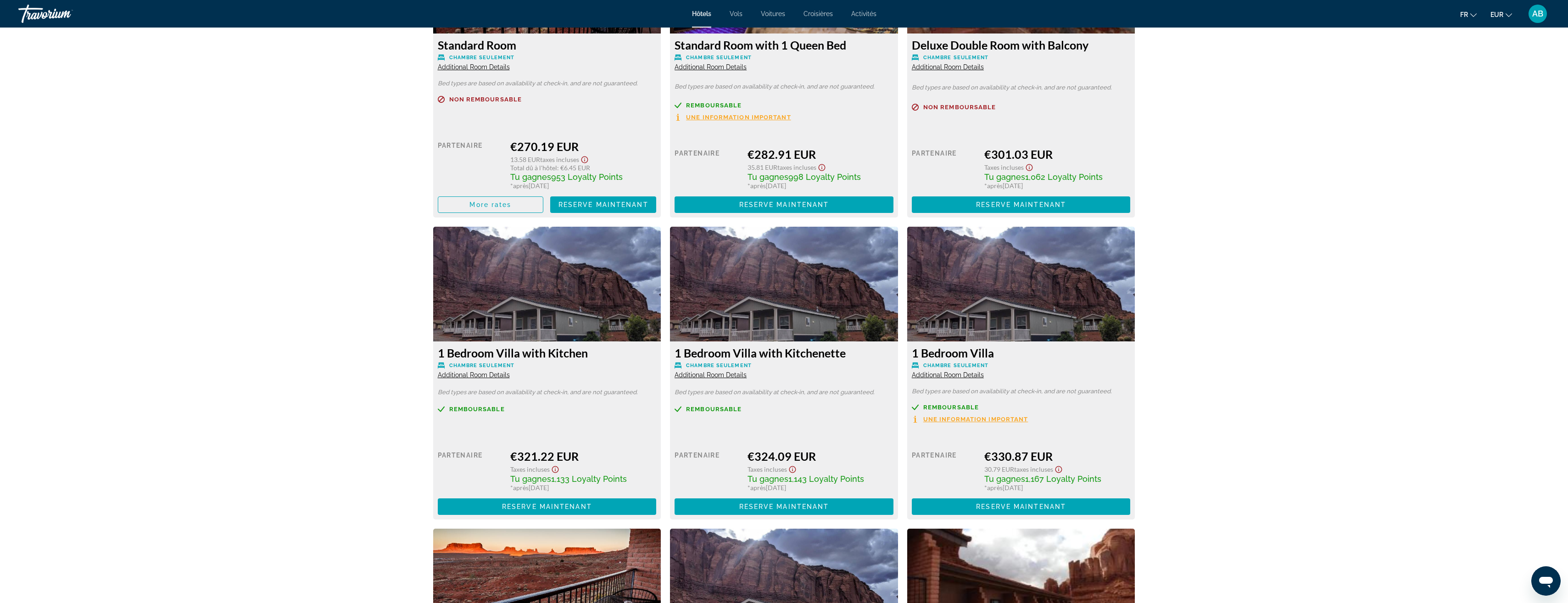
click at [832, 405] on div "1 Bedroom Villa with Kitchenette Chambre seulement Additional Room Details Bed …" at bounding box center [784, 430] width 228 height 178
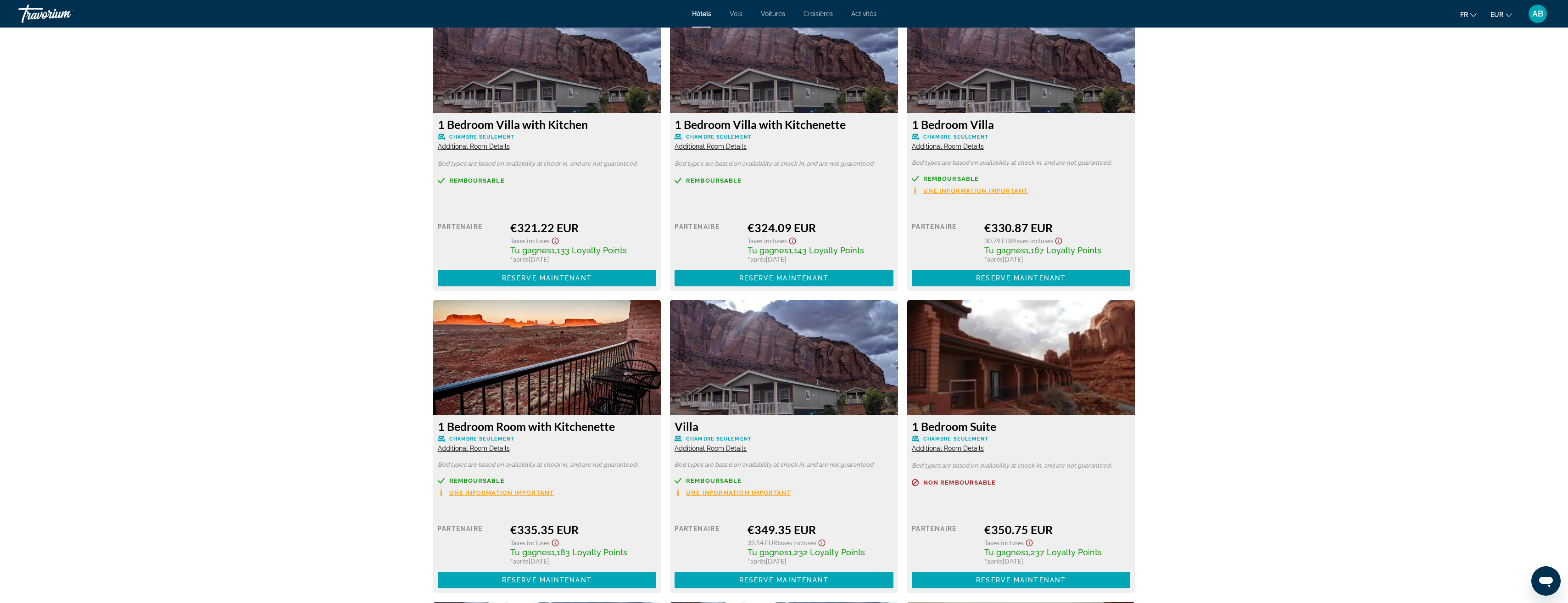
scroll to position [1561, 0]
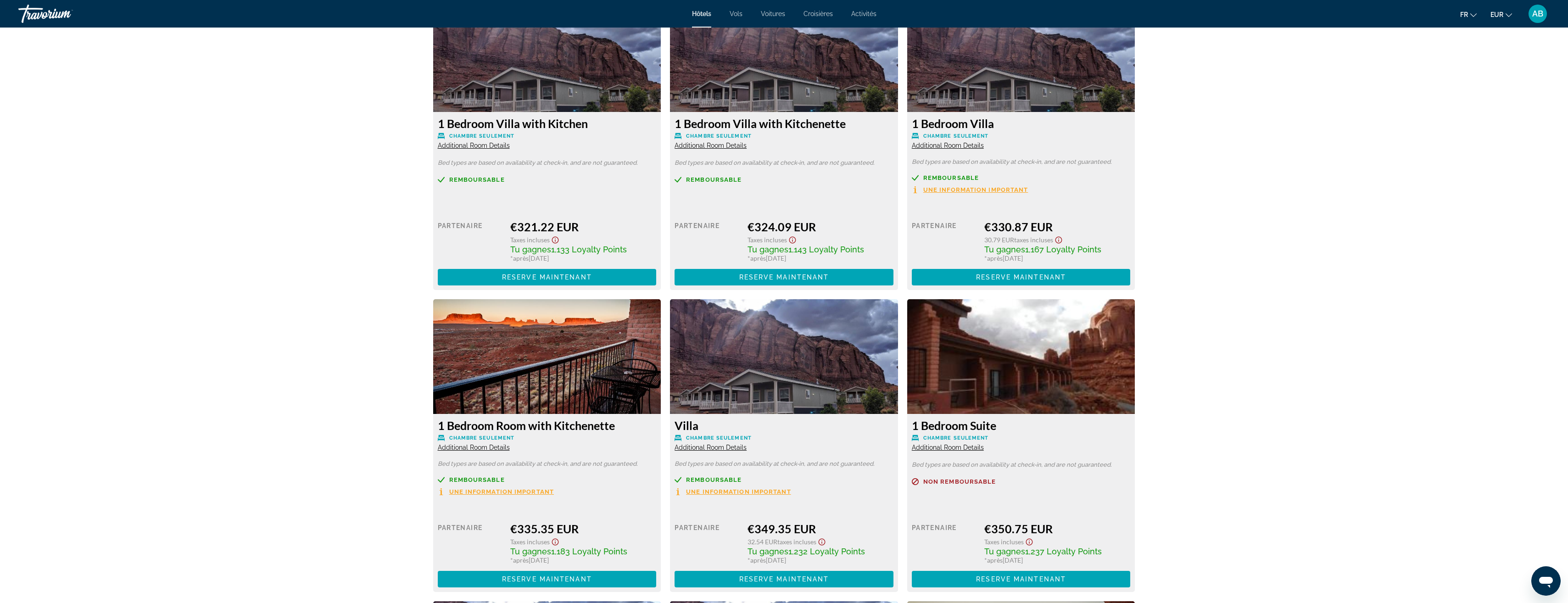
click at [500, 451] on div "1 Bedroom Room with Kitchenette Chambre seulement Additional Room Details" at bounding box center [547, 435] width 219 height 33
click at [503, 448] on span "Additional Room Details" at bounding box center [474, 448] width 72 height 7
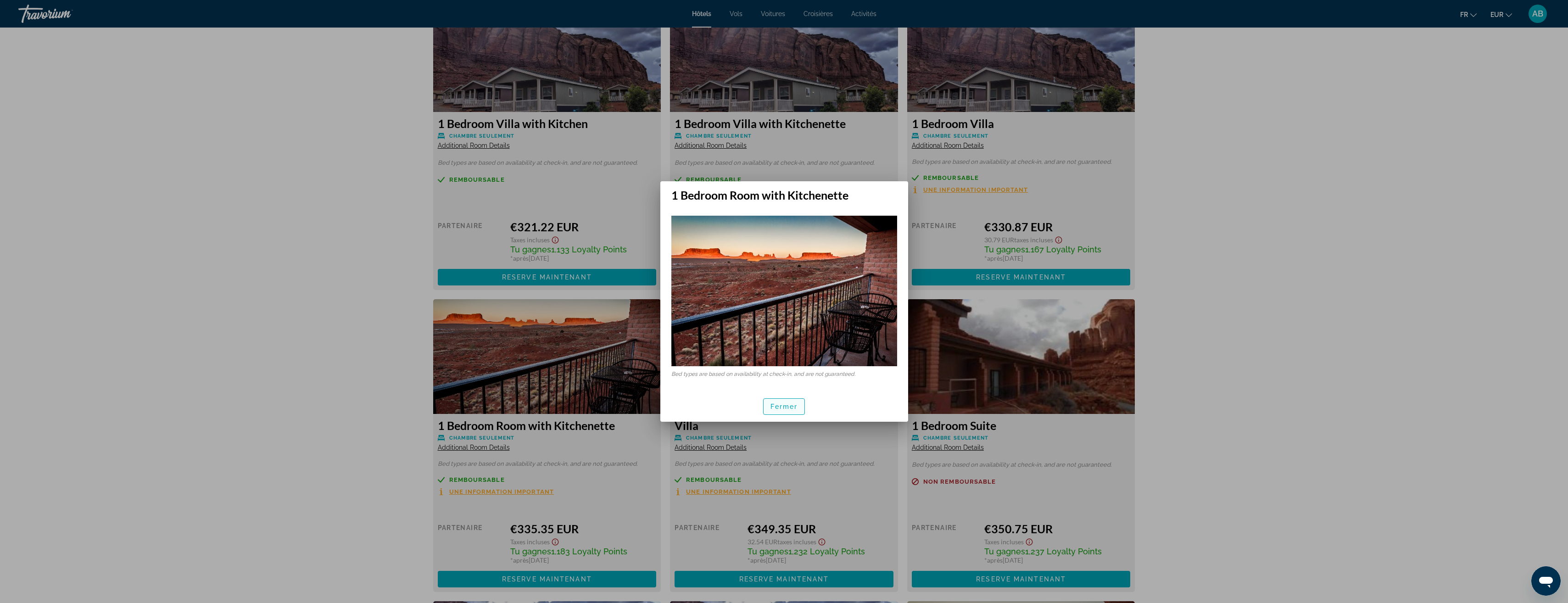
click at [781, 412] on span "button" at bounding box center [784, 407] width 42 height 22
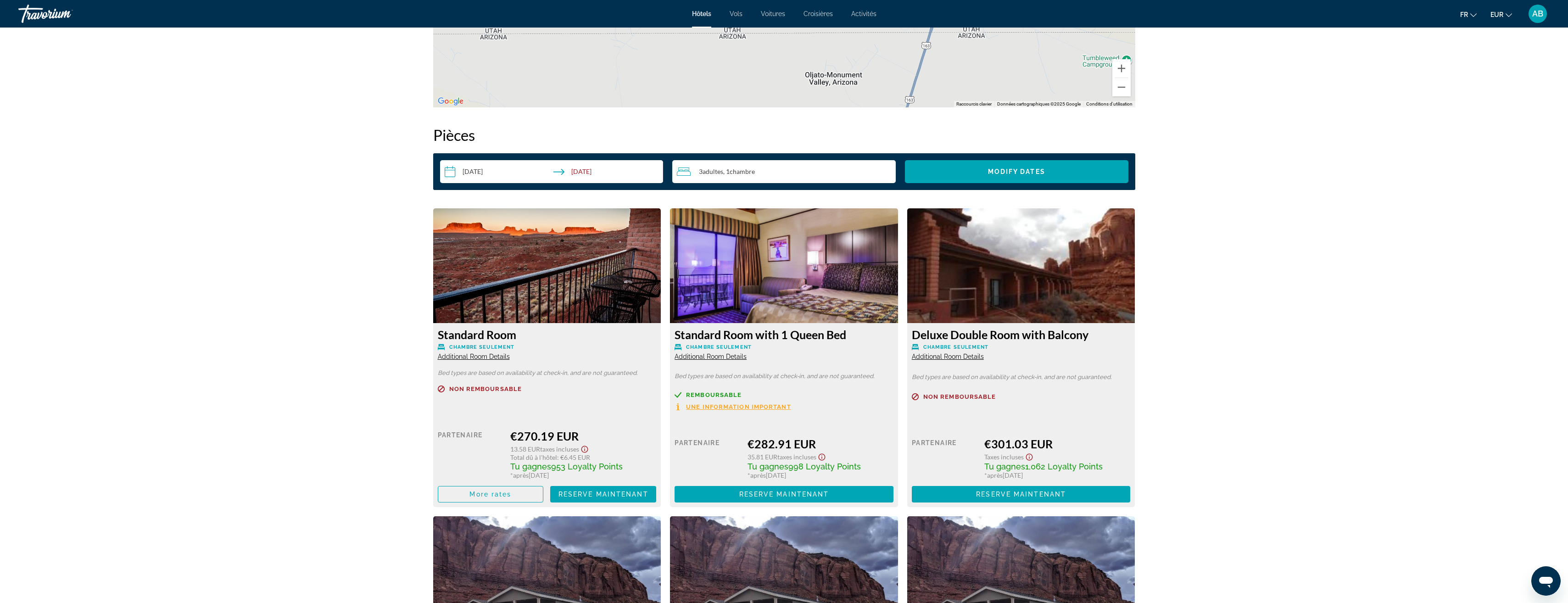
scroll to position [1194, 0]
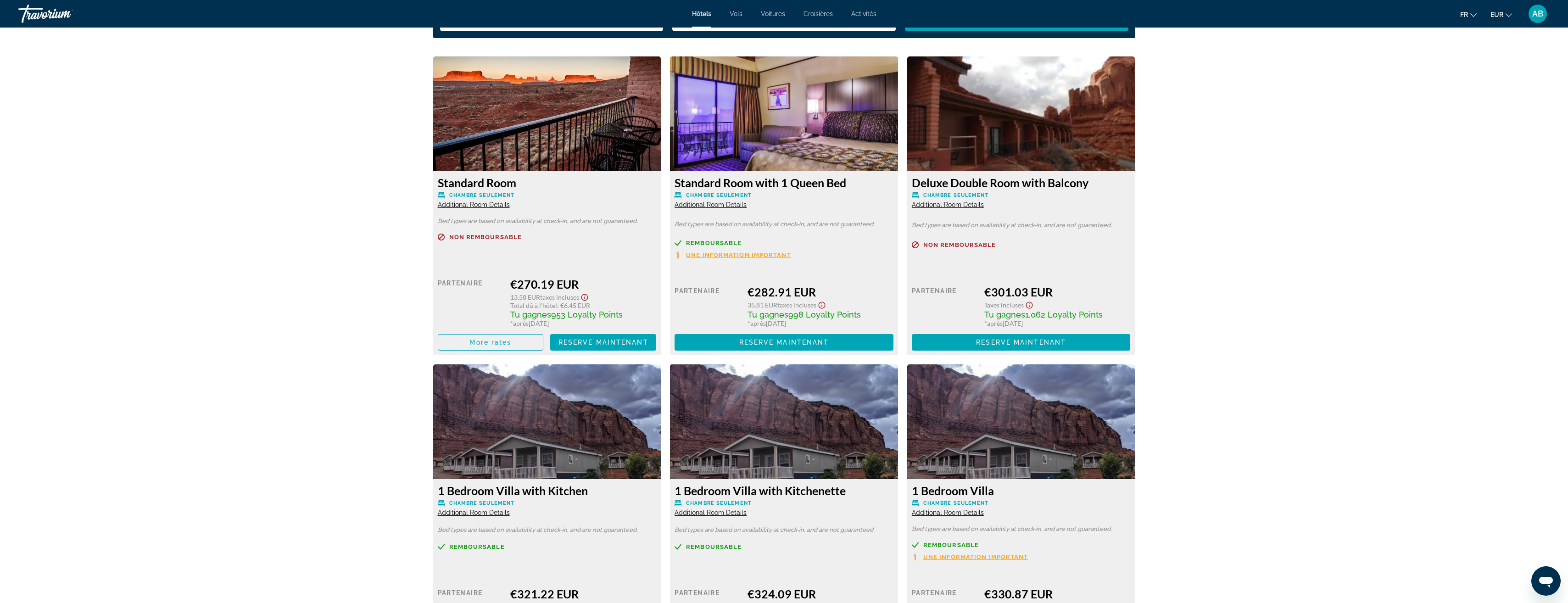
click at [715, 205] on span "Additional Room Details" at bounding box center [710, 205] width 72 height 7
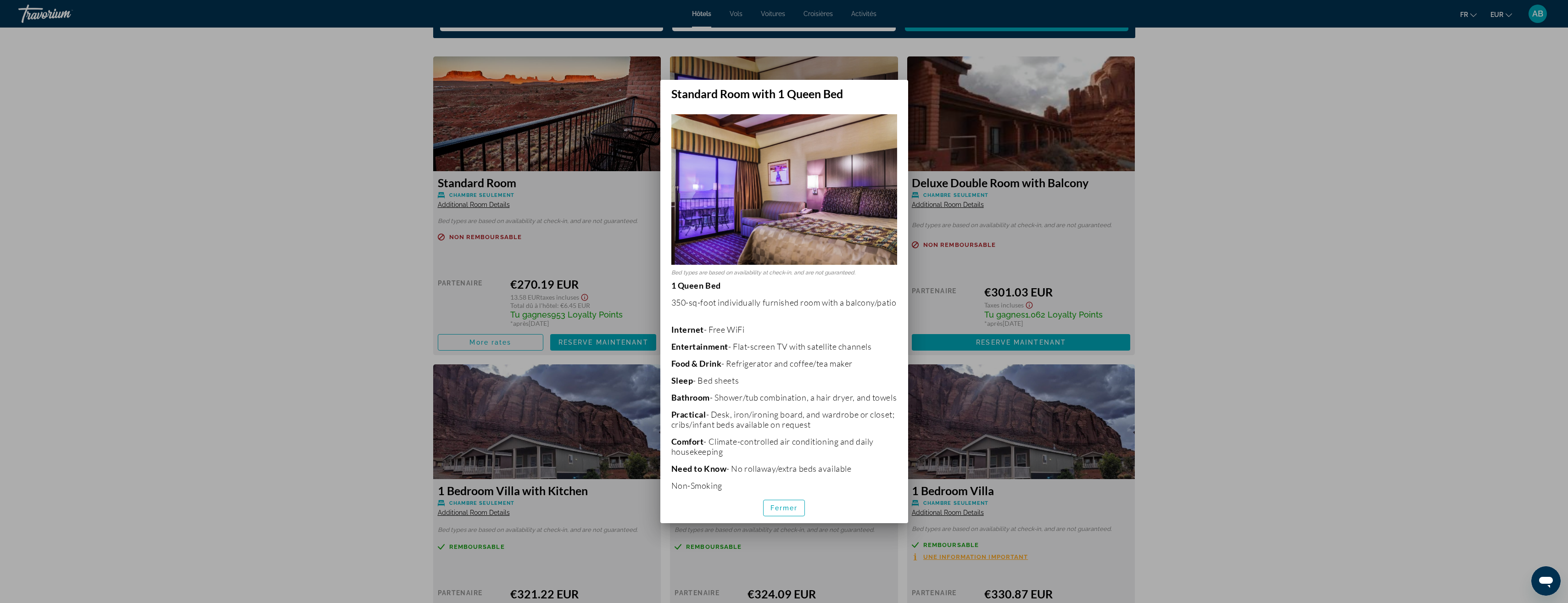
scroll to position [0, 0]
click at [775, 513] on span "button" at bounding box center [784, 508] width 42 height 22
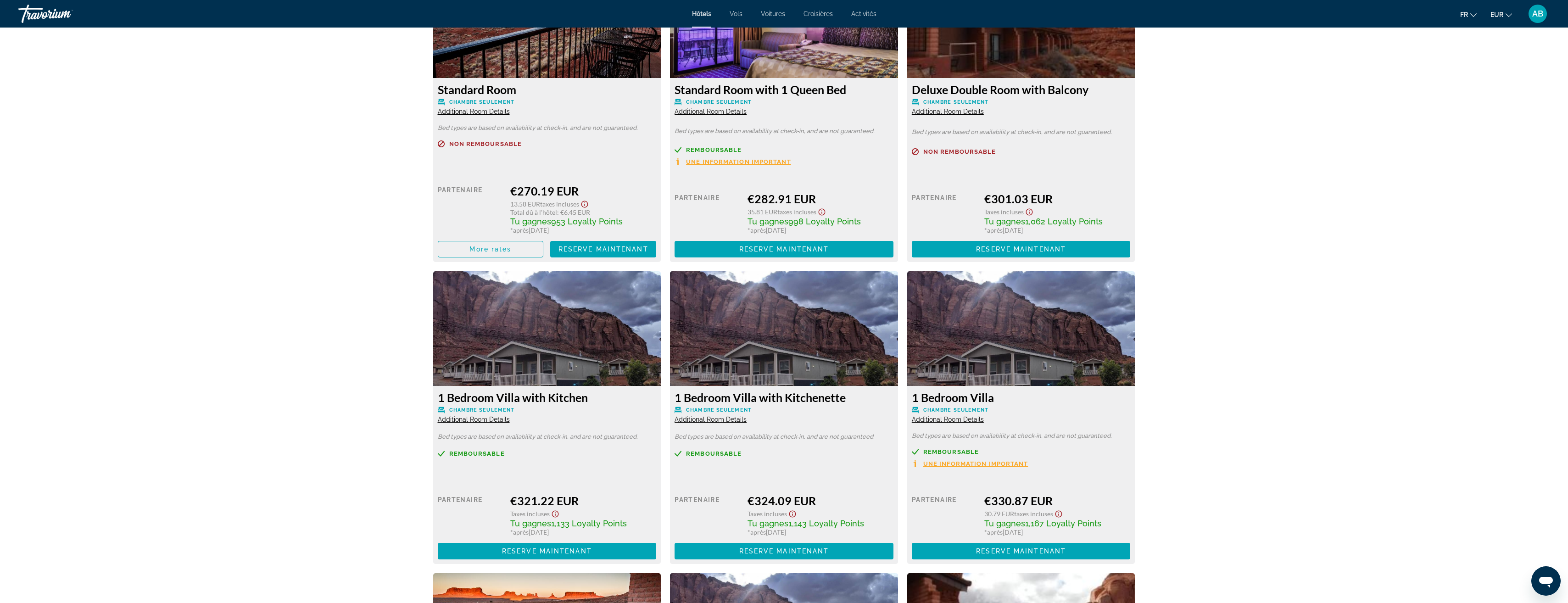
scroll to position [1331, 0]
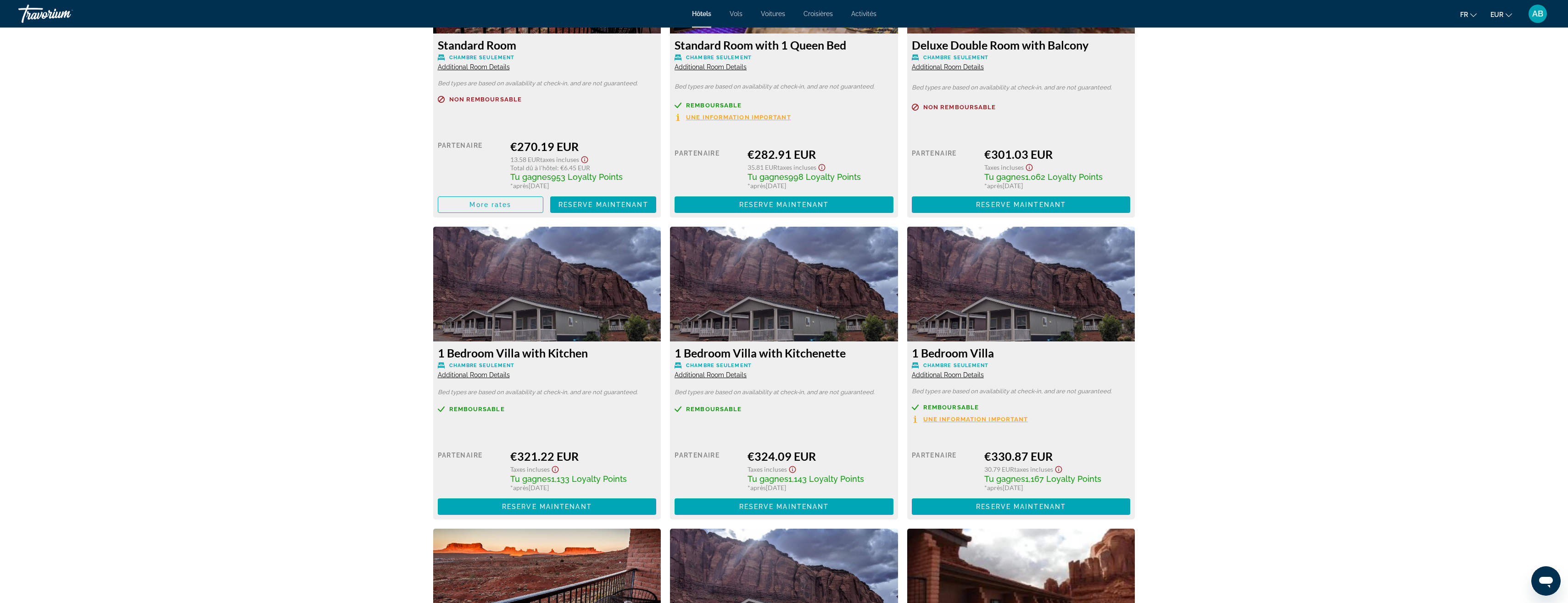
click at [704, 376] on span "Additional Room Details" at bounding box center [710, 375] width 72 height 7
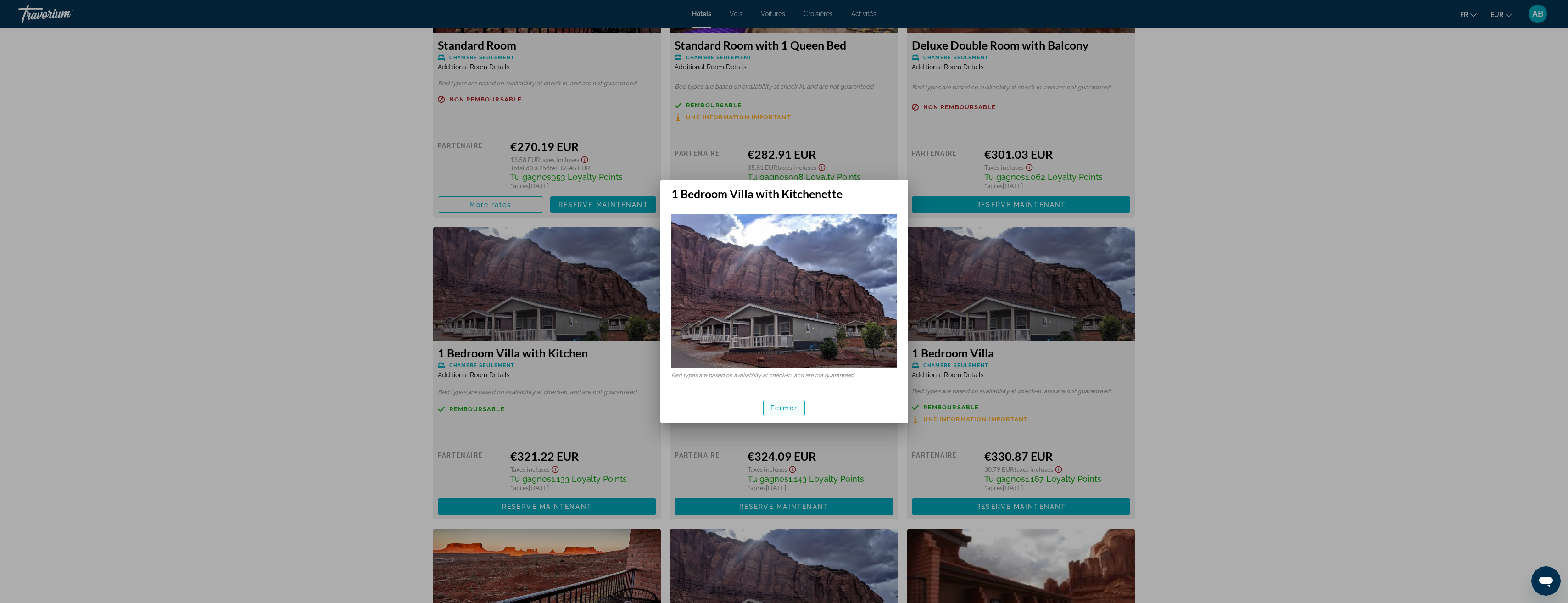
click at [787, 410] on span "Fermer" at bounding box center [784, 408] width 28 height 7
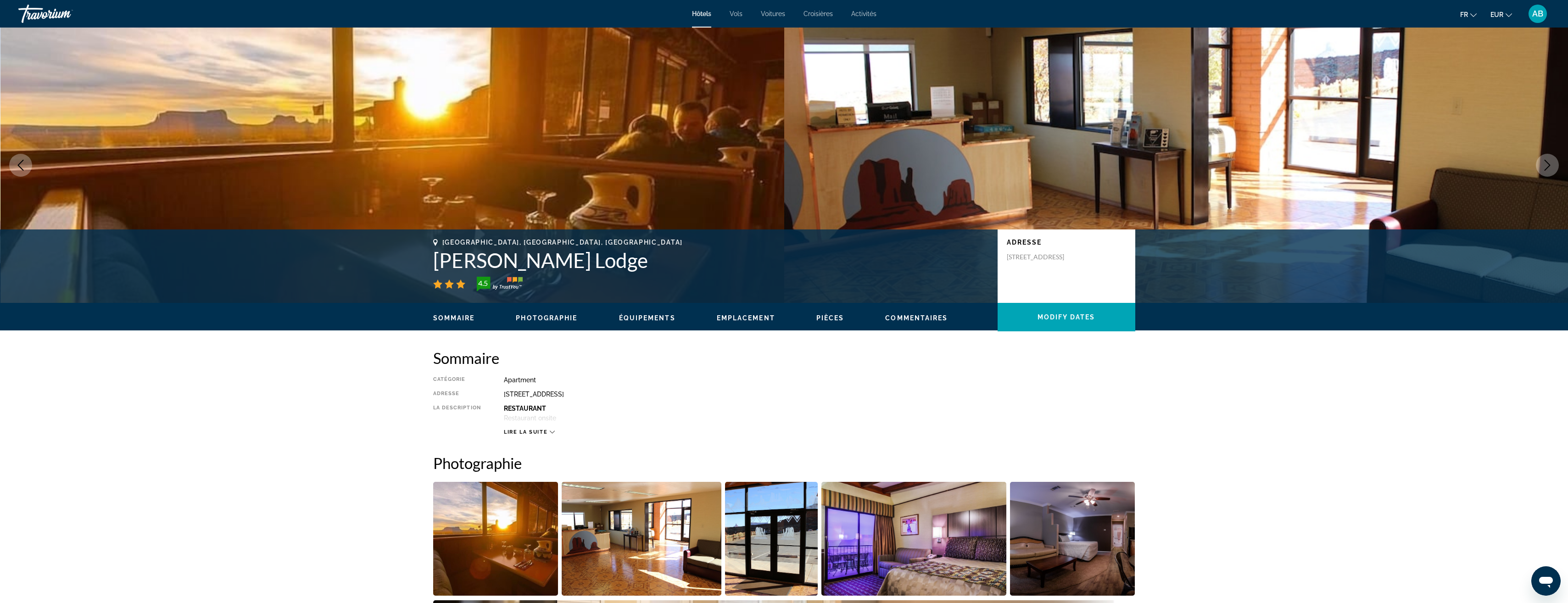
scroll to position [1331, 0]
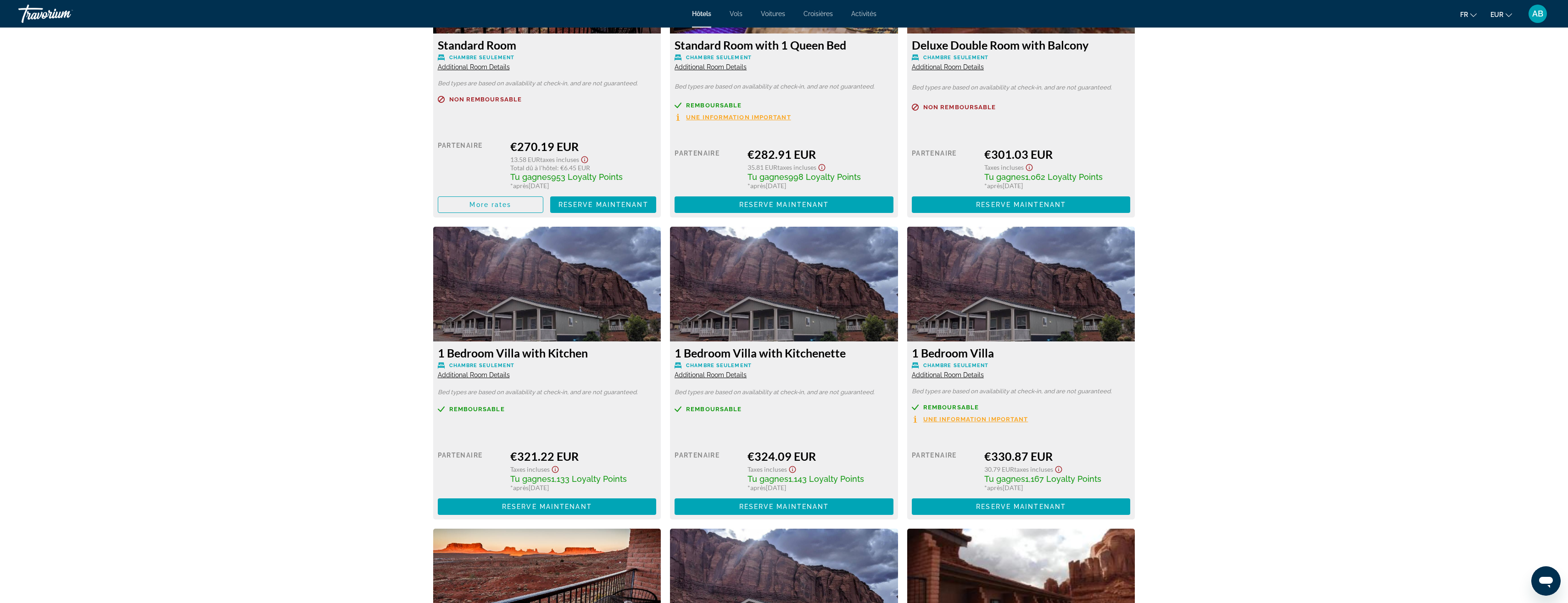
click at [1261, 408] on div "prev next [GEOGRAPHIC_DATA], [GEOGRAPHIC_DATA], [GEOGRAPHIC_DATA] [PERSON_NAME]…" at bounding box center [784, 483] width 1568 height 3573
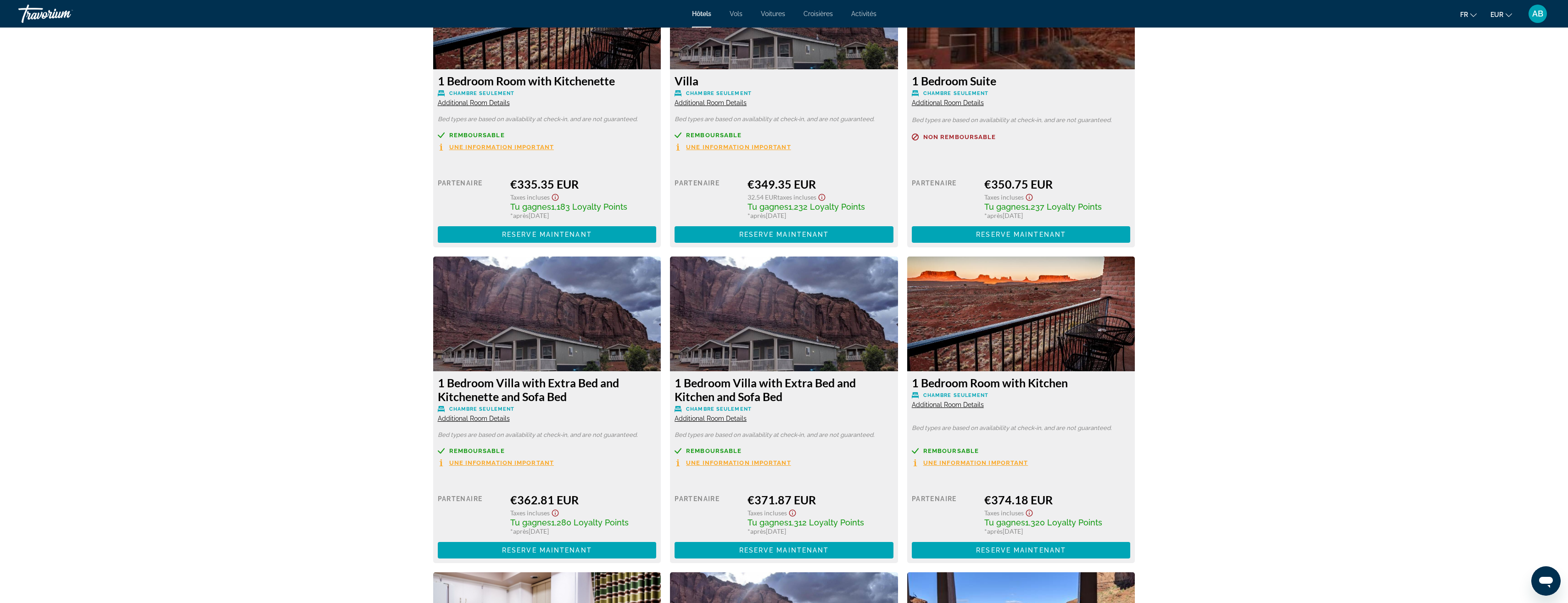
scroll to position [1928, 0]
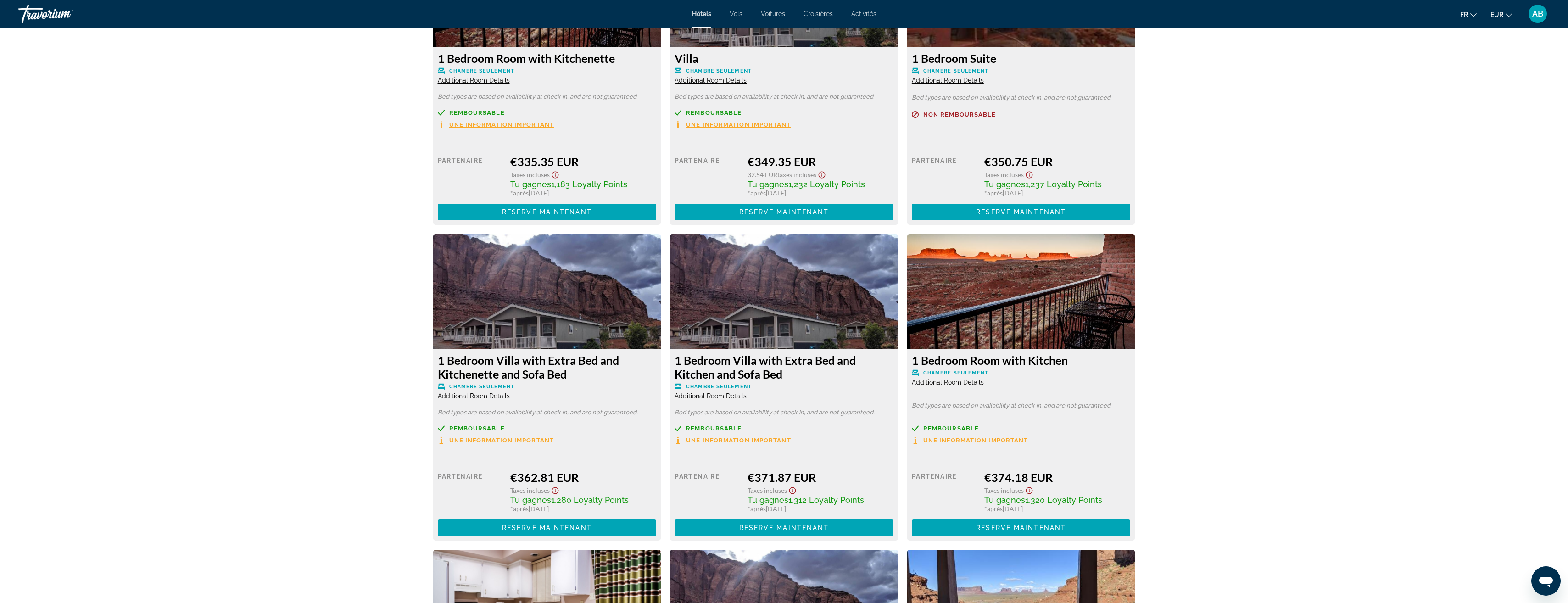
click at [780, 441] on span "Une information important" at bounding box center [738, 440] width 105 height 6
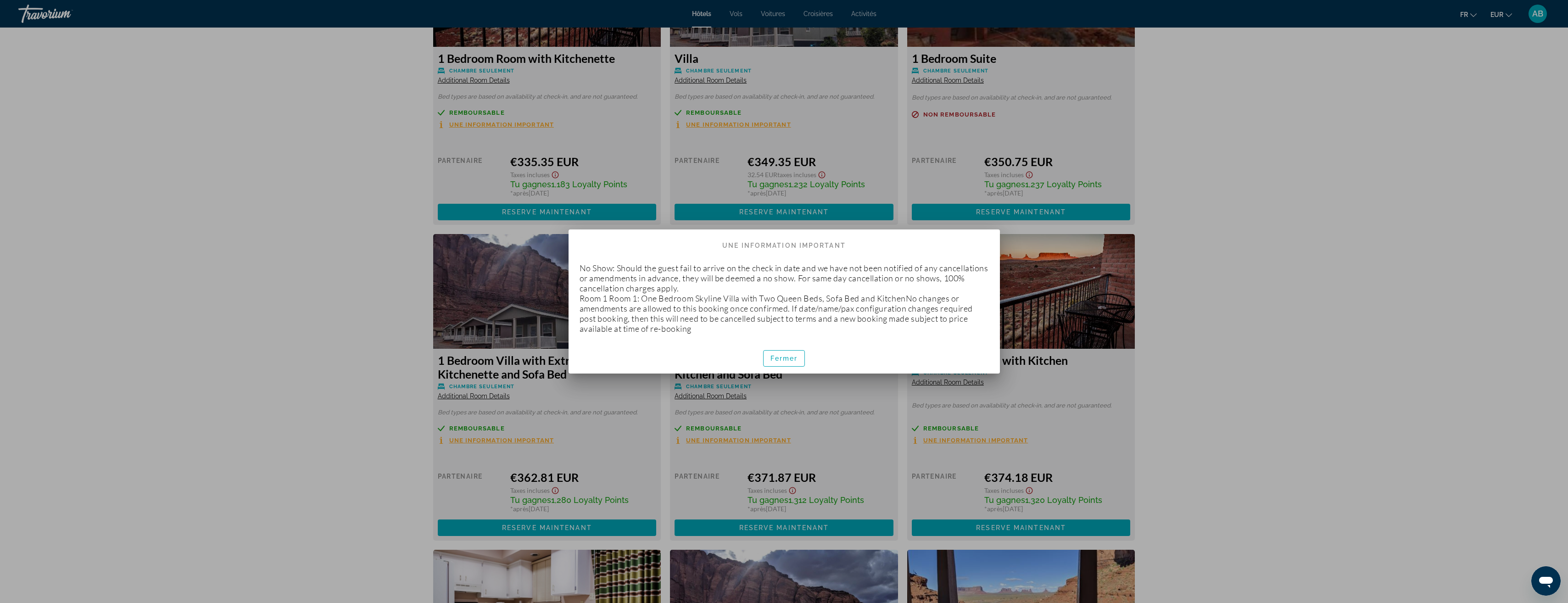
scroll to position [0, 0]
click at [768, 364] on span "button" at bounding box center [784, 358] width 42 height 22
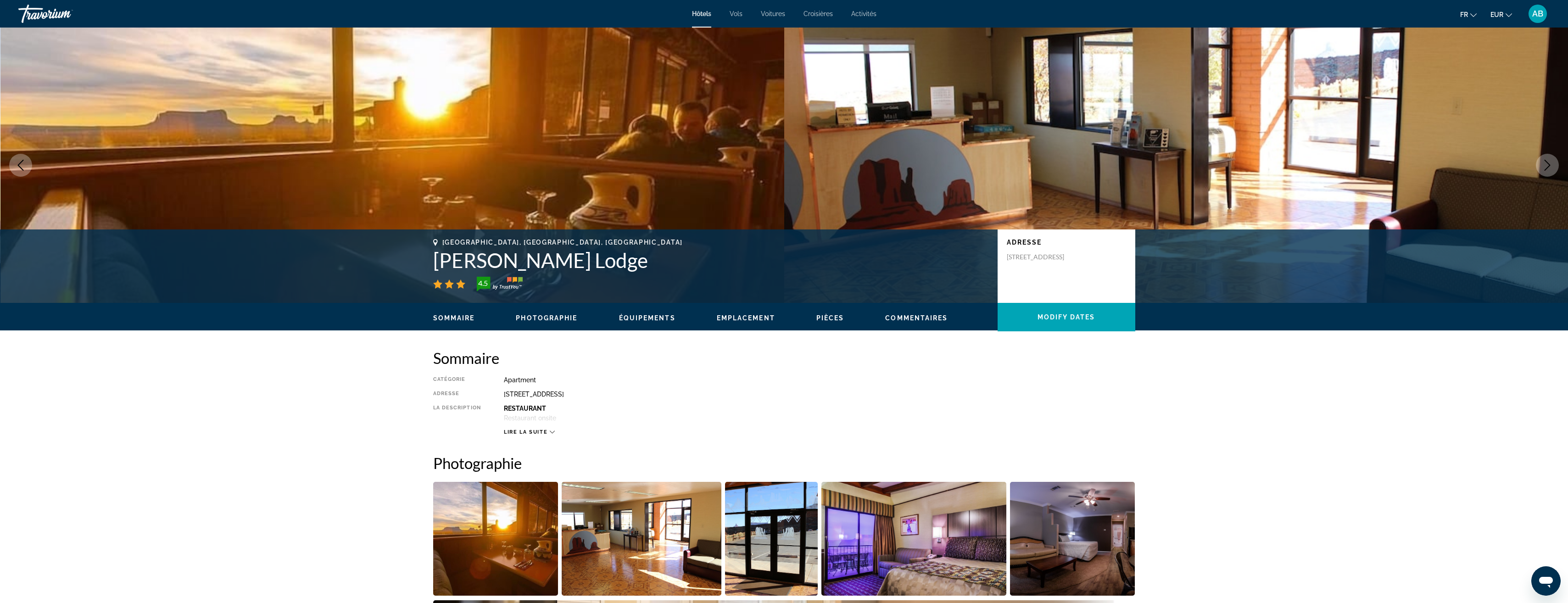
scroll to position [1928, 0]
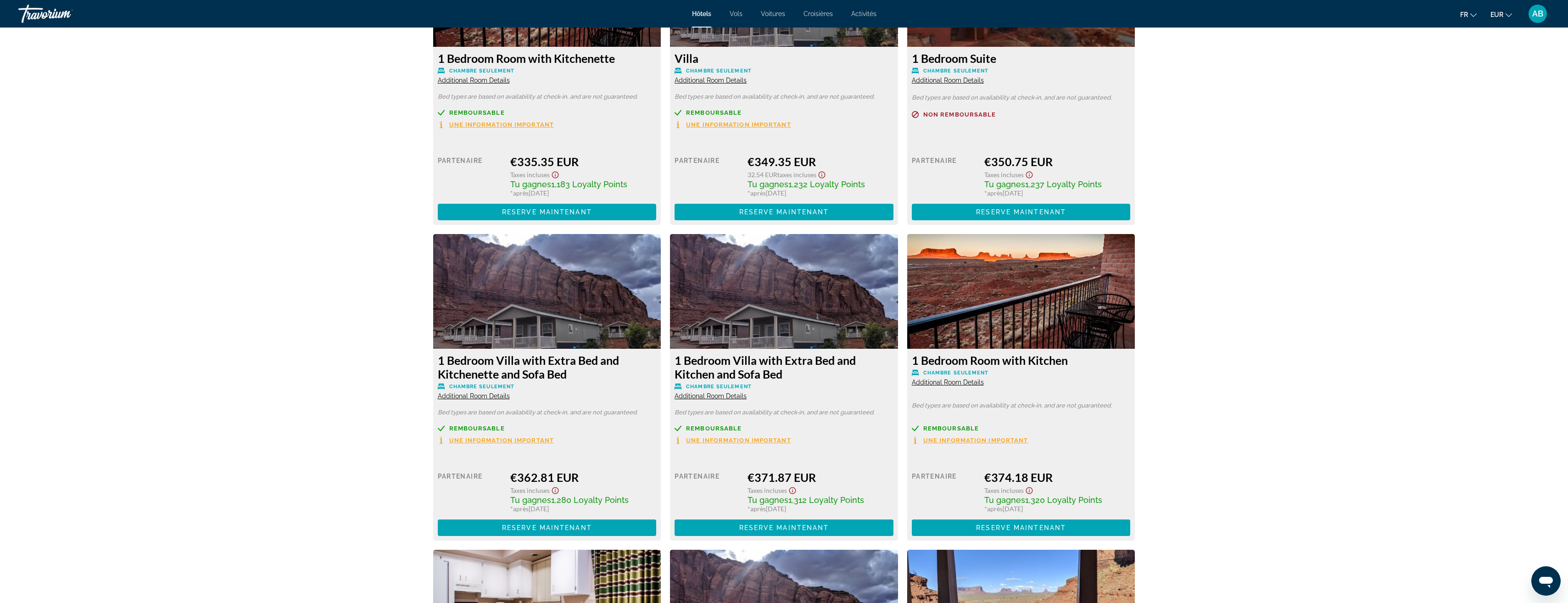
drag, startPoint x: 1215, startPoint y: 412, endPoint x: 1212, endPoint y: 410, distance: 3.6
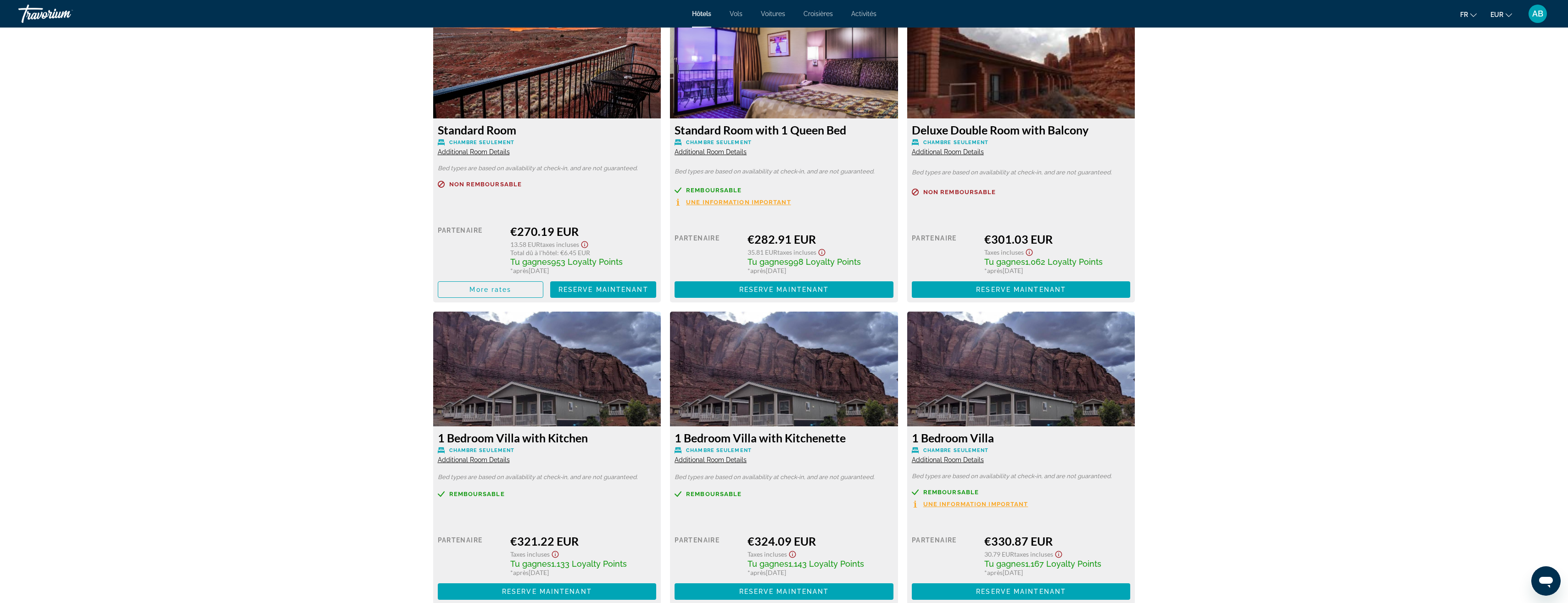
scroll to position [1377, 0]
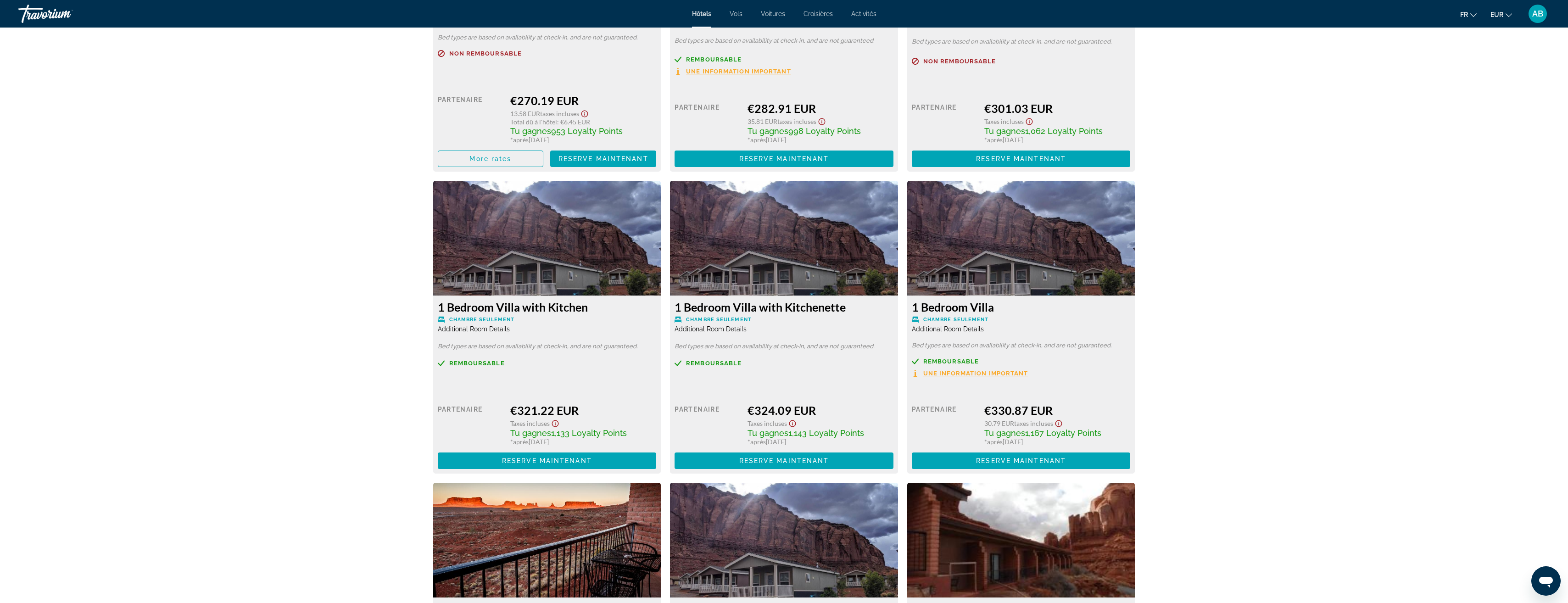
click at [474, 331] on span "Additional Room Details" at bounding box center [474, 329] width 72 height 7
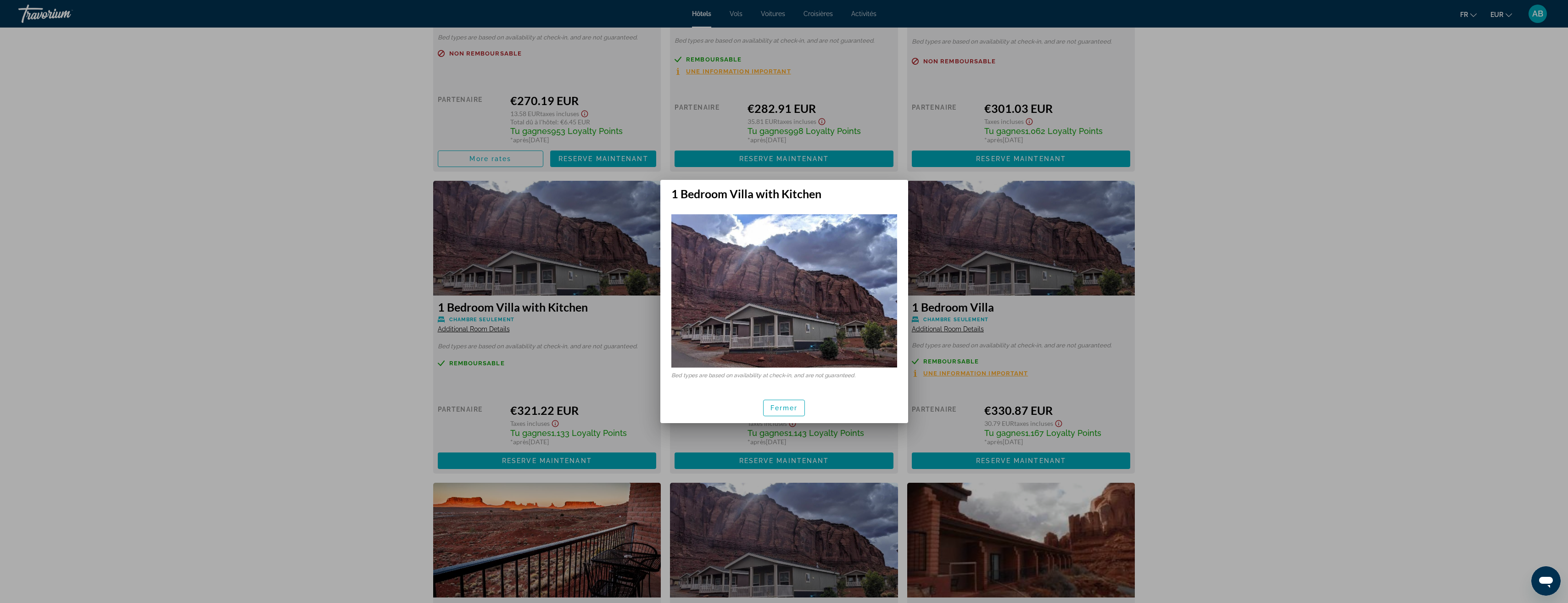
scroll to position [0, 0]
click at [803, 404] on span "button" at bounding box center [784, 408] width 42 height 22
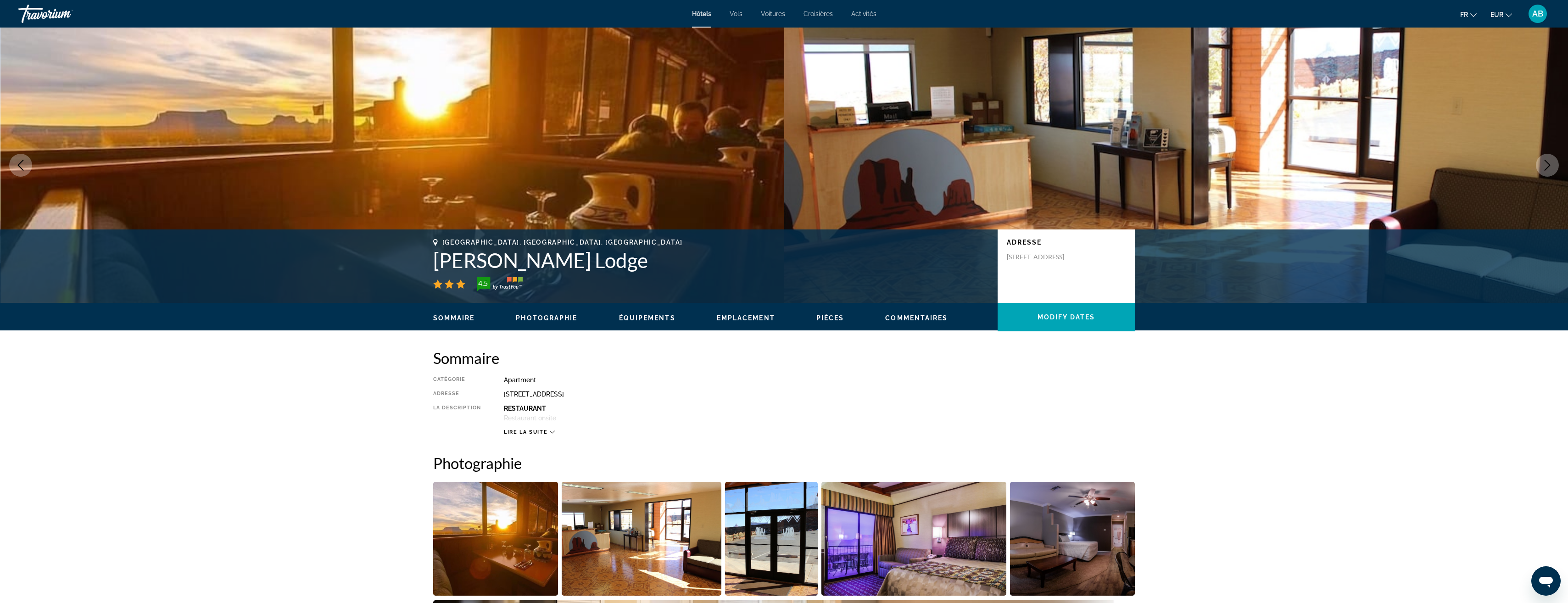
scroll to position [1377, 0]
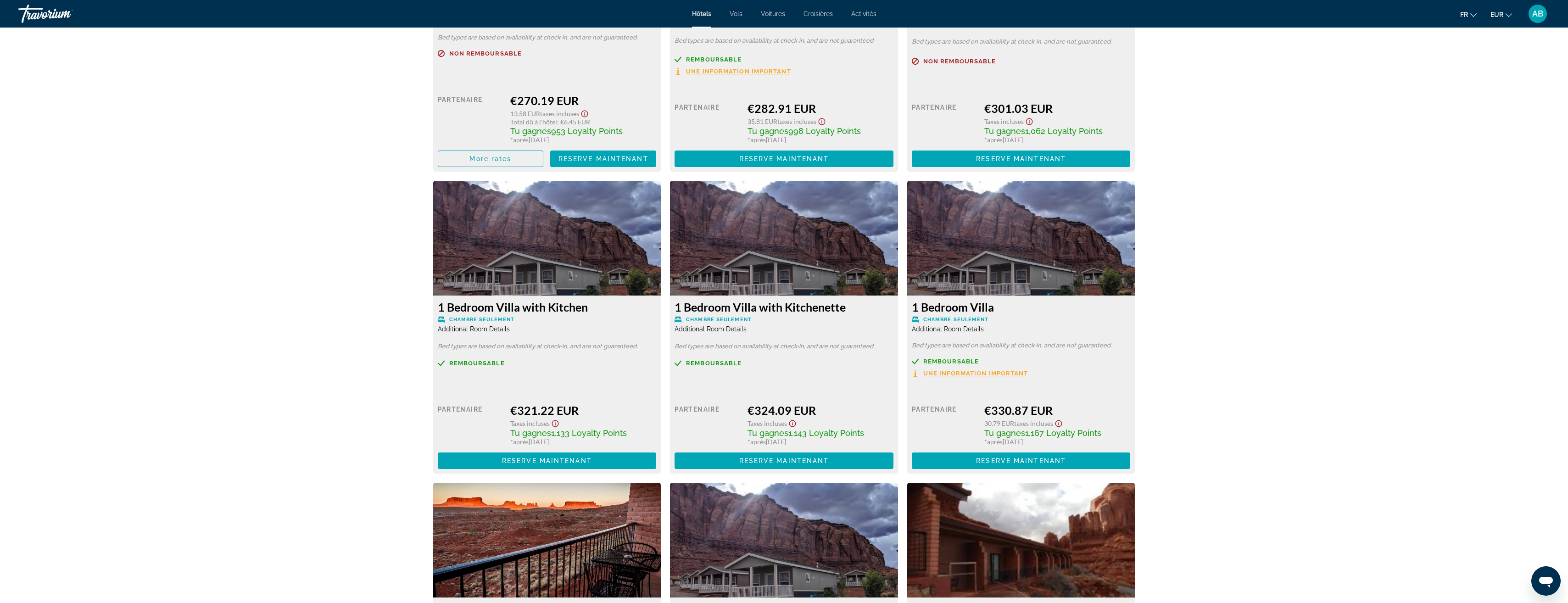
click at [1237, 398] on div "prev next [GEOGRAPHIC_DATA], [GEOGRAPHIC_DATA], [GEOGRAPHIC_DATA] [PERSON_NAME]…" at bounding box center [784, 437] width 1568 height 3573
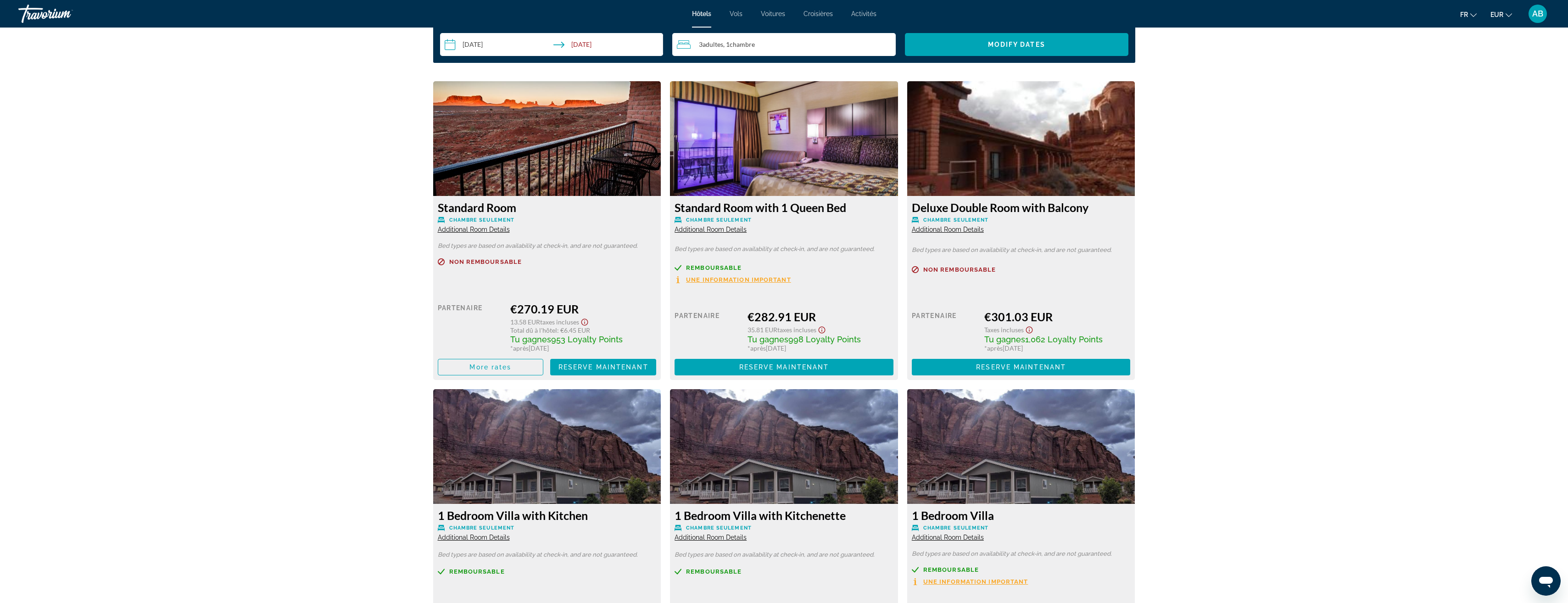
scroll to position [1147, 0]
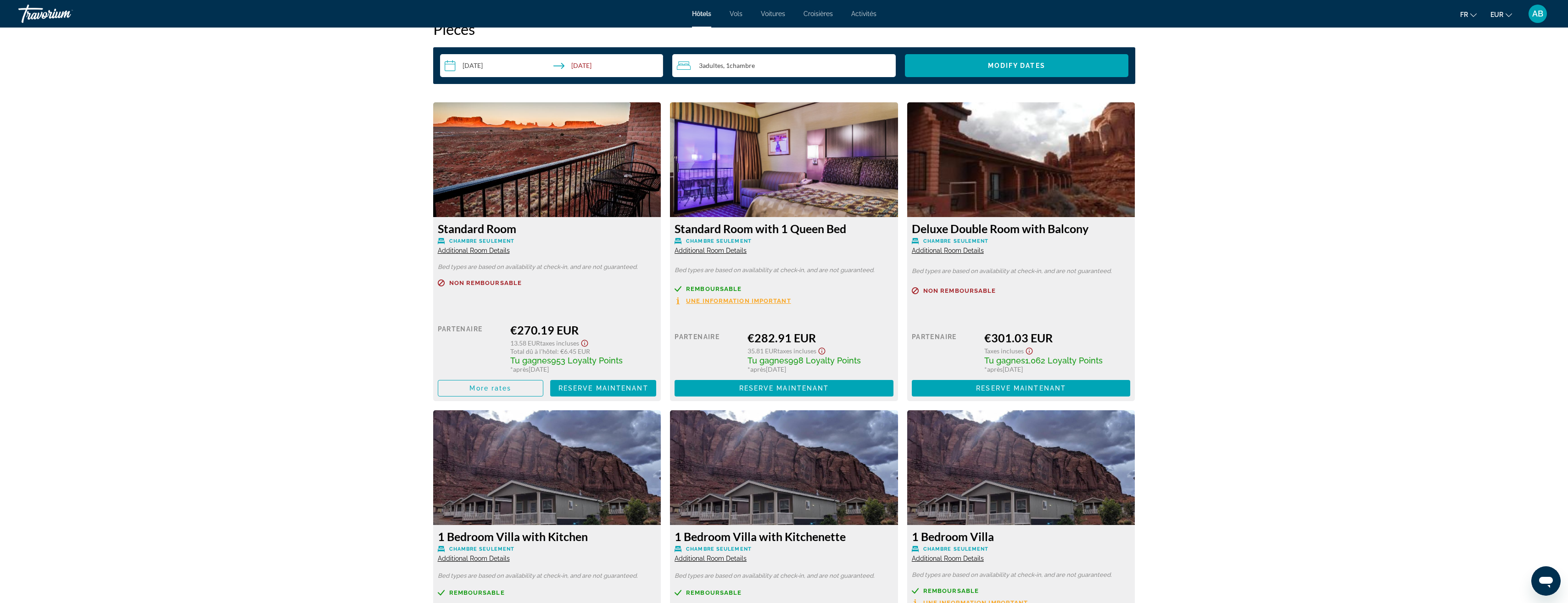
click at [943, 253] on span "Additional Room Details" at bounding box center [948, 251] width 72 height 7
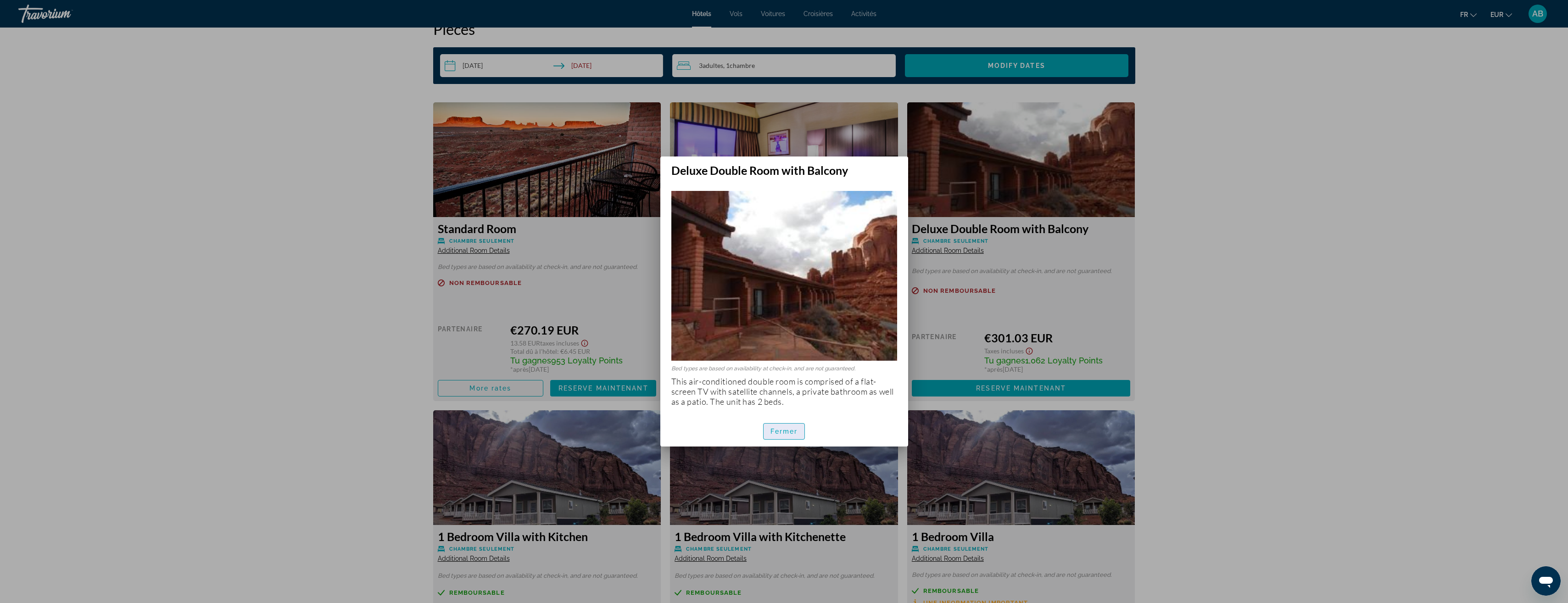
click at [771, 434] on span "Fermer" at bounding box center [784, 432] width 28 height 7
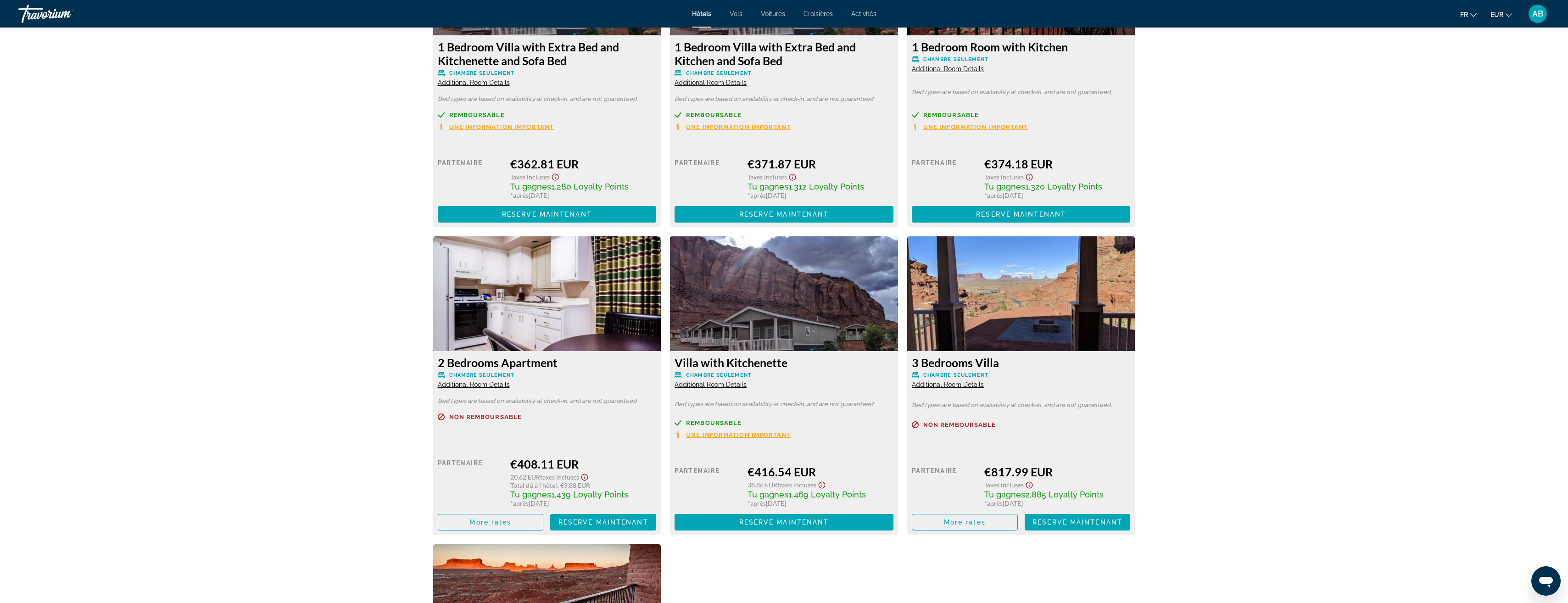
scroll to position [2249, 0]
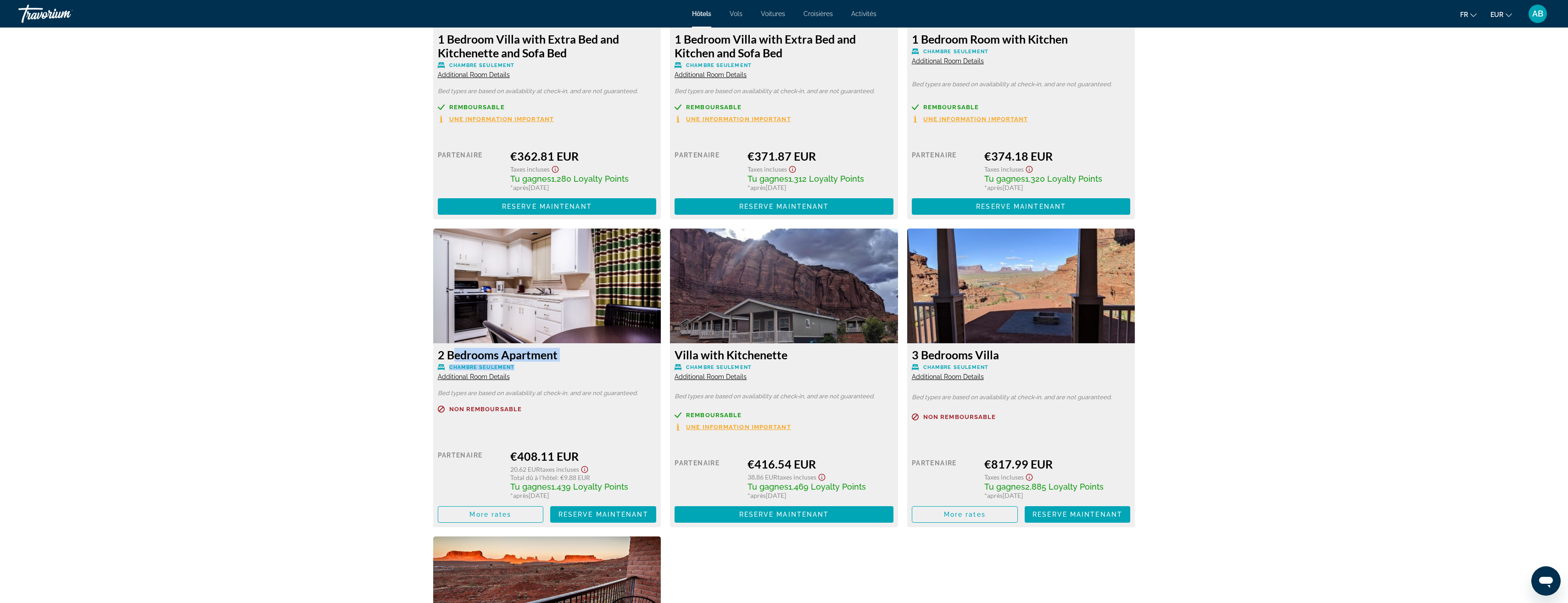
drag, startPoint x: 449, startPoint y: 354, endPoint x: 564, endPoint y: 363, distance: 115.4
click at [564, 363] on div "2 Bedrooms Apartment Chambre seulement Additional Room Details" at bounding box center [547, 364] width 219 height 33
drag, startPoint x: 564, startPoint y: 363, endPoint x: 599, endPoint y: 361, distance: 35.1
click at [599, 361] on div "2 Bedrooms Apartment Chambre seulement Additional Room Details" at bounding box center [547, 364] width 219 height 33
click at [593, 363] on div "2 Bedrooms Apartment Chambre seulement Additional Room Details" at bounding box center [547, 364] width 219 height 33
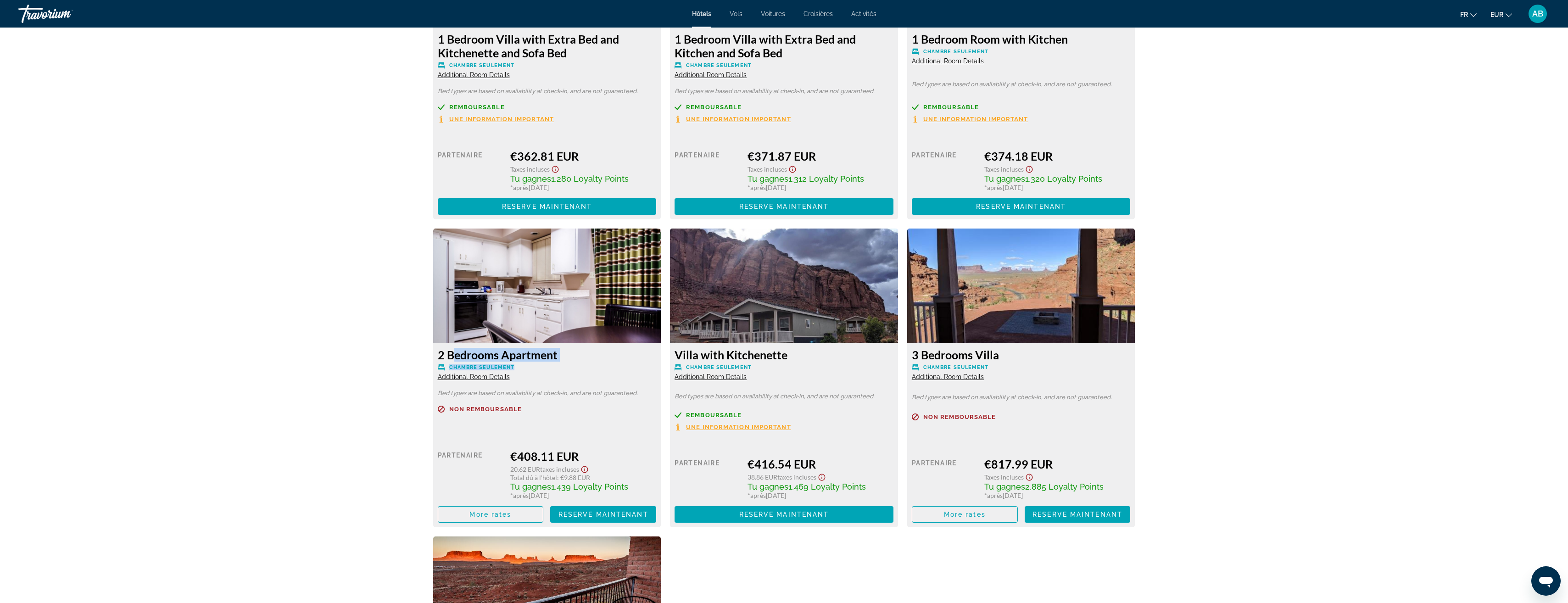
click at [529, 352] on h3 "2 Bedrooms Apartment" at bounding box center [547, 355] width 219 height 14
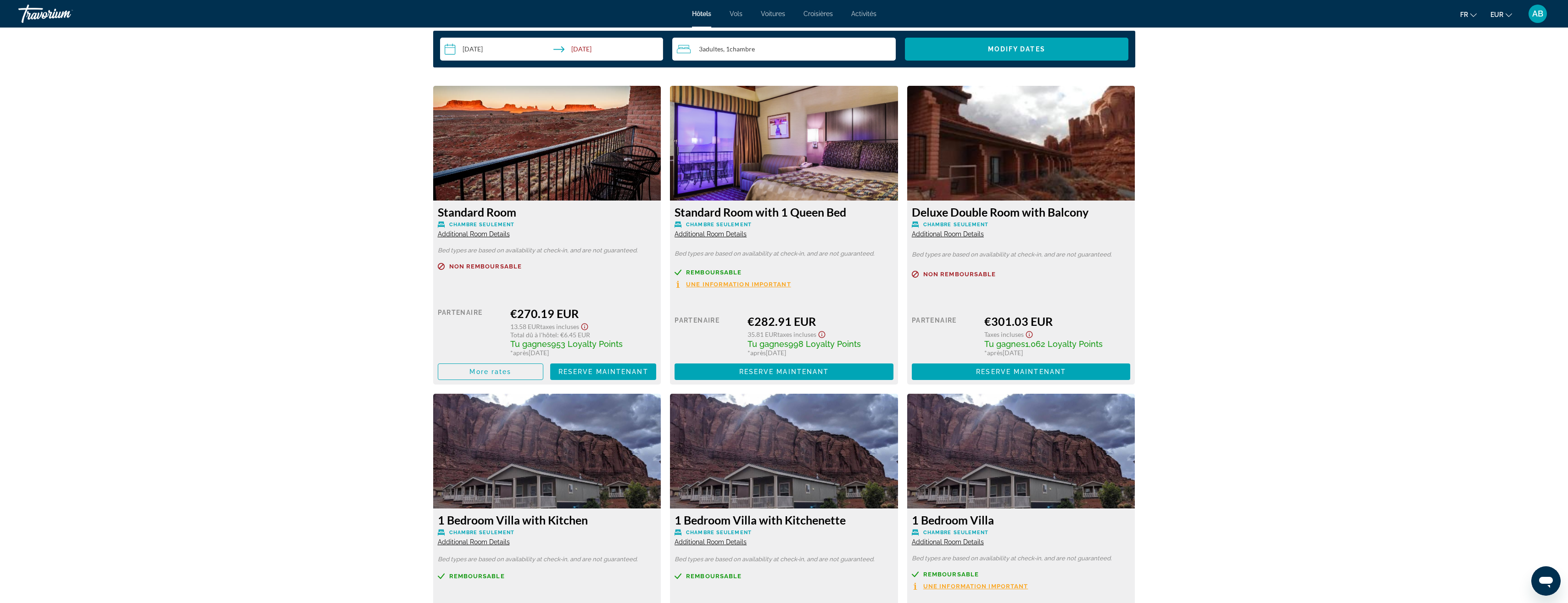
scroll to position [1101, 0]
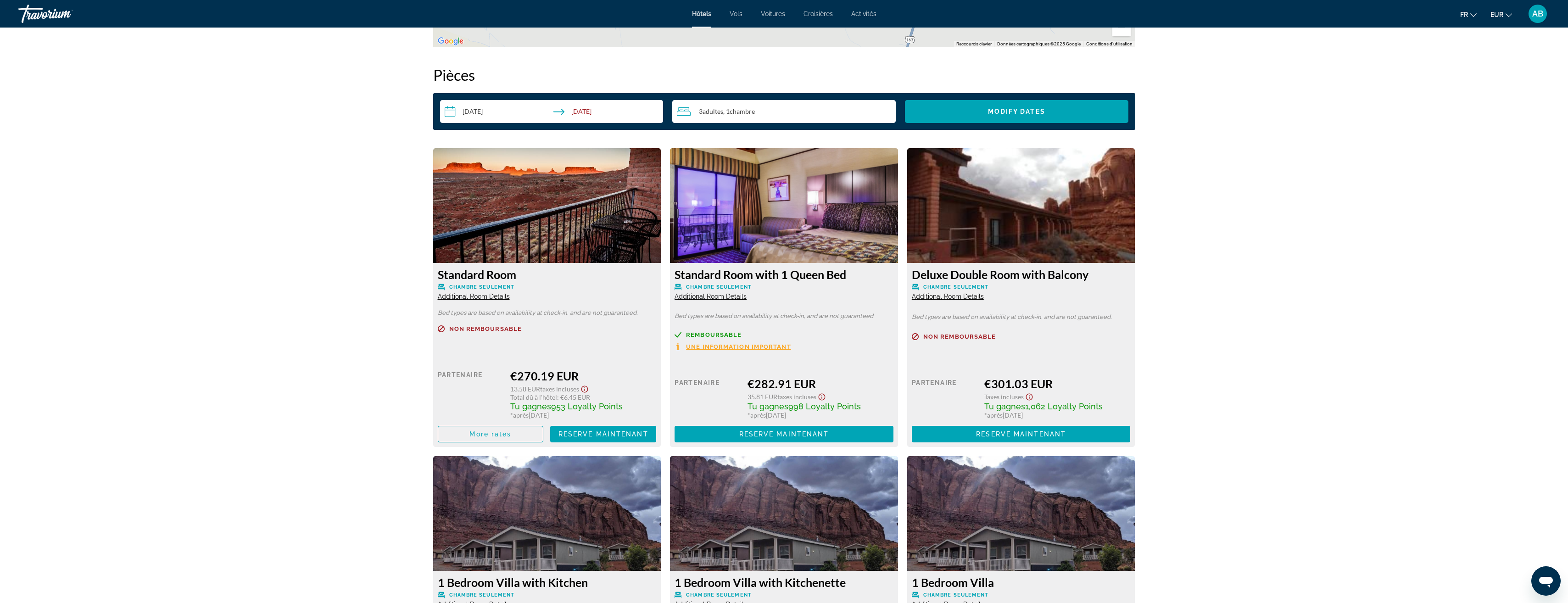
click at [716, 349] on span "Une information important" at bounding box center [738, 347] width 105 height 6
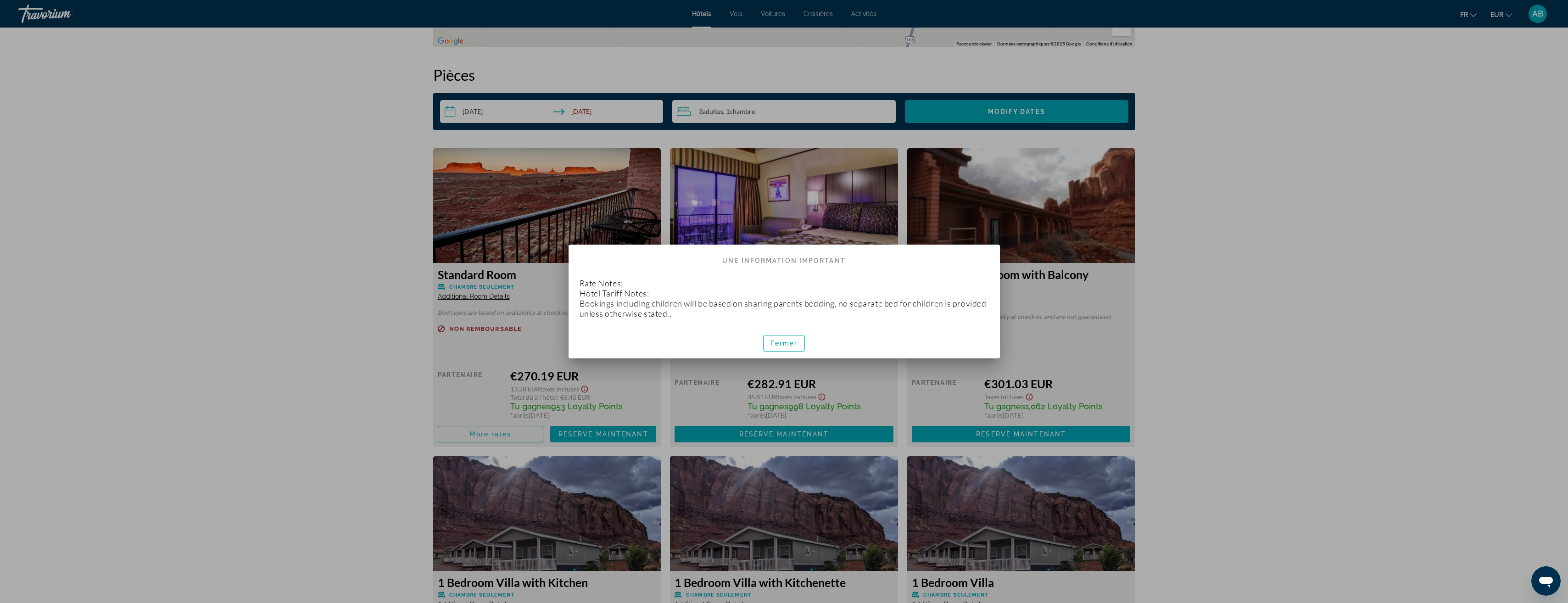
scroll to position [0, 0]
click at [777, 337] on span "button" at bounding box center [784, 343] width 42 height 22
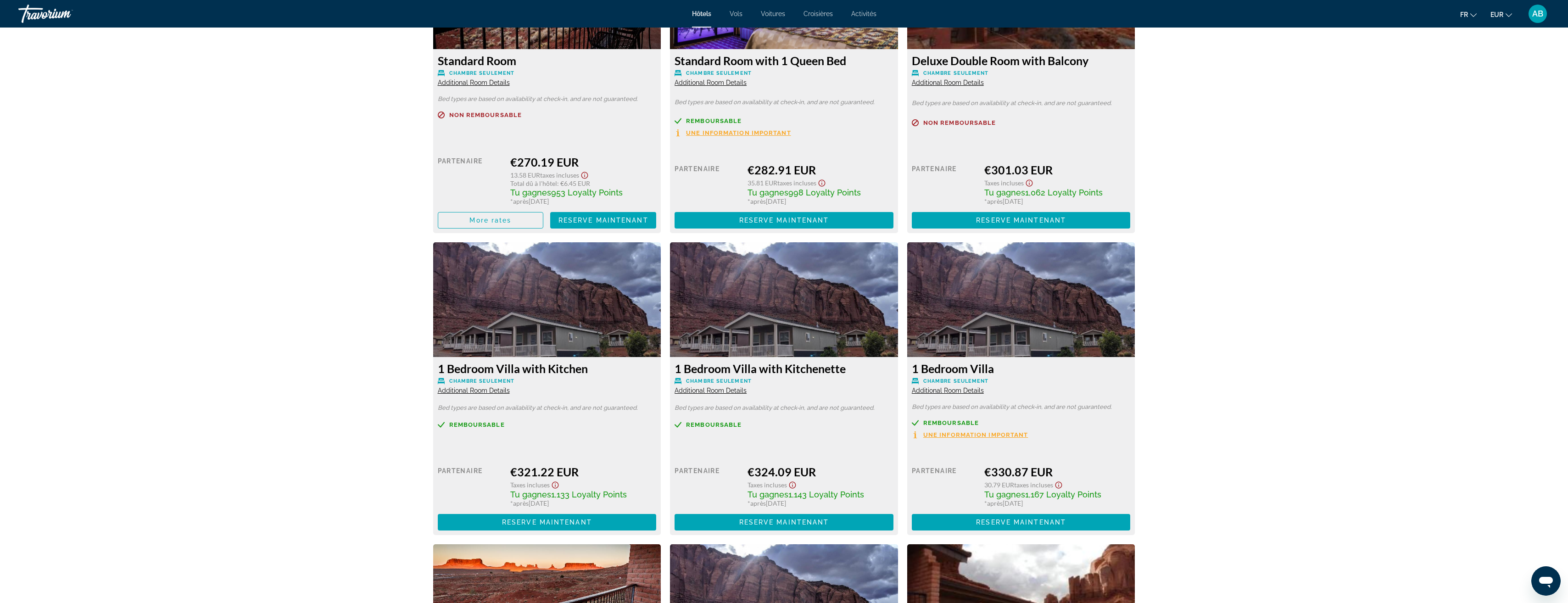
scroll to position [1331, 0]
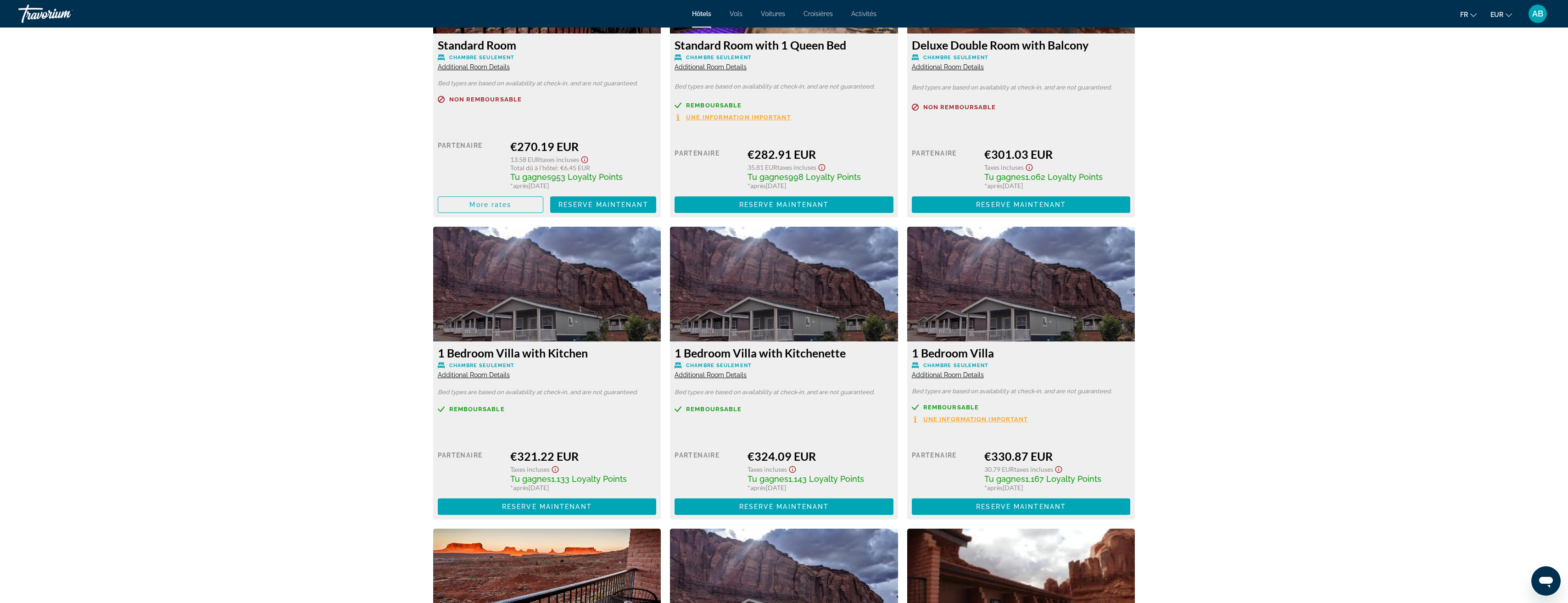
click at [487, 378] on span "Additional Room Details" at bounding box center [474, 375] width 72 height 7
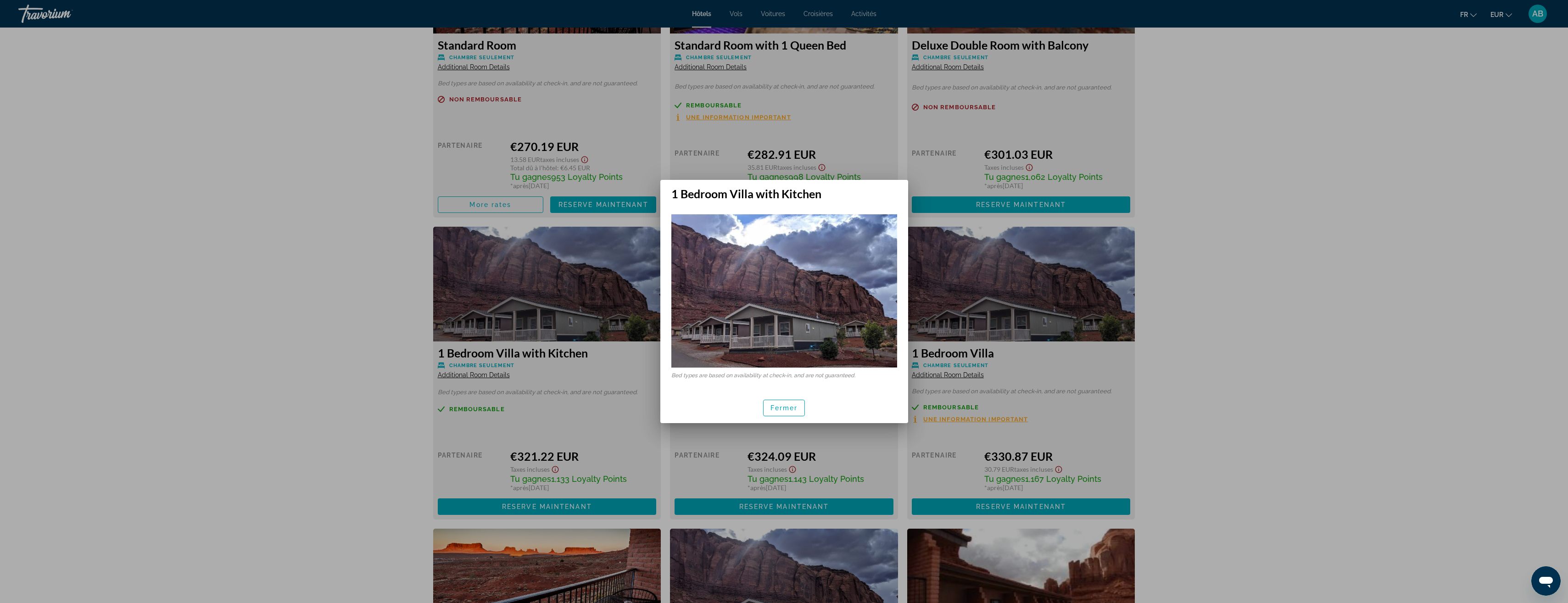
click at [487, 377] on div at bounding box center [784, 302] width 1568 height 603
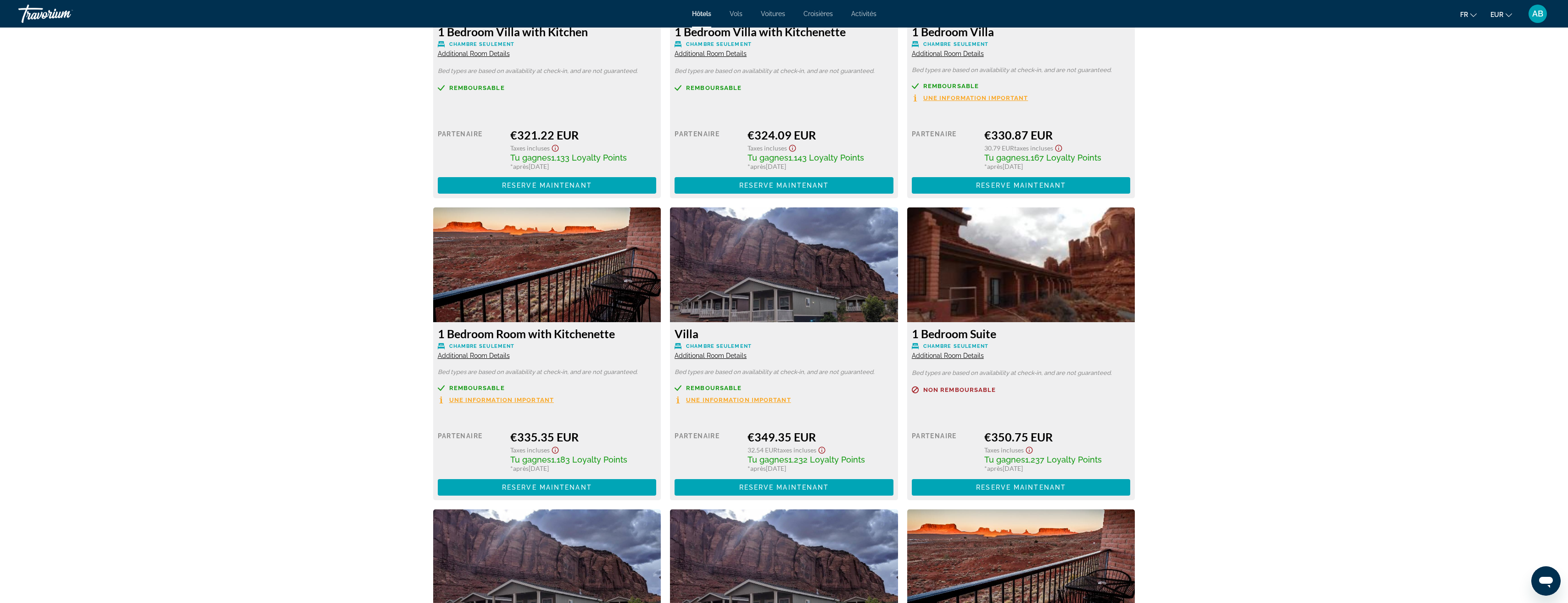
scroll to position [1698, 0]
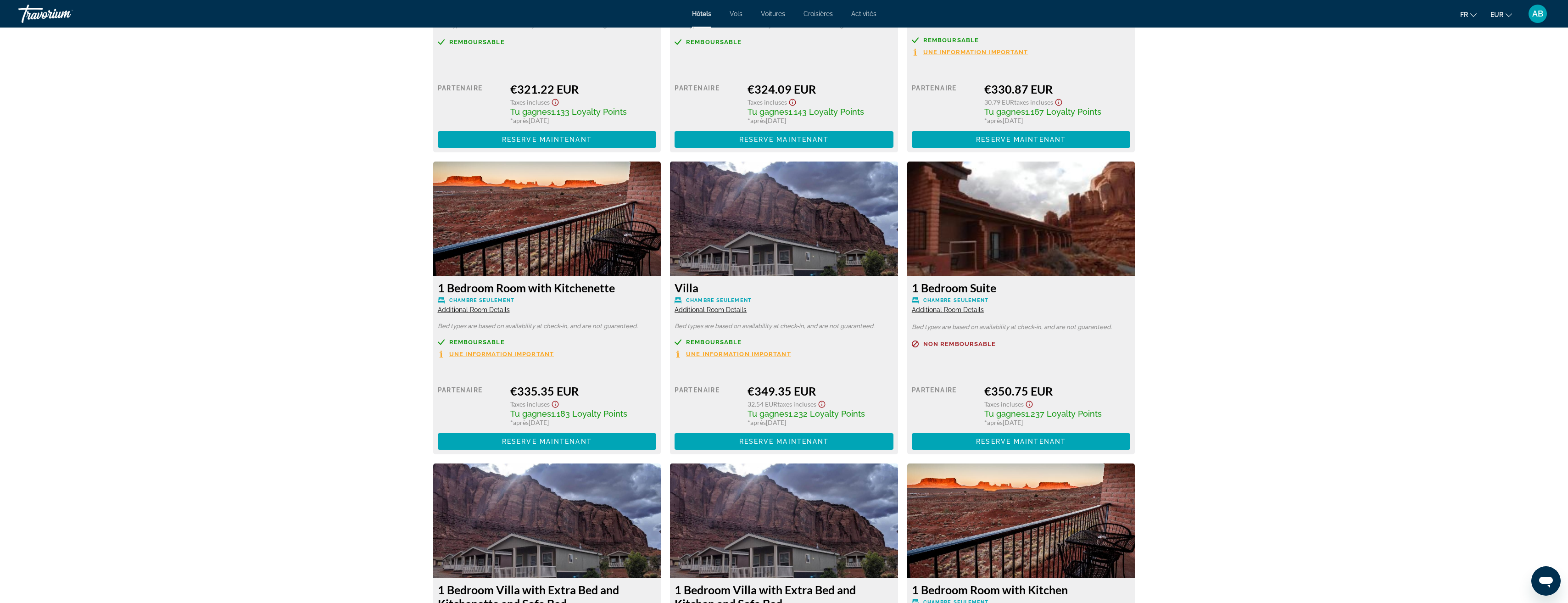
click at [540, 352] on span "Une information important" at bounding box center [502, 354] width 105 height 6
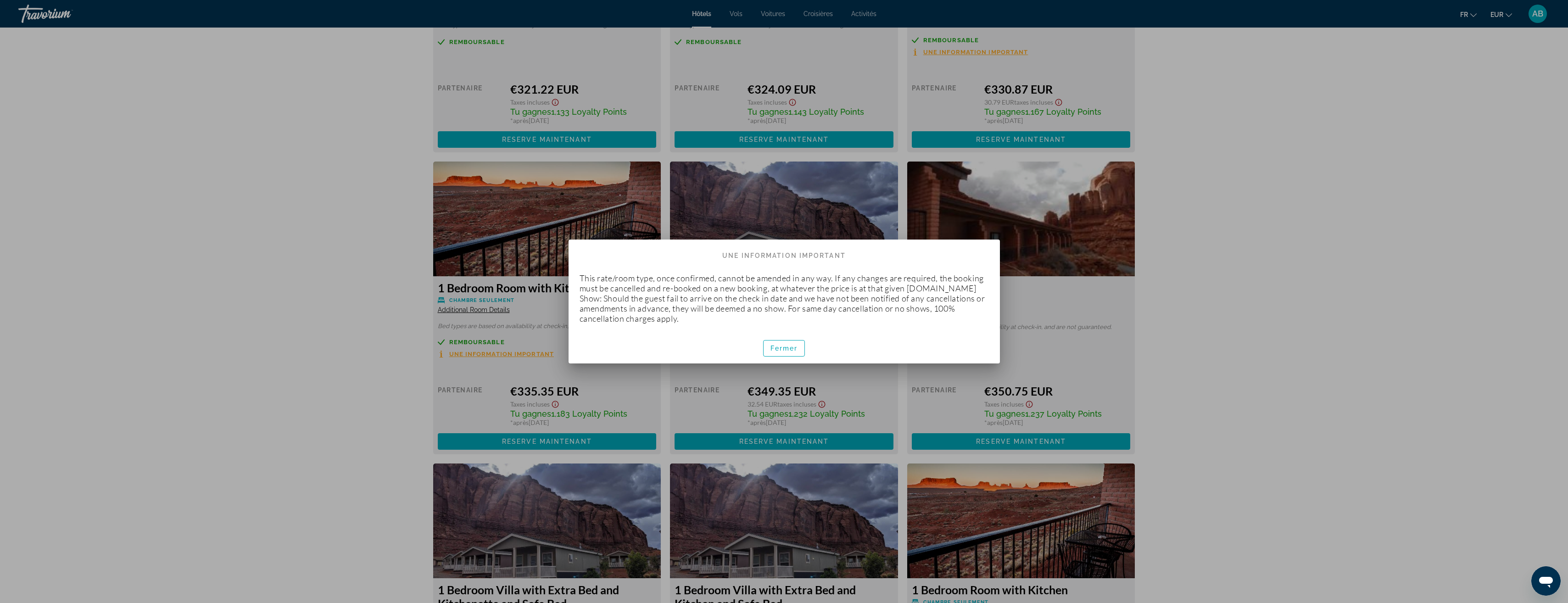
click at [545, 366] on div at bounding box center [784, 302] width 1568 height 603
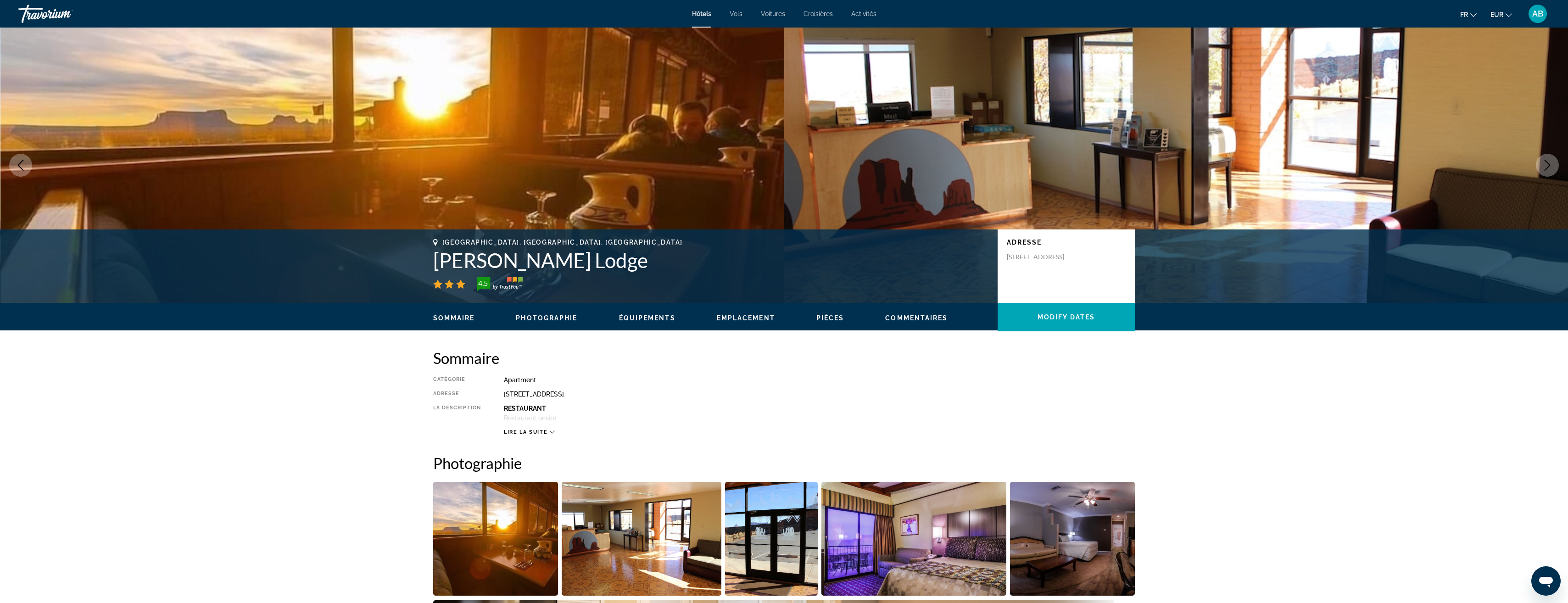
scroll to position [1698, 0]
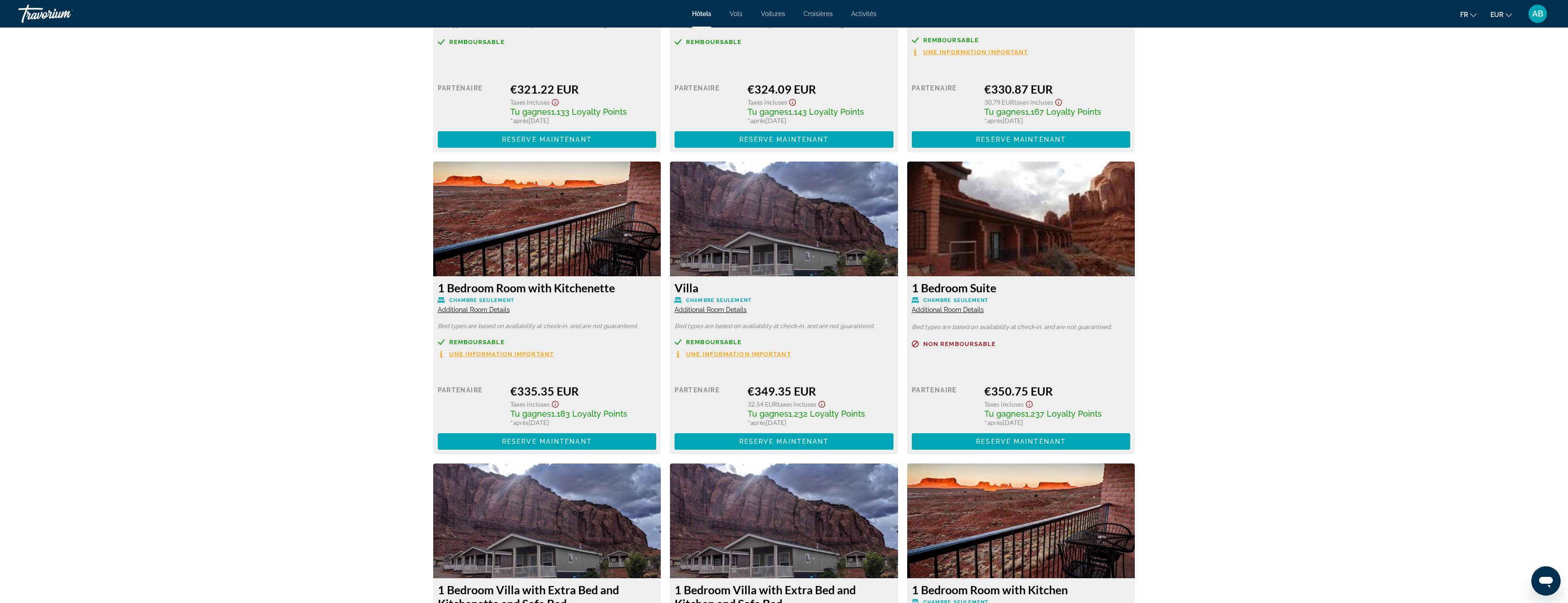
click at [720, 303] on span "Chambre seulement" at bounding box center [718, 300] width 65 height 6
click at [716, 312] on span "Additional Room Details" at bounding box center [710, 310] width 72 height 7
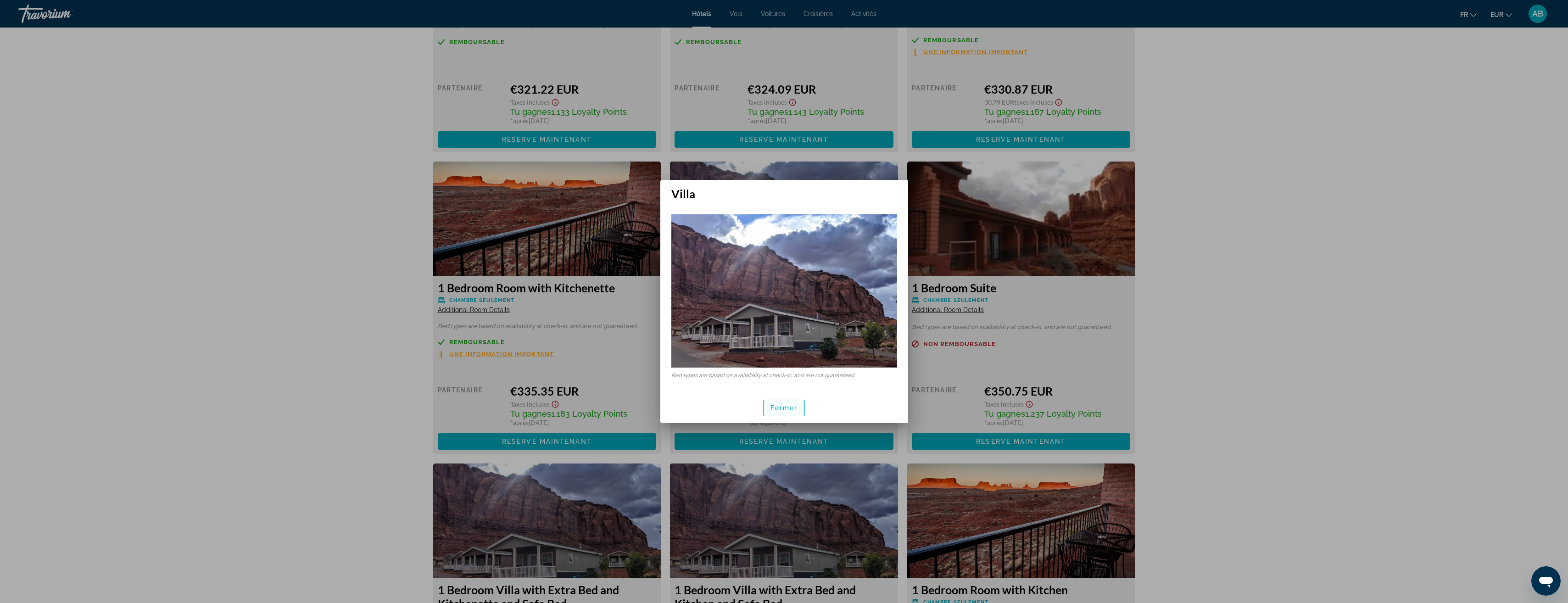
click at [790, 409] on span "Fermer" at bounding box center [784, 408] width 28 height 7
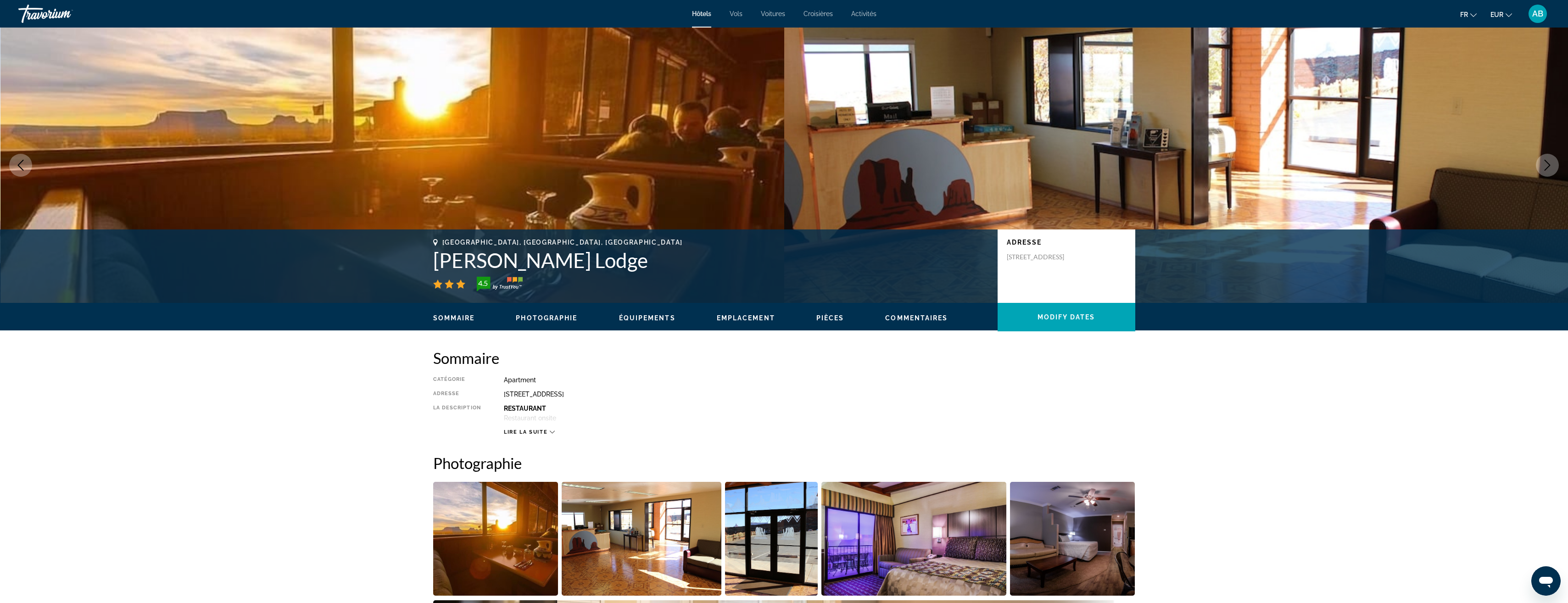
scroll to position [1698, 0]
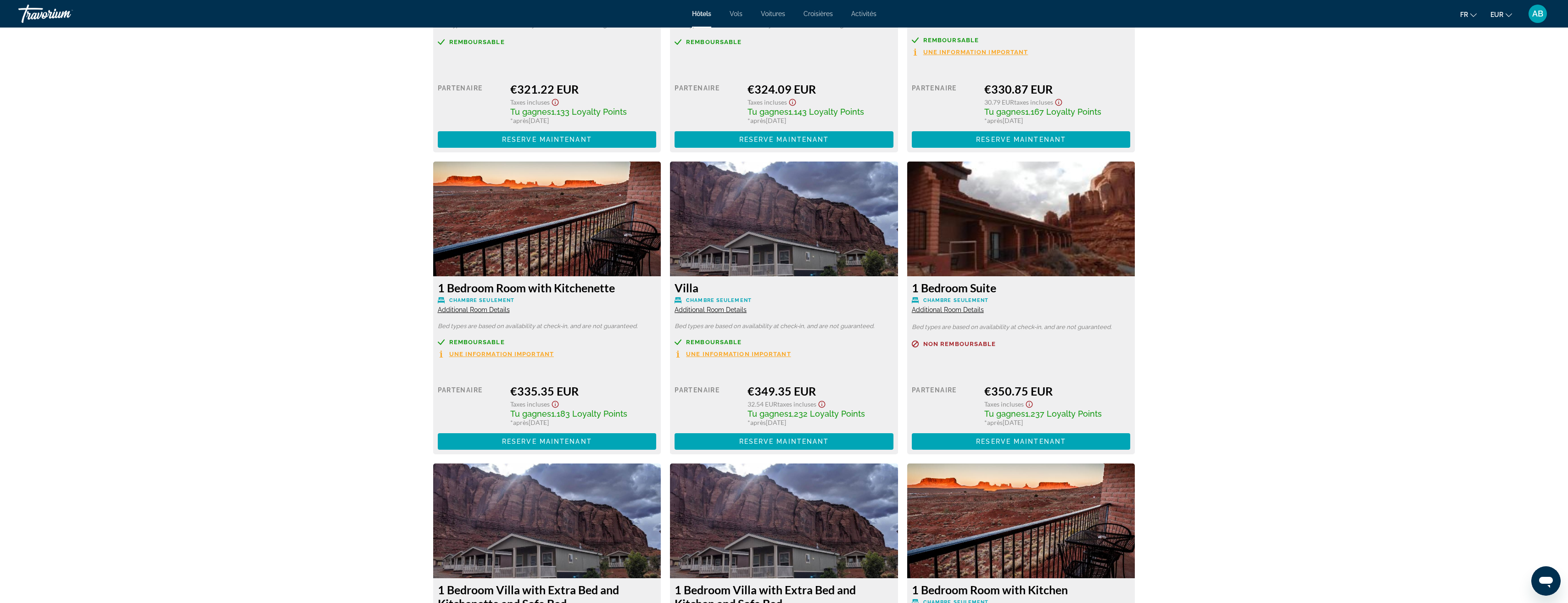
click at [782, 357] on span "Une information important" at bounding box center [738, 354] width 105 height 6
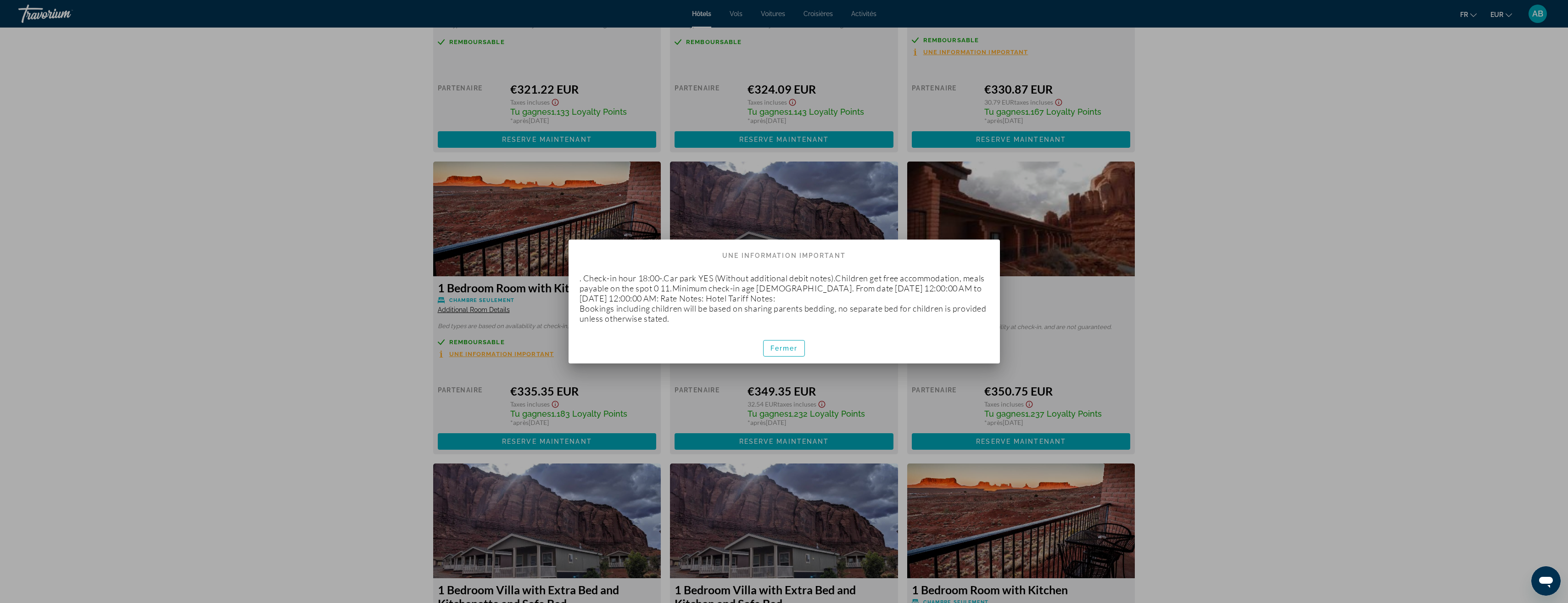
scroll to position [0, 0]
click at [801, 346] on span "button" at bounding box center [784, 349] width 42 height 22
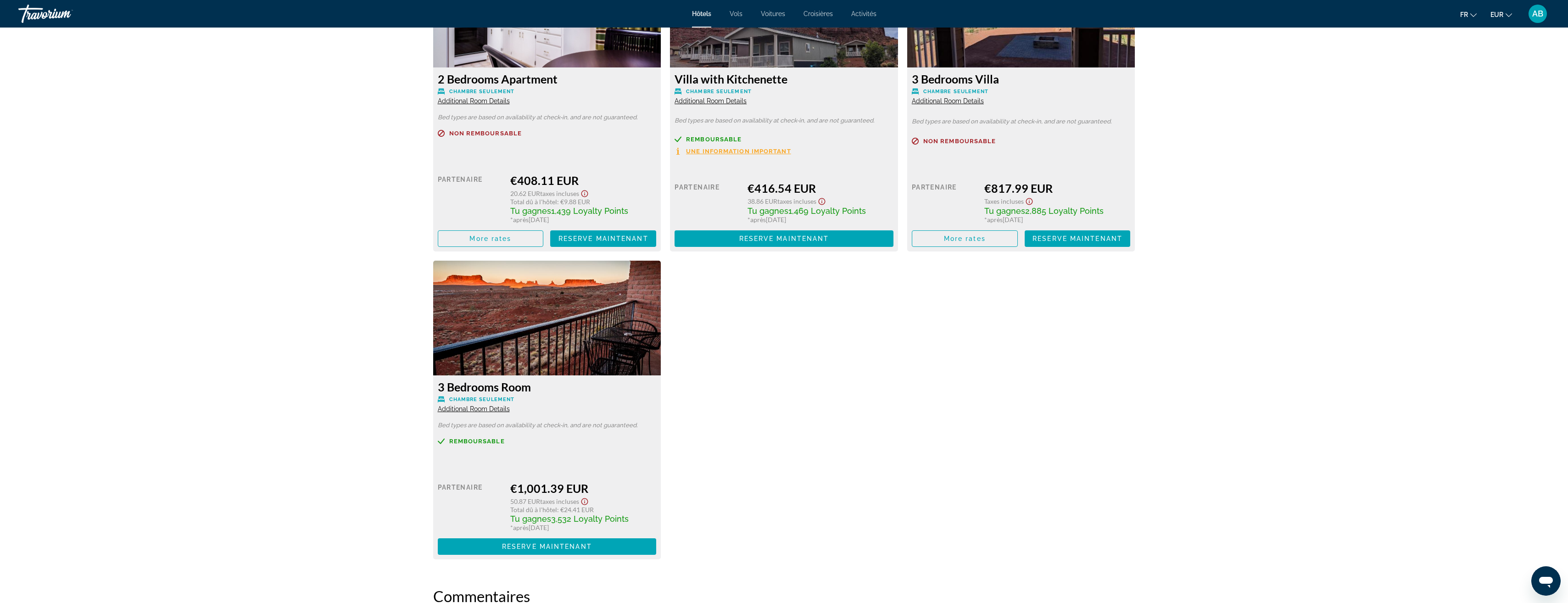
scroll to position [2525, 0]
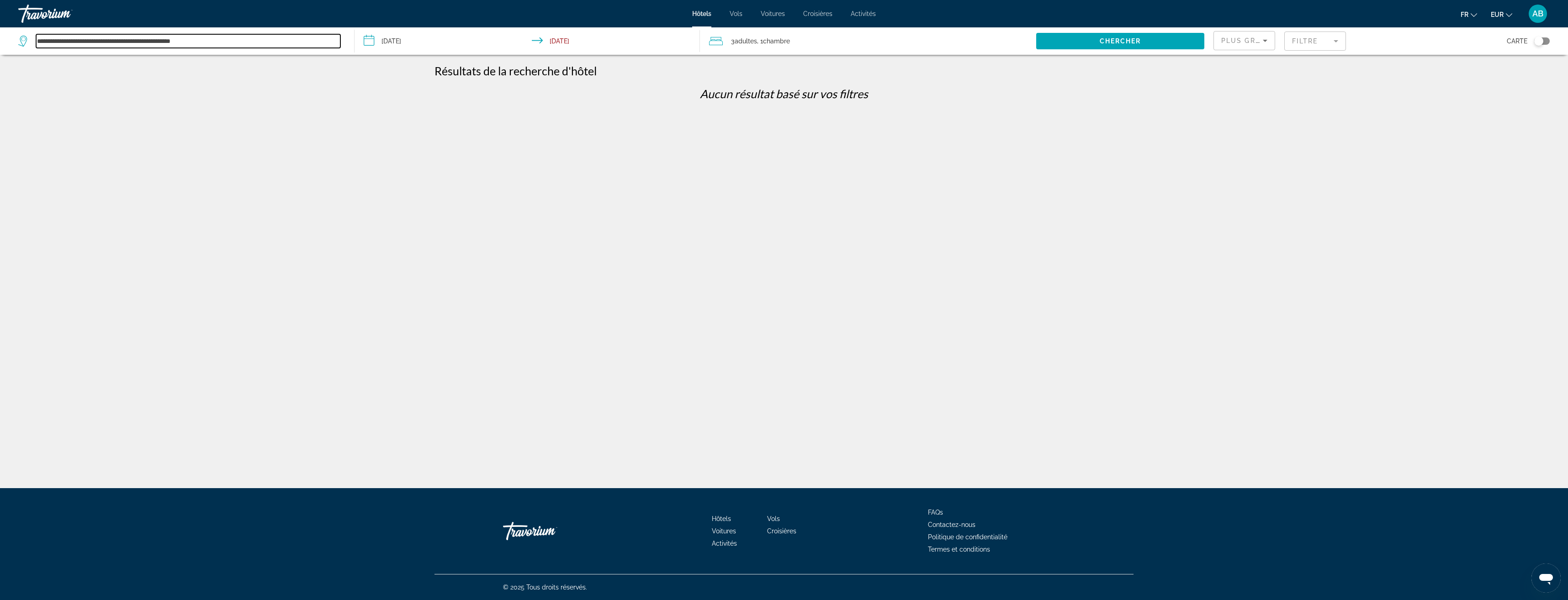
click at [189, 40] on input "**********" at bounding box center [188, 41] width 304 height 14
click at [1060, 40] on span "Search widget" at bounding box center [1120, 41] width 168 height 22
click at [1321, 42] on mat-form-field "Filtre" at bounding box center [1315, 41] width 61 height 19
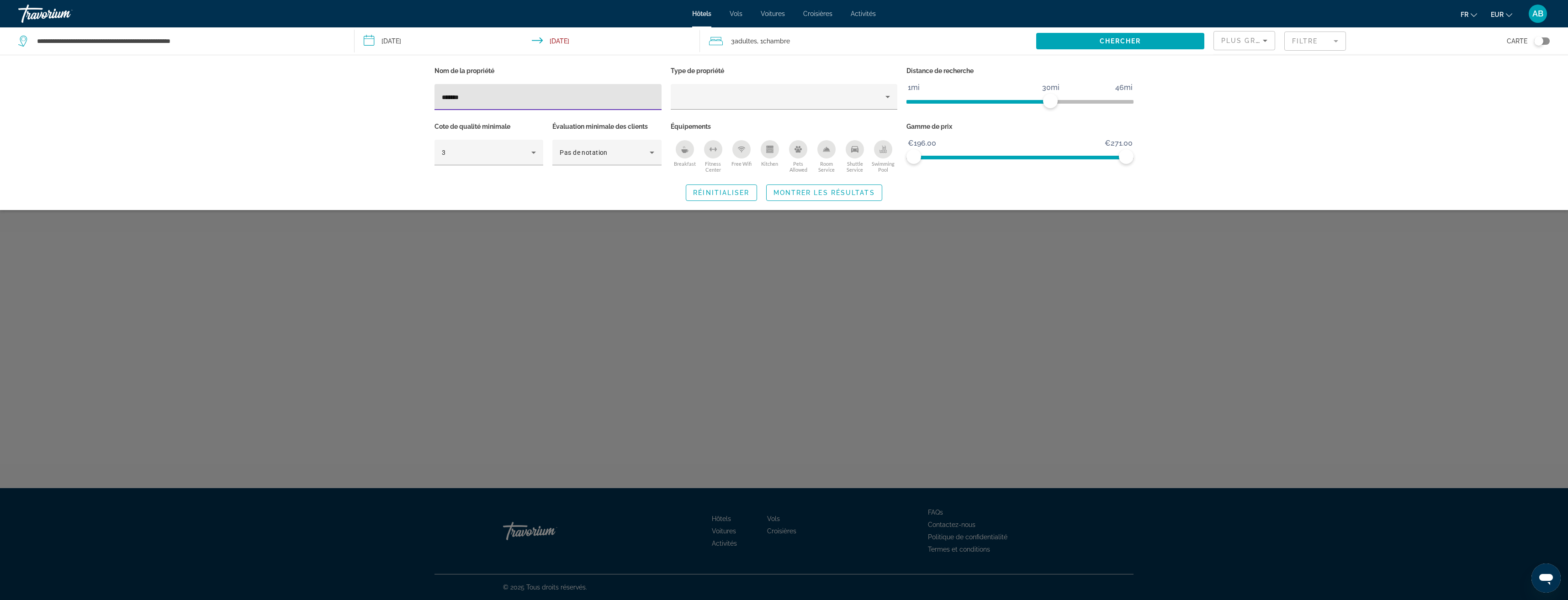
drag, startPoint x: 461, startPoint y: 92, endPoint x: 424, endPoint y: 94, distance: 37.1
click at [424, 94] on div "Nom de la propriété ******* Type de propriété Distance de recherche 1mi 46mi 30…" at bounding box center [784, 133] width 735 height 136
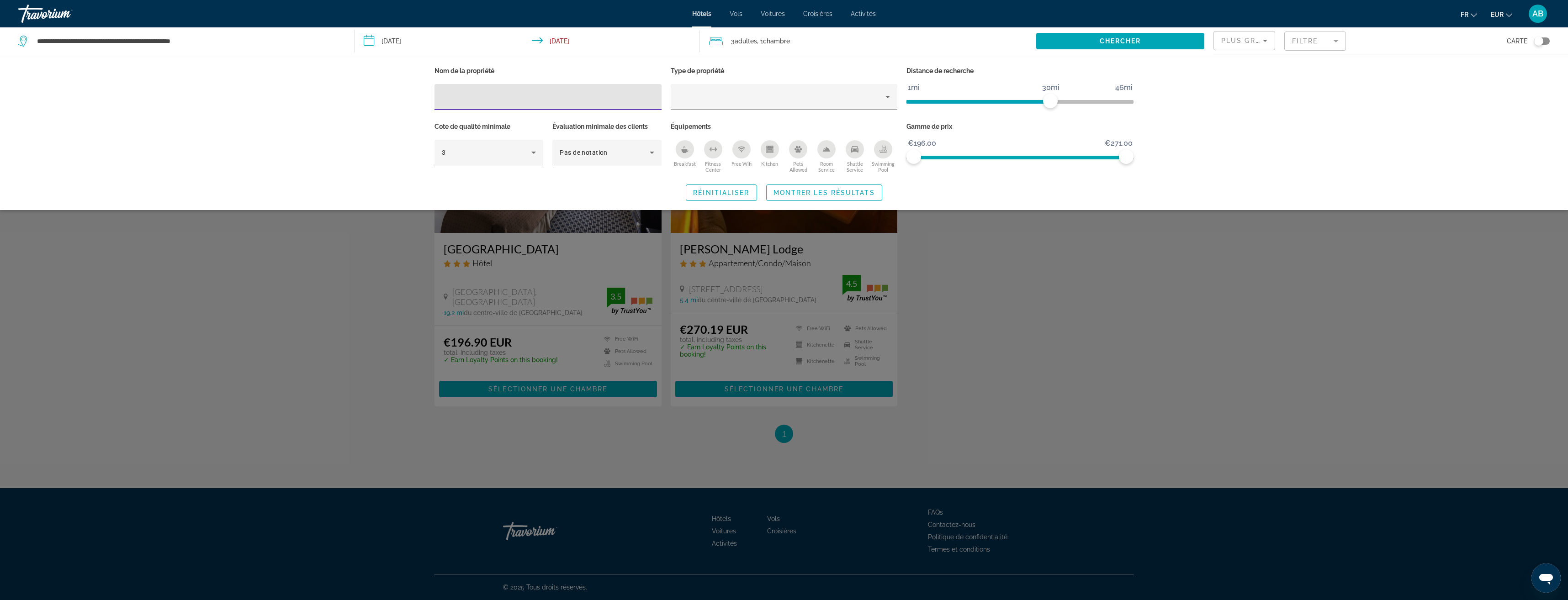
click at [1009, 353] on div "Search widget" at bounding box center [784, 368] width 1568 height 463
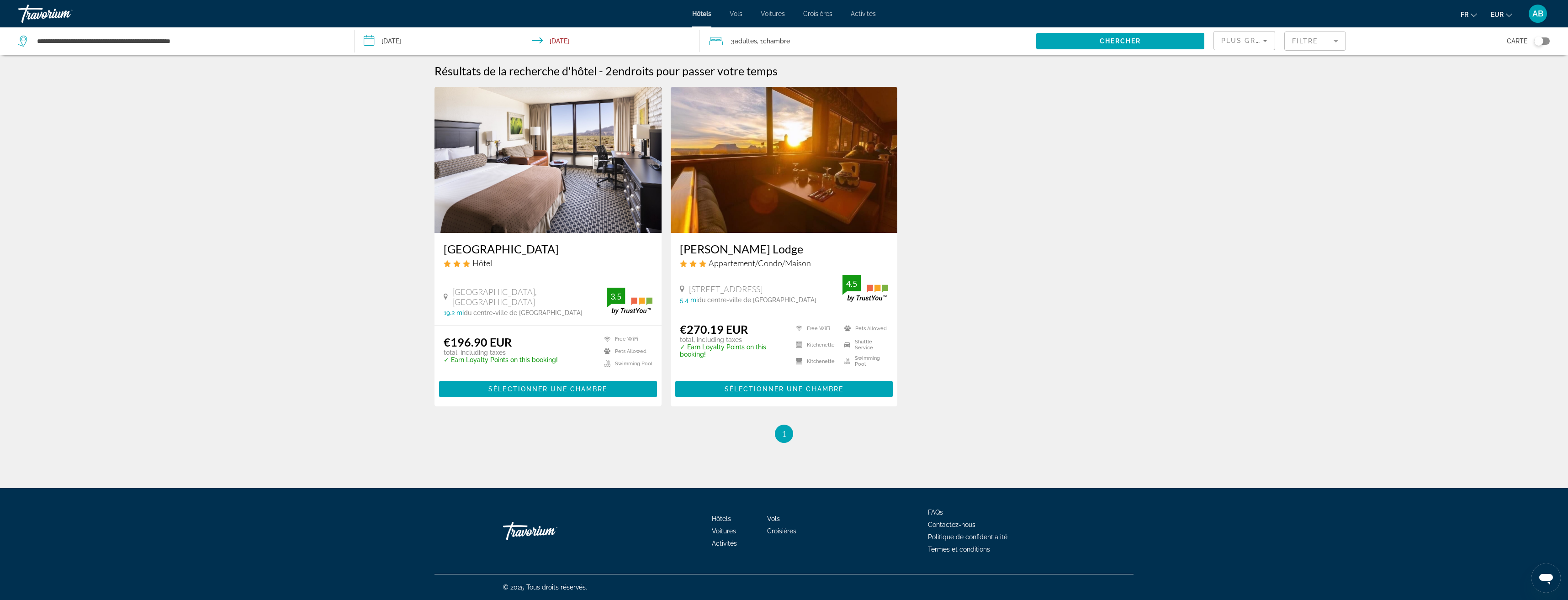
click at [1316, 43] on mat-form-field "Filtre" at bounding box center [1315, 41] width 61 height 19
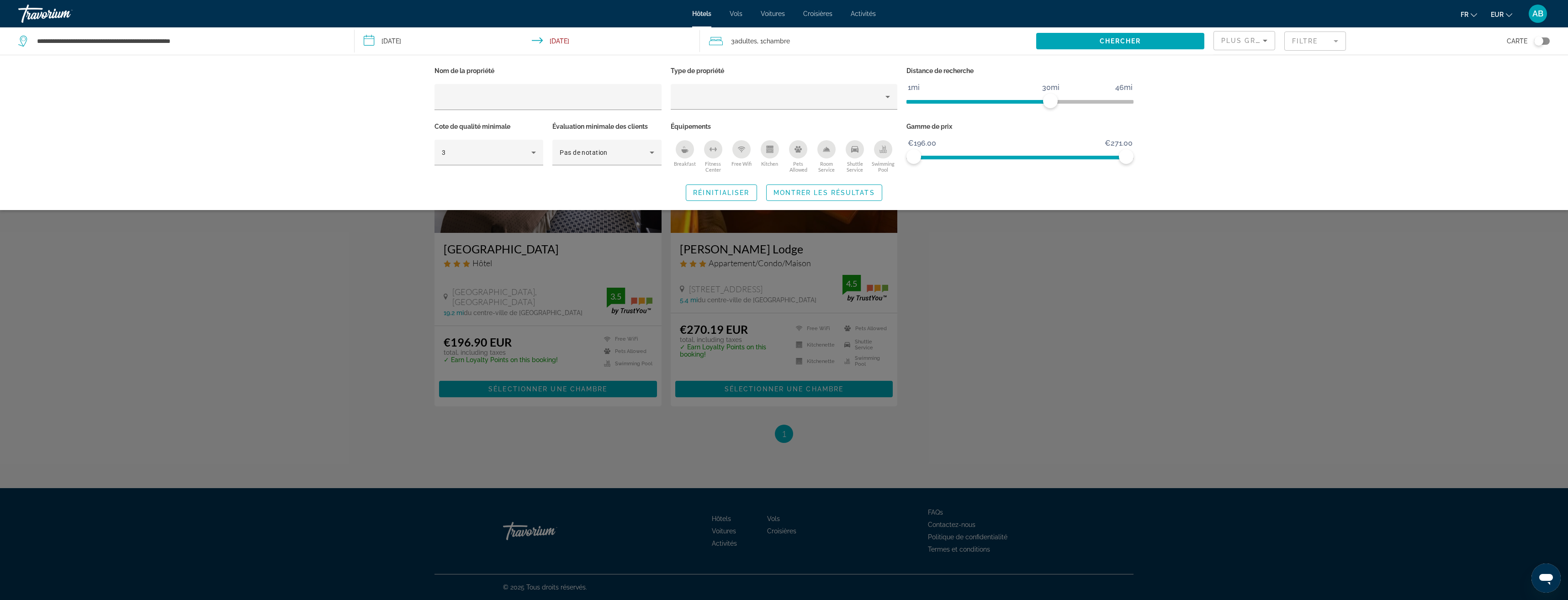
click at [1256, 210] on div "Search widget" at bounding box center [784, 368] width 1568 height 463
